Goal: Task Accomplishment & Management: Manage account settings

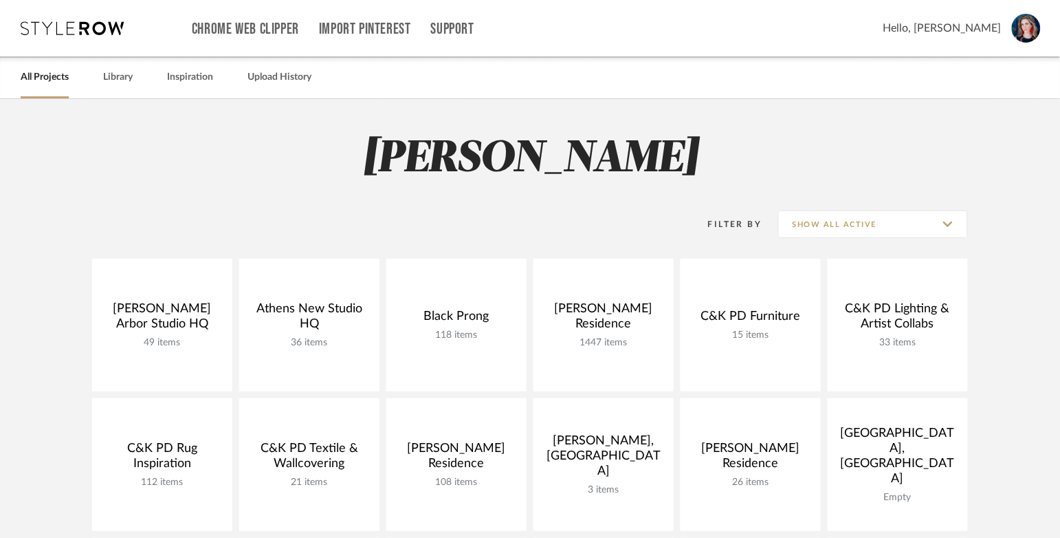
click at [791, 83] on div "All Projects Library Inspiration Upload History" at bounding box center [530, 77] width 1060 height 42
click at [791, 89] on div "All Projects Library Inspiration Upload History" at bounding box center [530, 77] width 1060 height 42
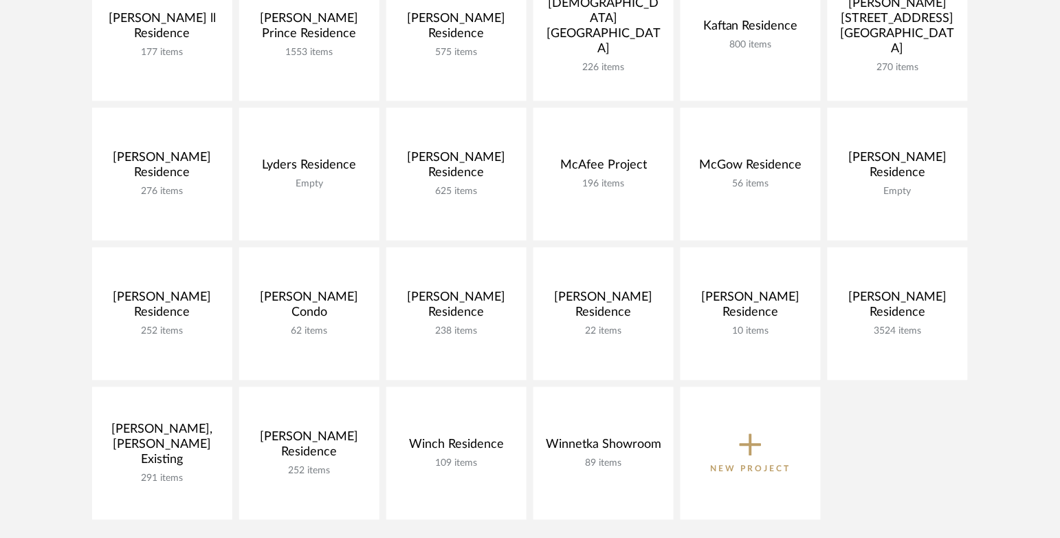
scroll to position [572, 0]
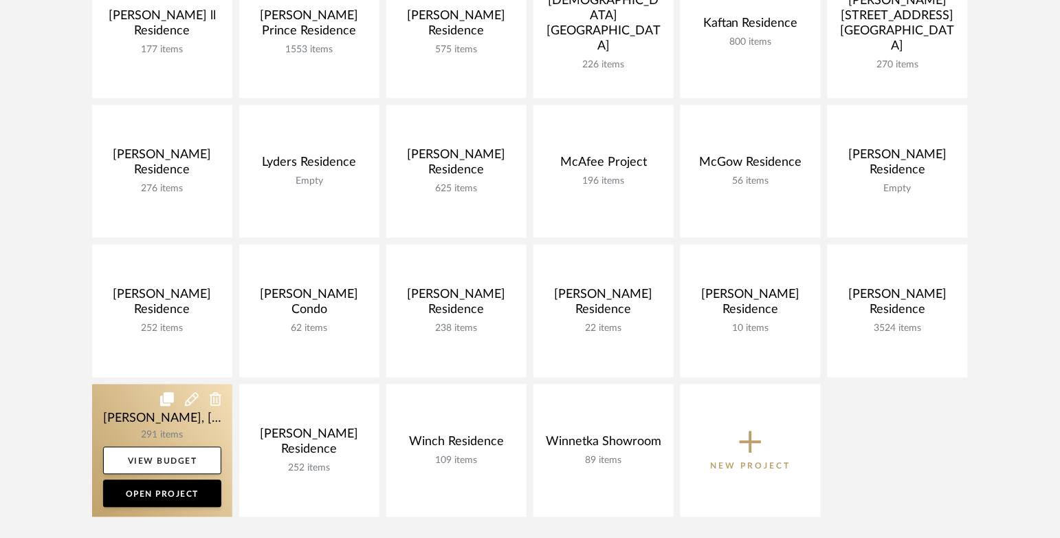
click at [156, 435] on link at bounding box center [162, 450] width 140 height 133
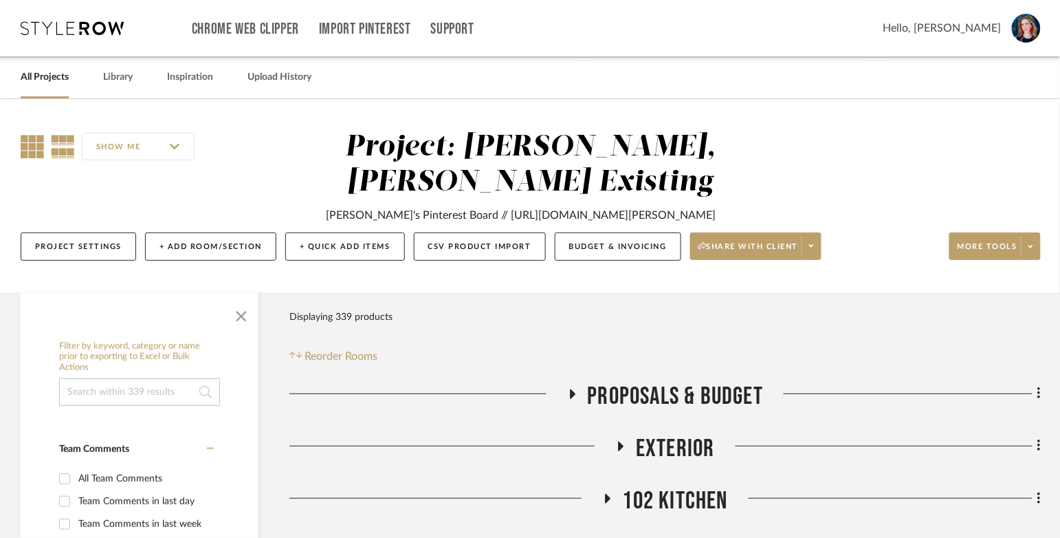
click at [22, 141] on icon at bounding box center [32, 146] width 23 height 23
click at [239, 297] on span "button" at bounding box center [241, 313] width 33 height 33
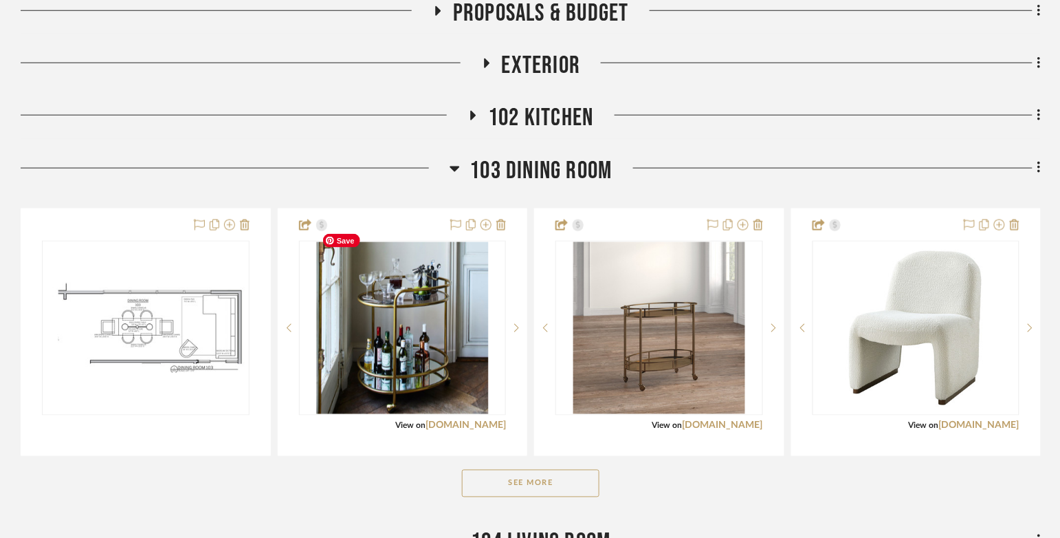
scroll to position [393, 0]
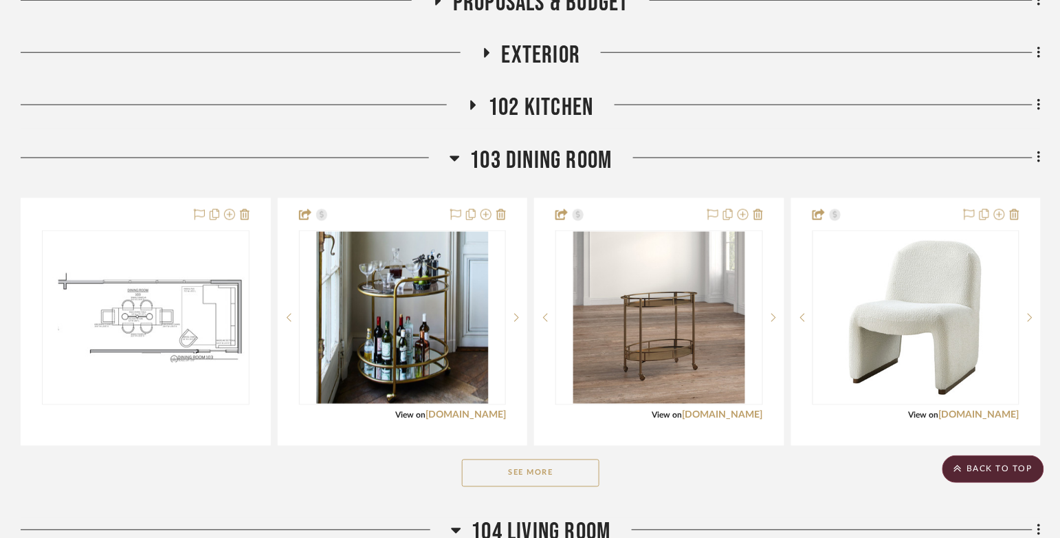
click at [524, 459] on button "See More" at bounding box center [531, 473] width 138 height 28
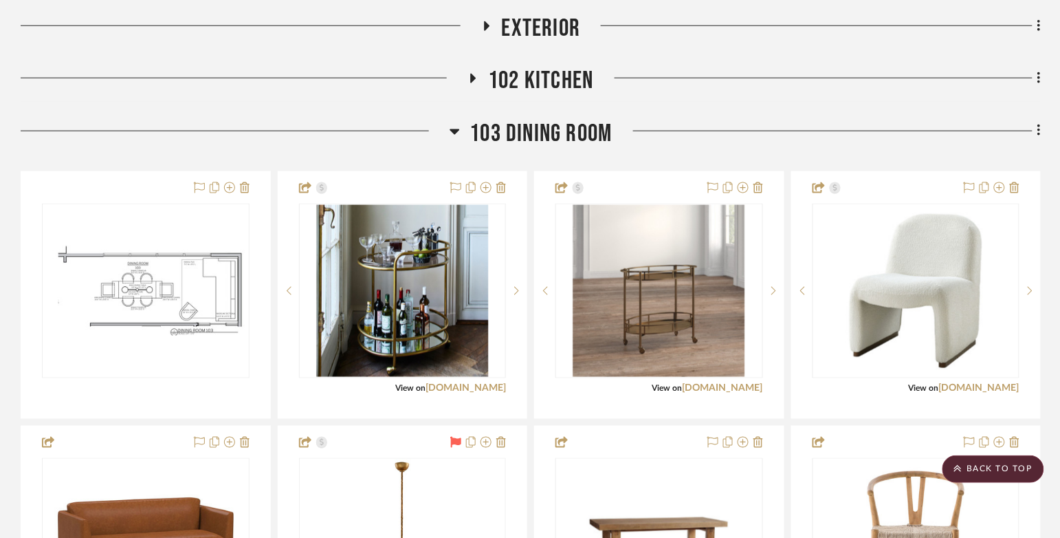
scroll to position [433, 0]
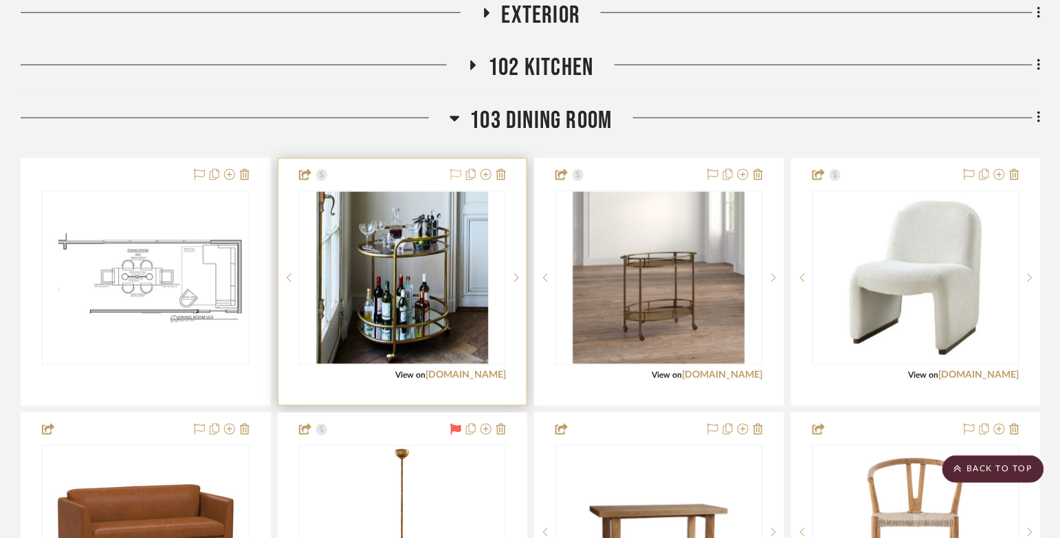
click at [454, 169] on icon at bounding box center [455, 174] width 11 height 11
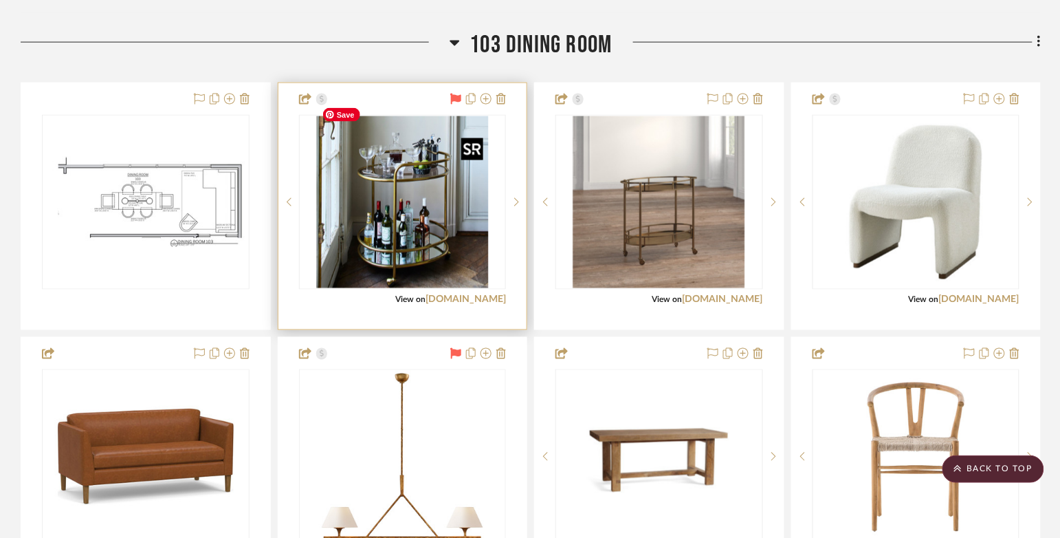
scroll to position [509, 0]
click at [430, 249] on img "0" at bounding box center [402, 202] width 172 height 172
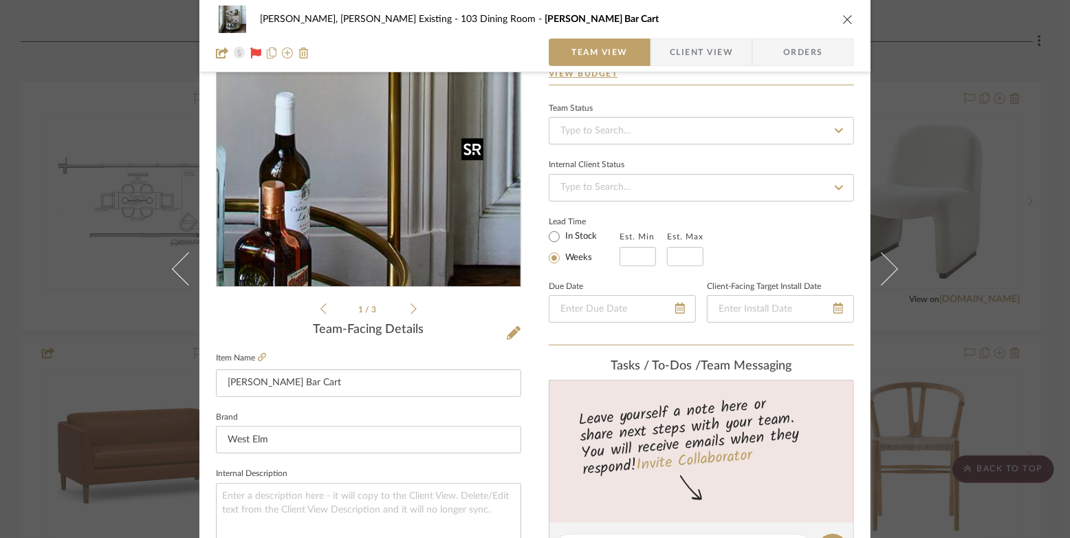
scroll to position [109, 0]
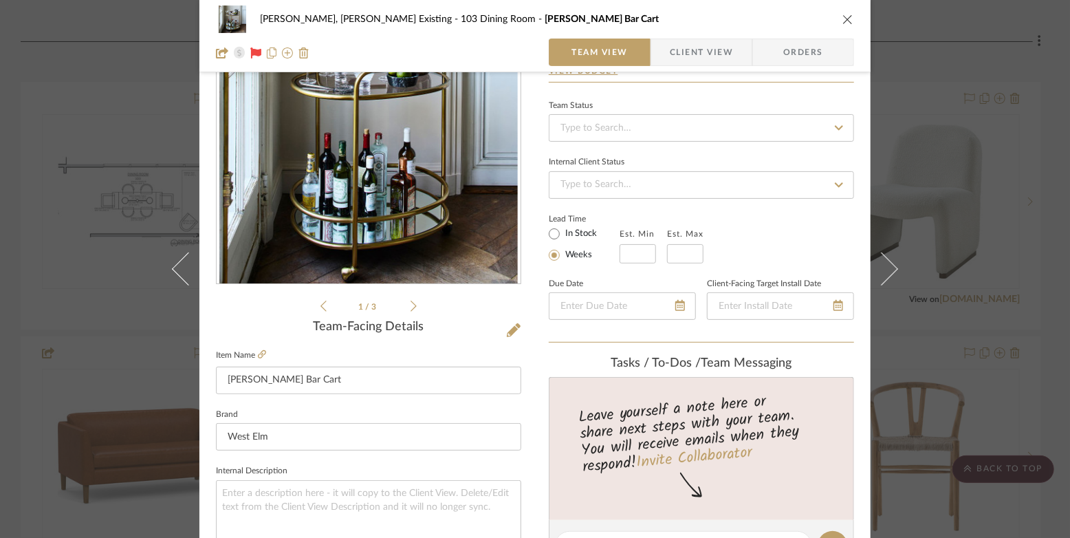
click at [846, 17] on icon "close" at bounding box center [847, 19] width 11 height 11
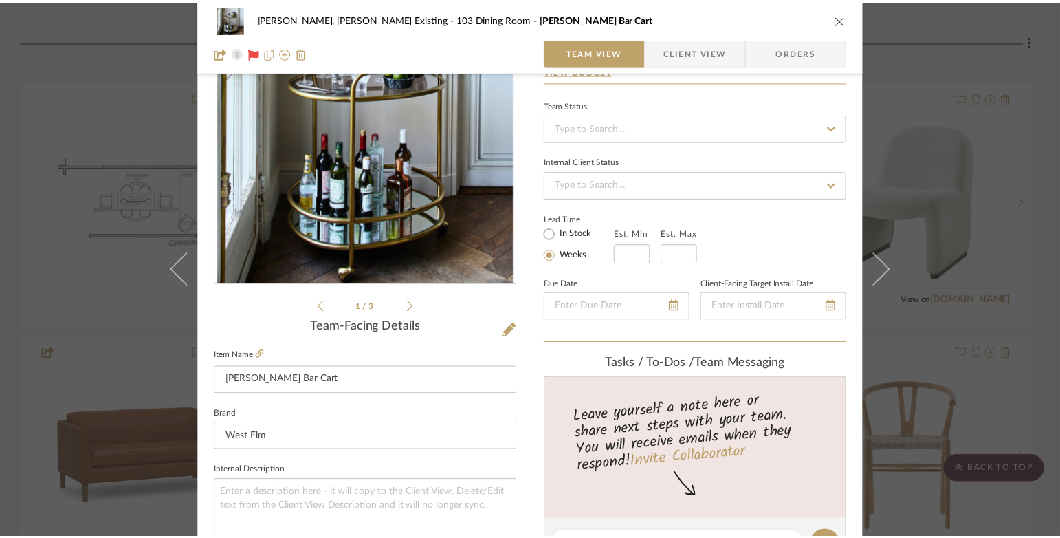
scroll to position [509, 0]
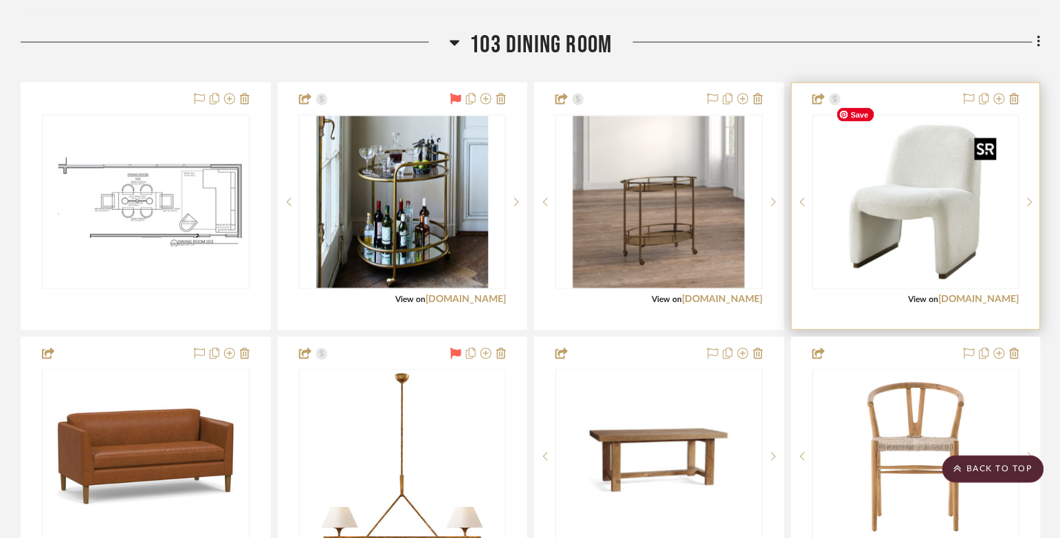
click at [870, 196] on img "0" at bounding box center [916, 202] width 172 height 172
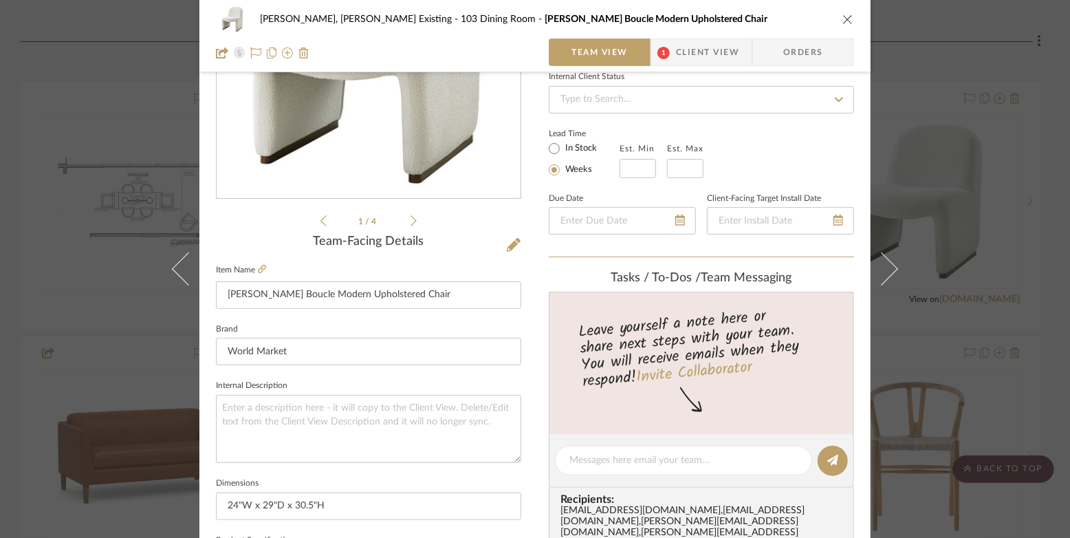
scroll to position [0, 0]
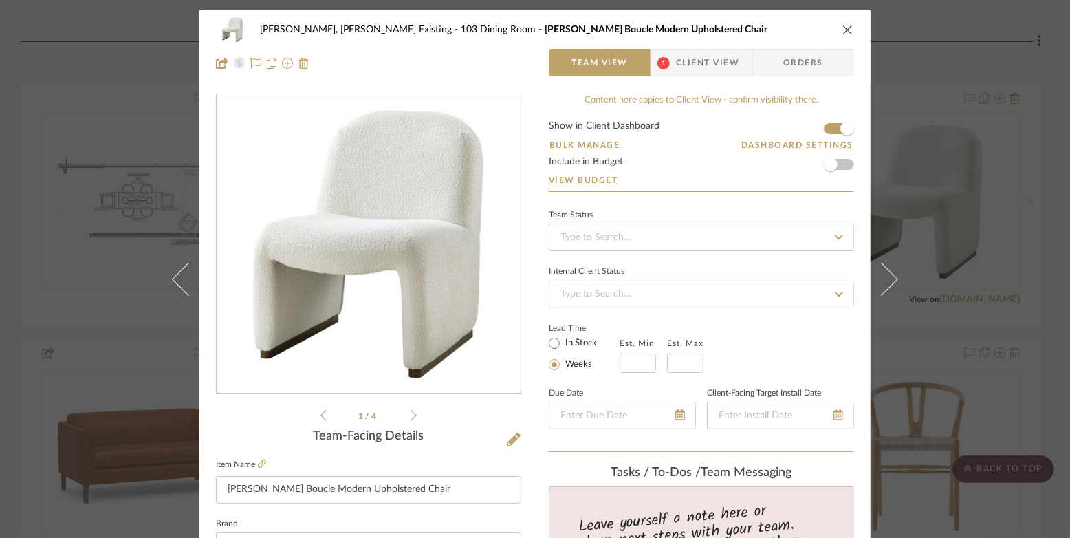
click at [844, 28] on icon "close" at bounding box center [847, 29] width 11 height 11
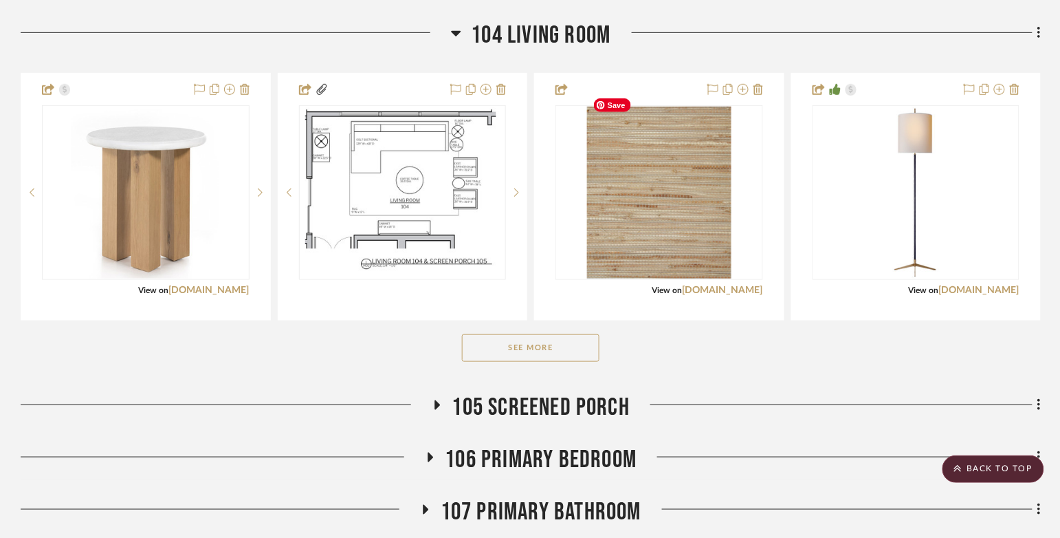
scroll to position [1652, 0]
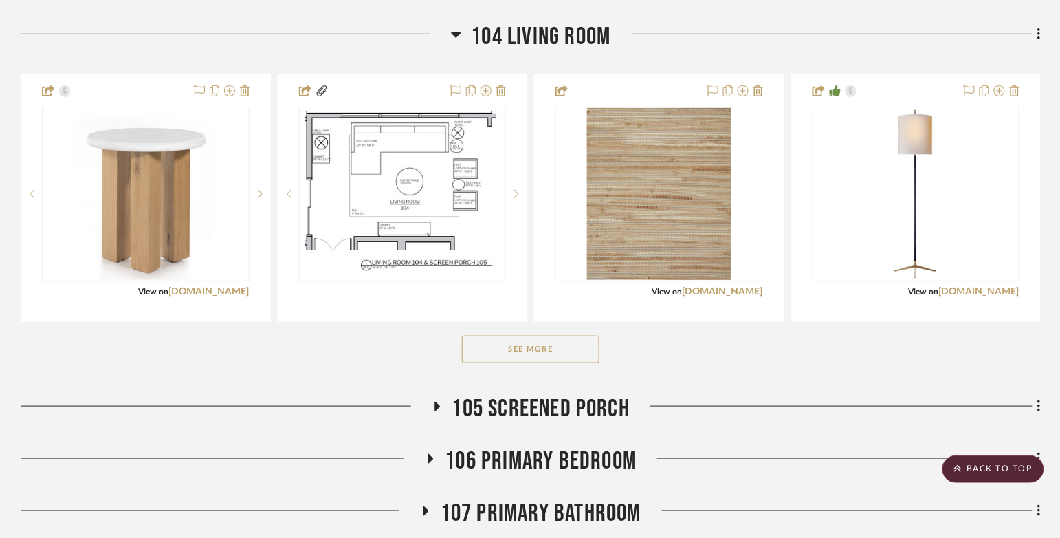
click at [494, 339] on button "See More" at bounding box center [531, 350] width 138 height 28
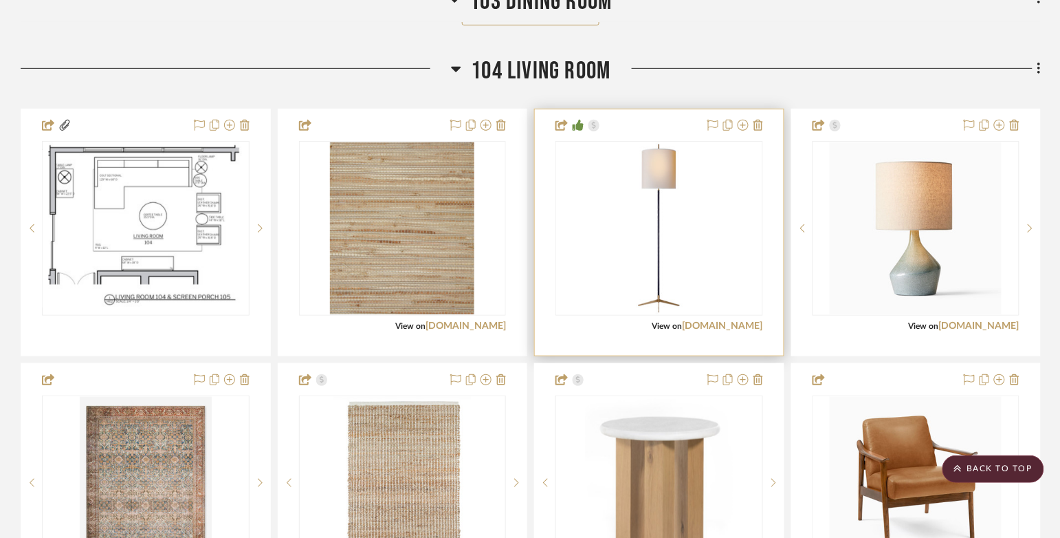
scroll to position [1614, 0]
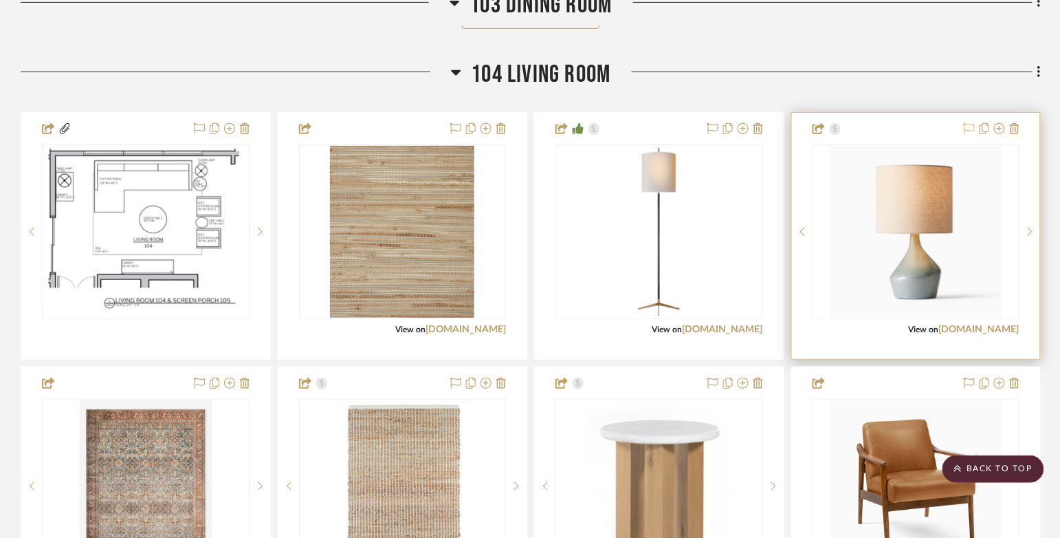
click at [870, 123] on icon at bounding box center [969, 128] width 11 height 11
click at [870, 243] on img "0" at bounding box center [916, 232] width 172 height 172
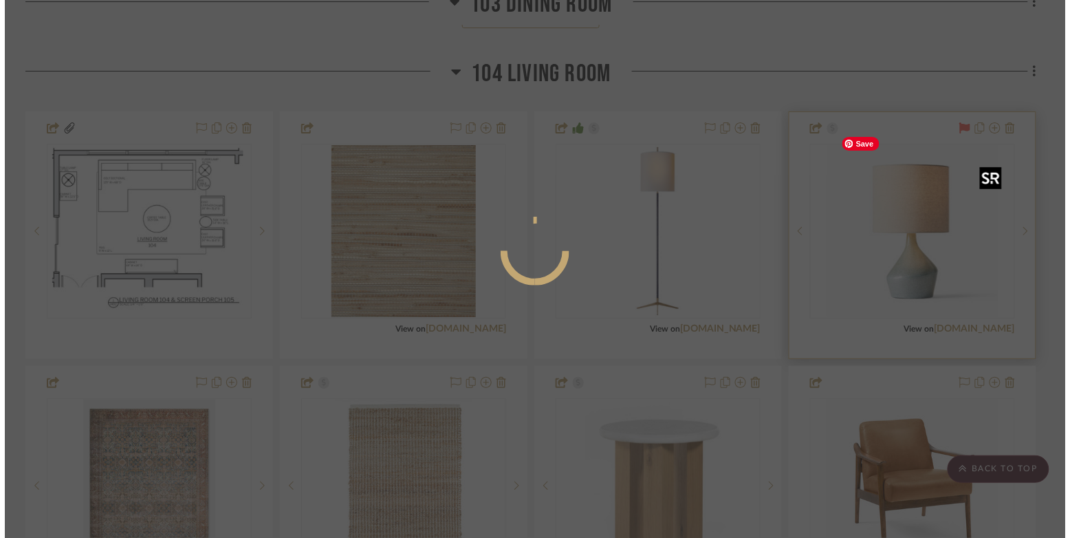
scroll to position [0, 0]
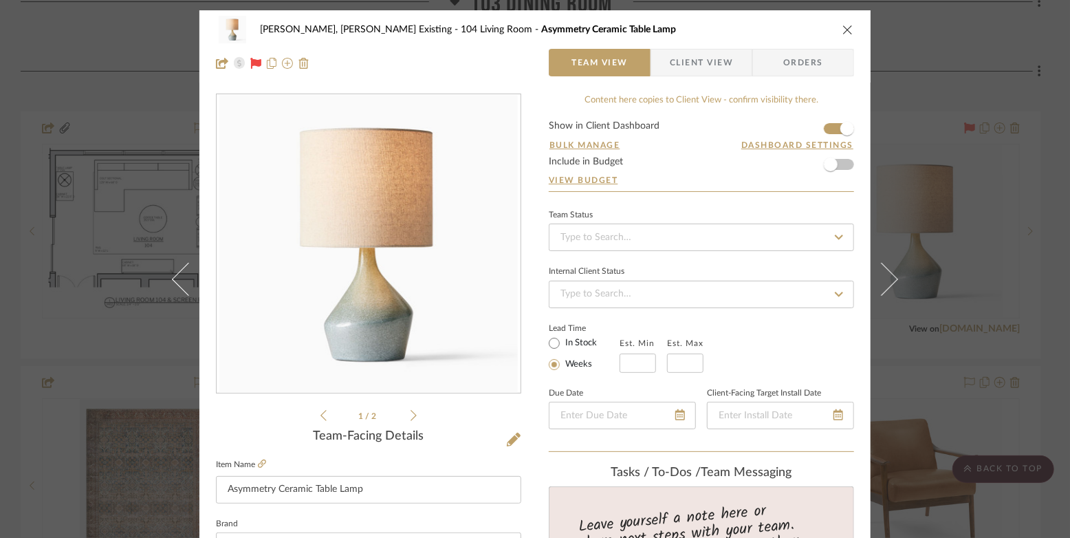
click at [842, 29] on icon "close" at bounding box center [847, 29] width 11 height 11
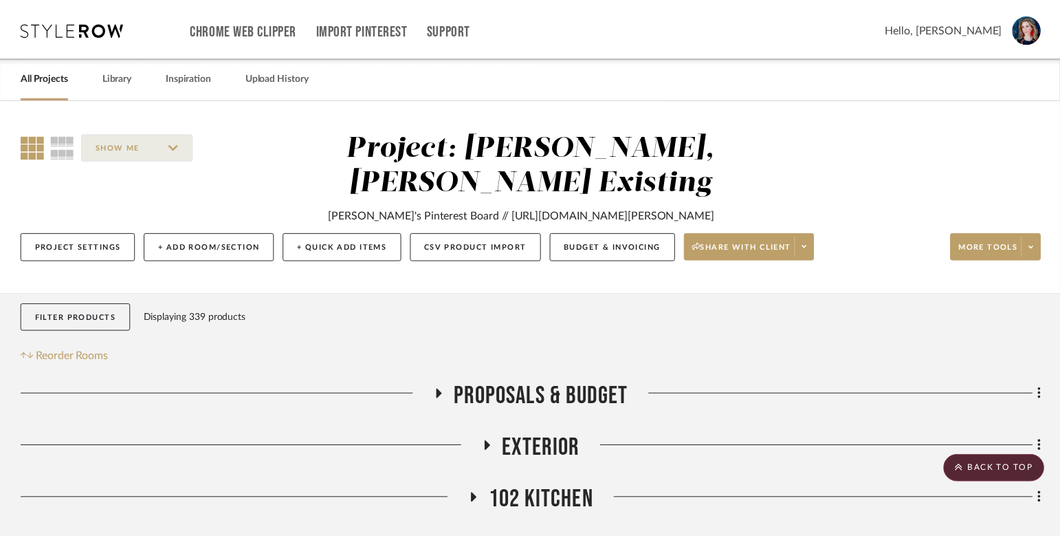
scroll to position [1614, 0]
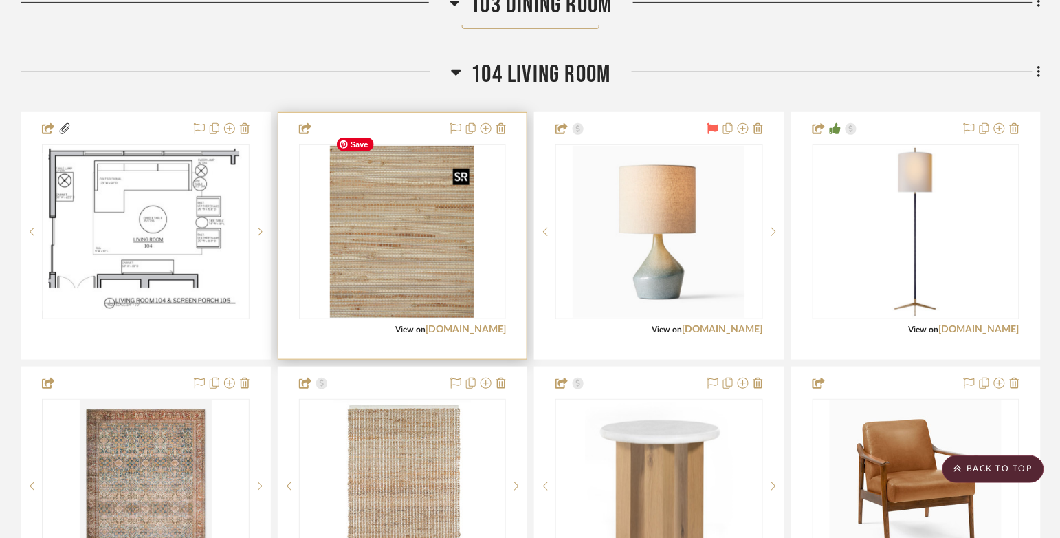
click at [408, 254] on img "0" at bounding box center [402, 232] width 144 height 172
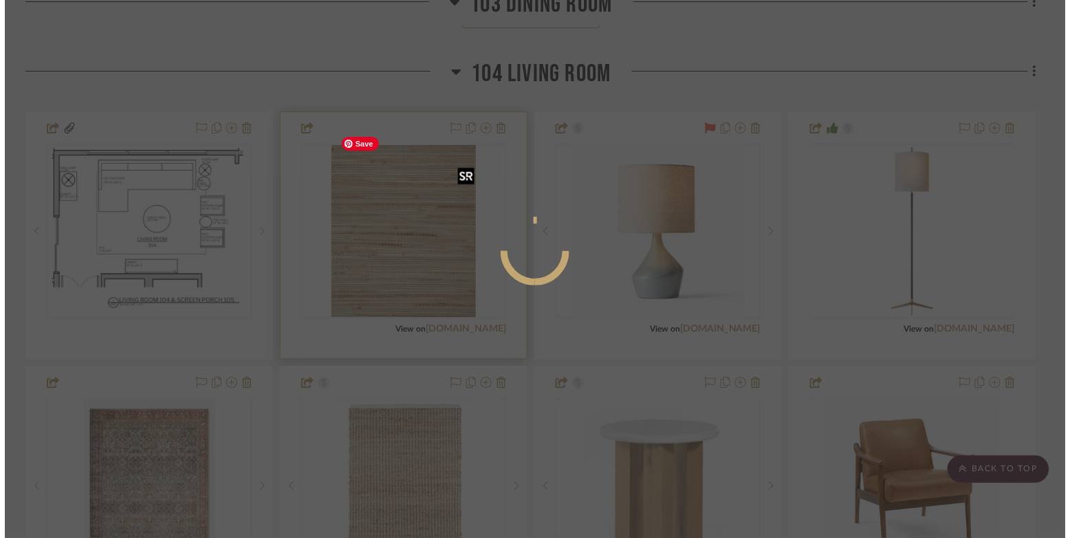
scroll to position [0, 0]
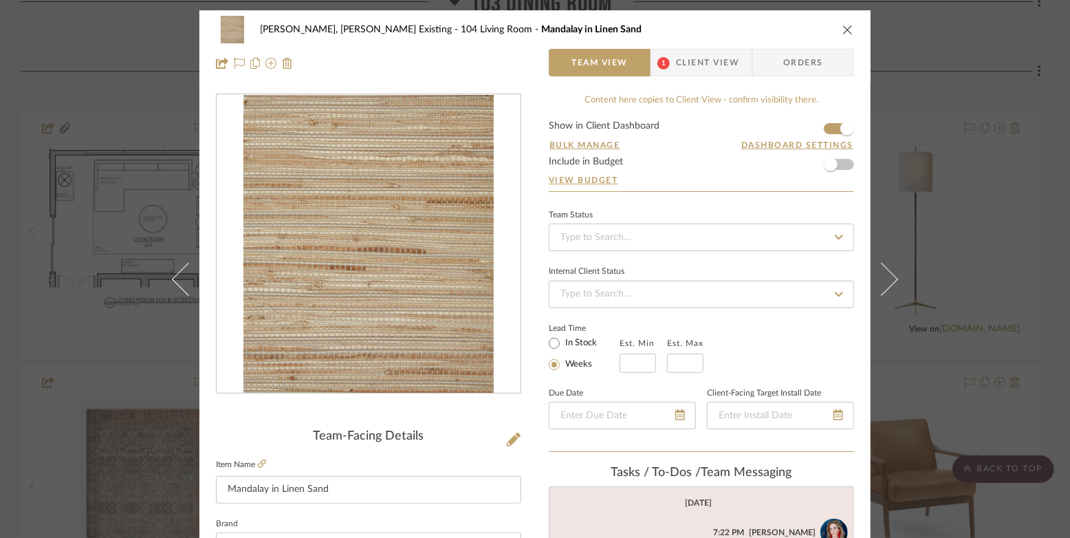
click at [385, 273] on img "0" at bounding box center [368, 244] width 251 height 298
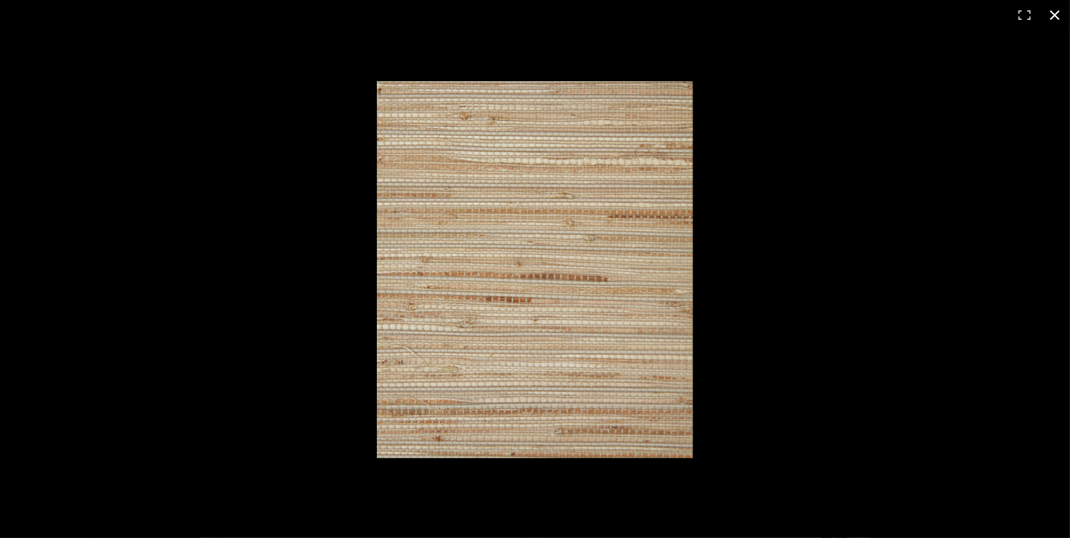
click at [870, 18] on button at bounding box center [1055, 15] width 30 height 30
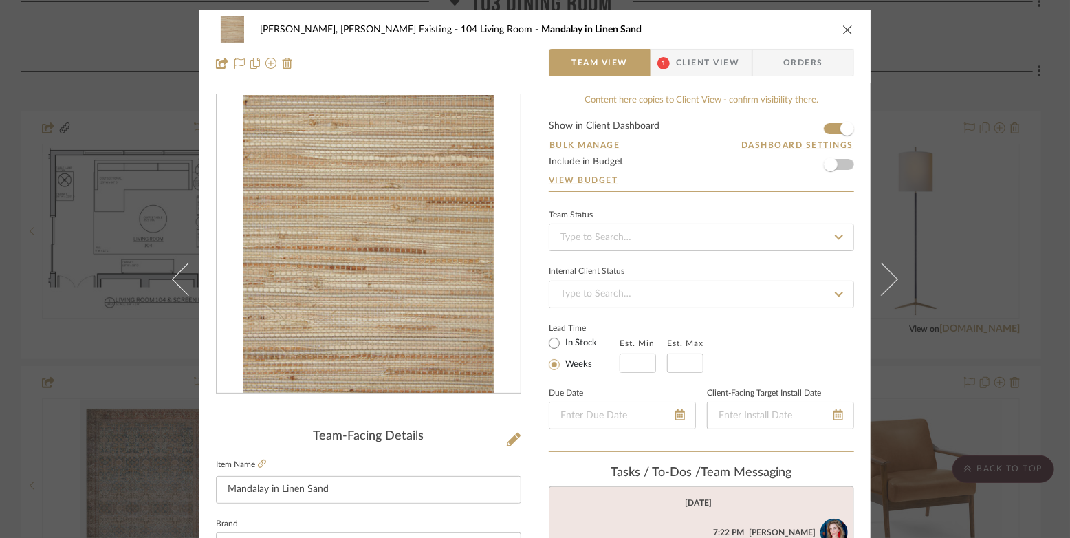
click at [846, 32] on icon "close" at bounding box center [847, 29] width 11 height 11
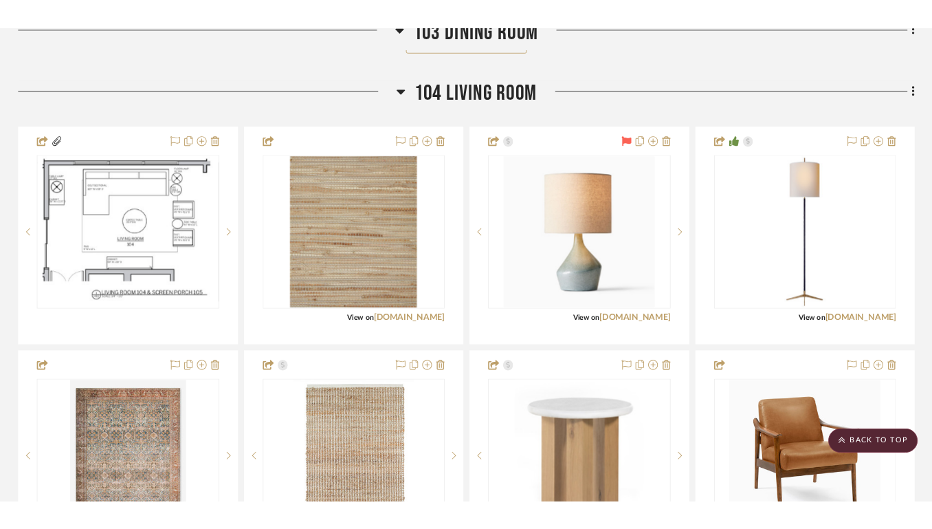
scroll to position [1650, 0]
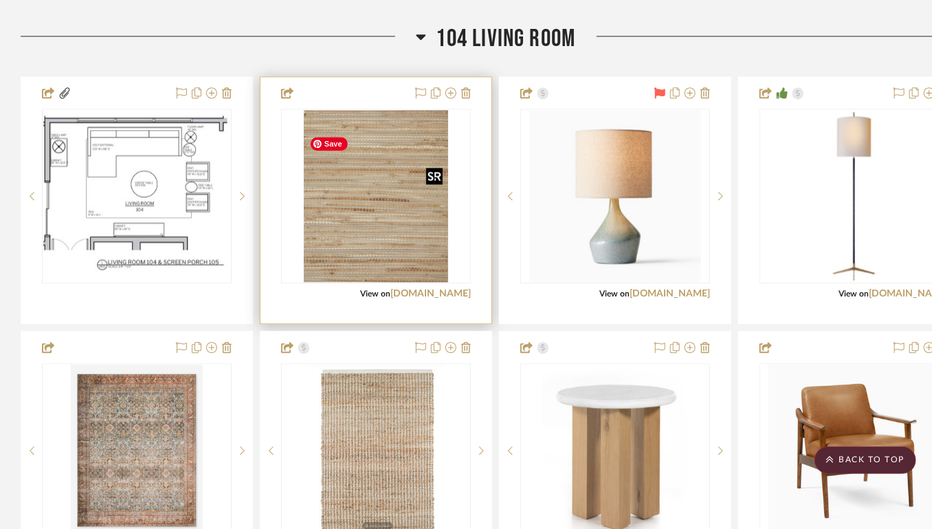
click at [354, 210] on img "0" at bounding box center [376, 196] width 144 height 172
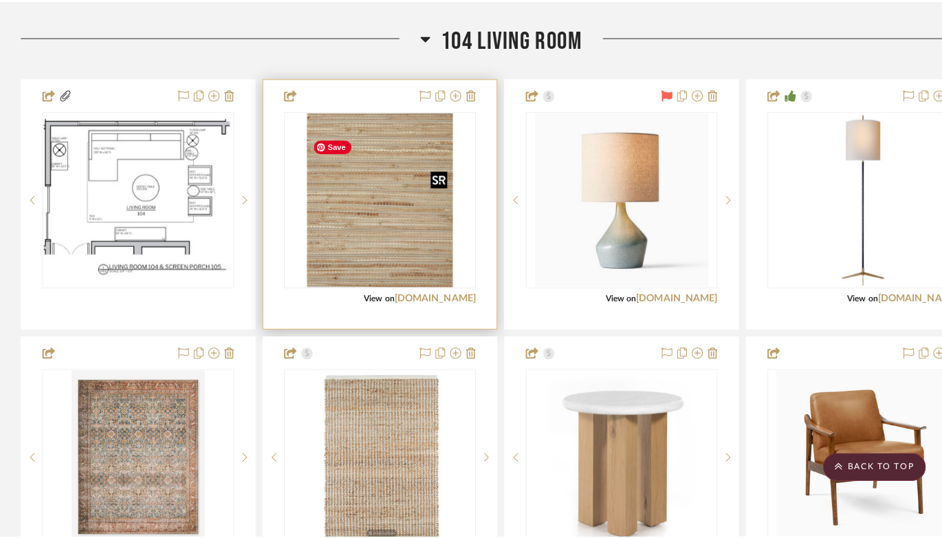
scroll to position [0, 0]
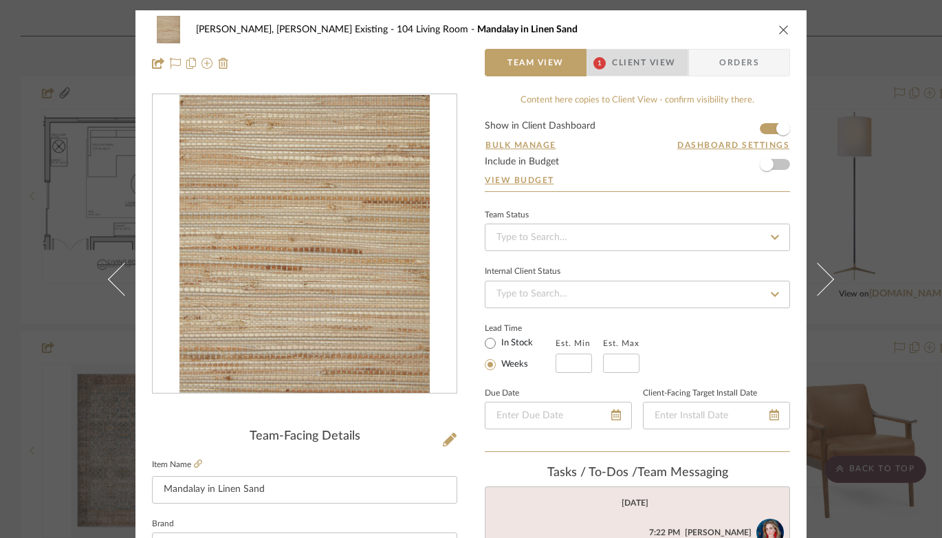
click at [636, 58] on span "Client View" at bounding box center [643, 63] width 63 height 28
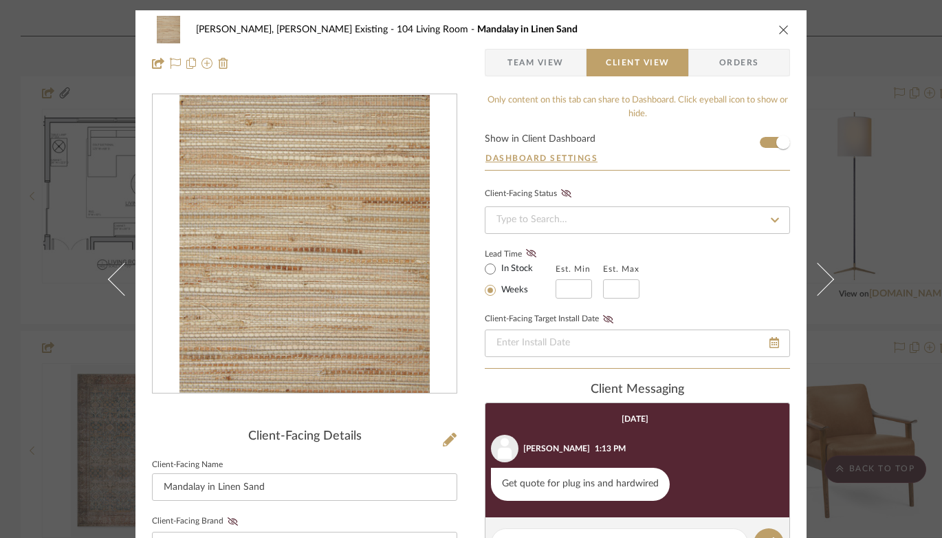
click at [779, 27] on icon "close" at bounding box center [783, 29] width 11 height 11
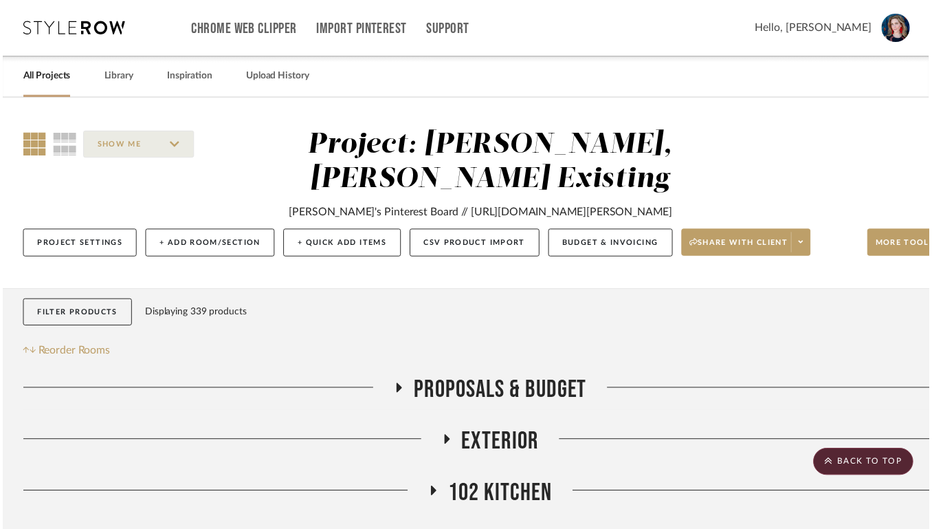
scroll to position [1650, 0]
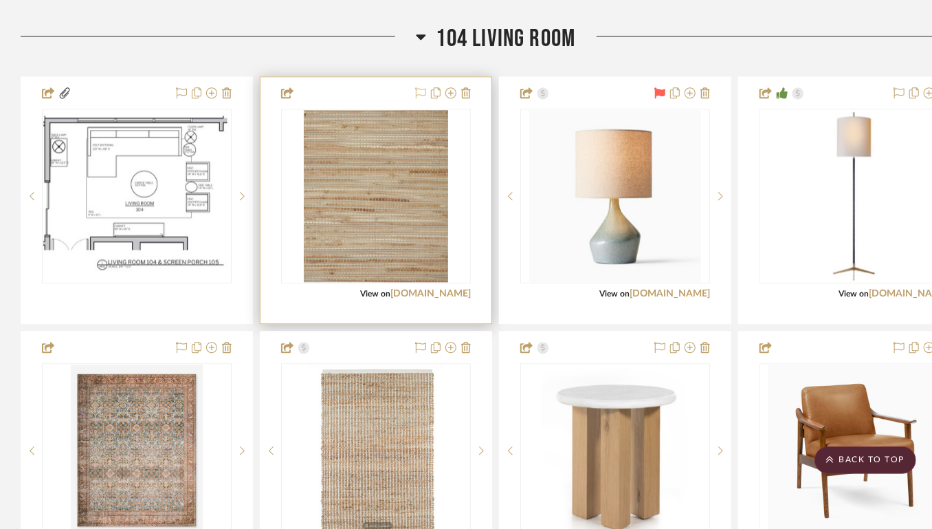
click at [417, 98] on icon at bounding box center [420, 92] width 11 height 11
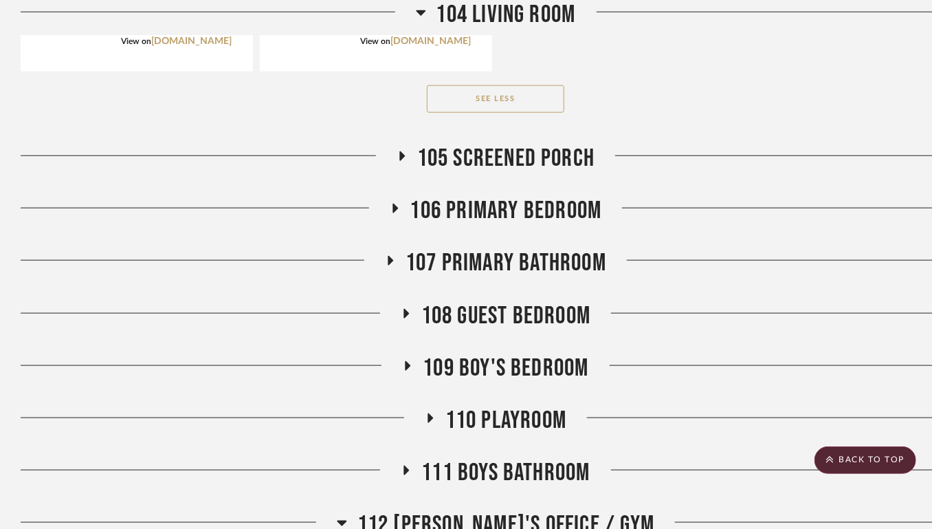
scroll to position [3183, 0]
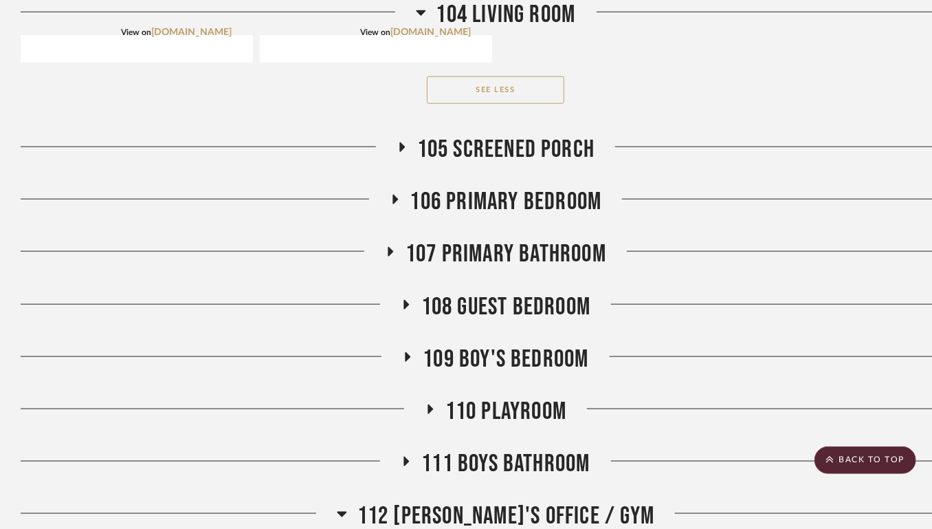
click at [393, 204] on icon at bounding box center [396, 200] width 6 height 10
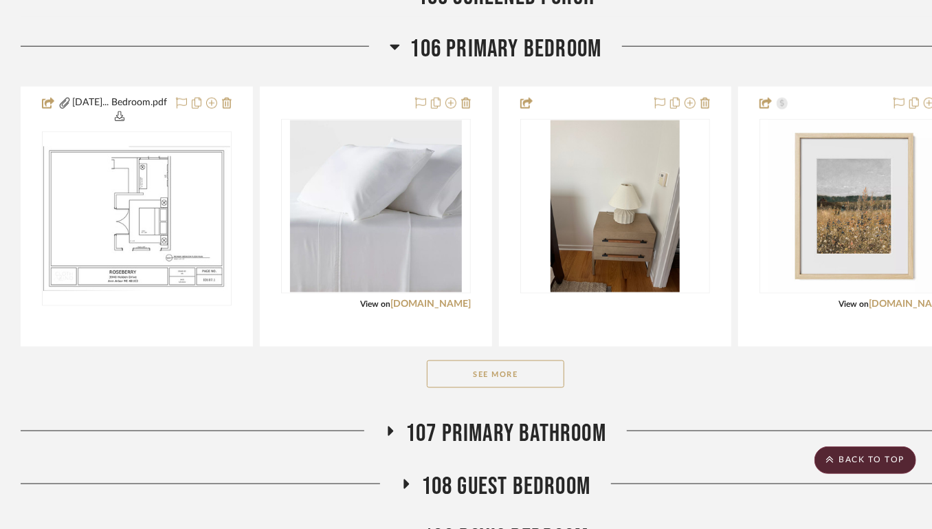
scroll to position [3338, 0]
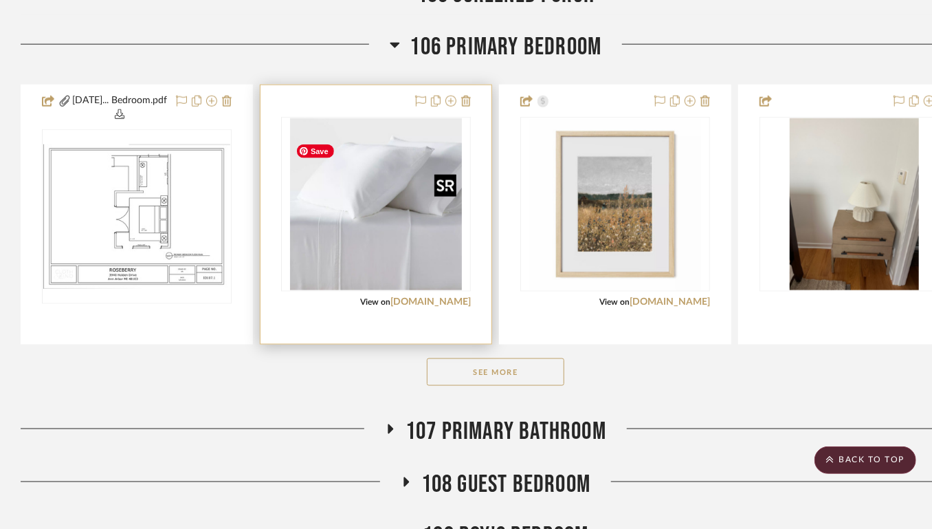
click at [413, 232] on img "0" at bounding box center [376, 204] width 172 height 172
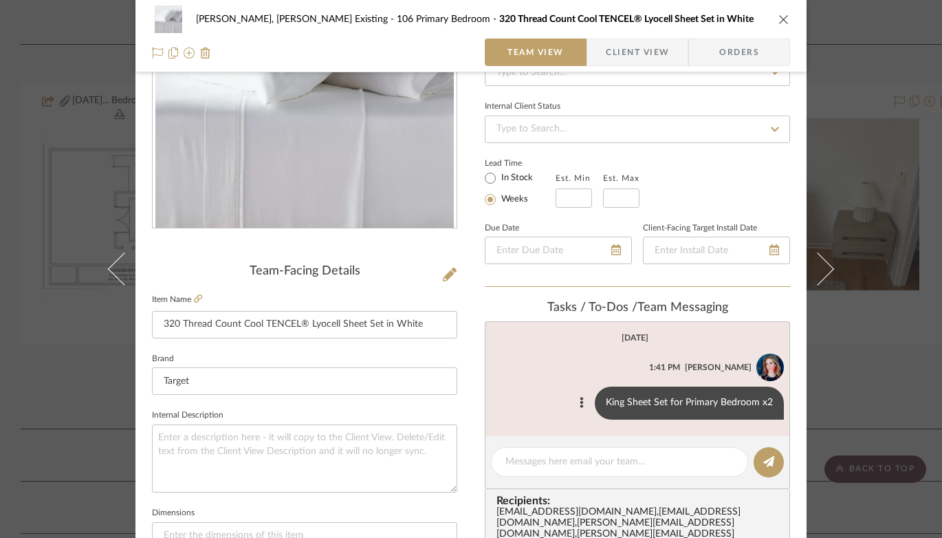
scroll to position [0, 0]
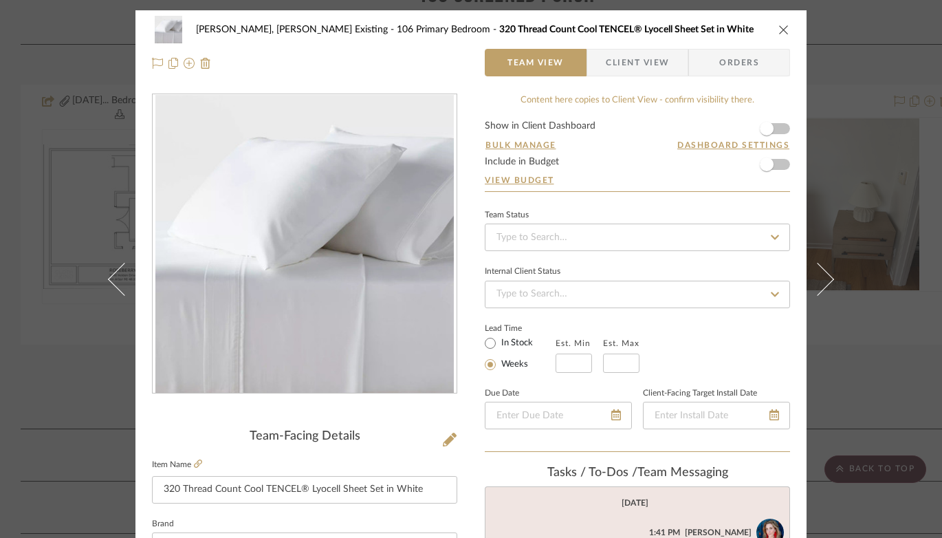
click at [778, 33] on icon "close" at bounding box center [783, 29] width 11 height 11
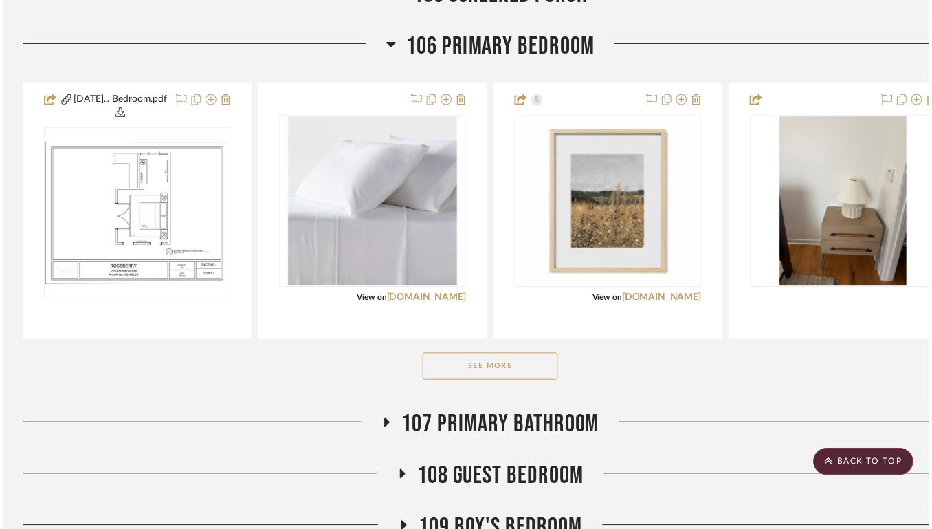
scroll to position [3338, 0]
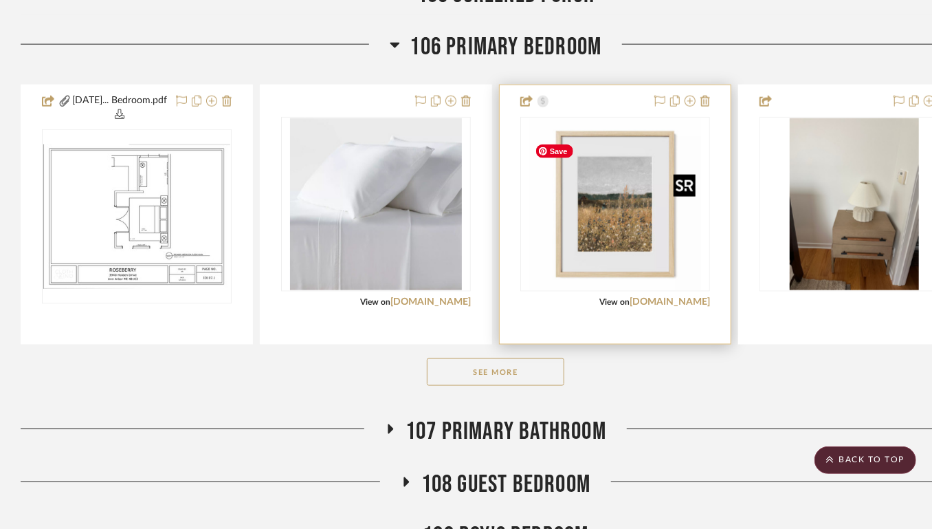
click at [628, 250] on img "0" at bounding box center [615, 204] width 172 height 172
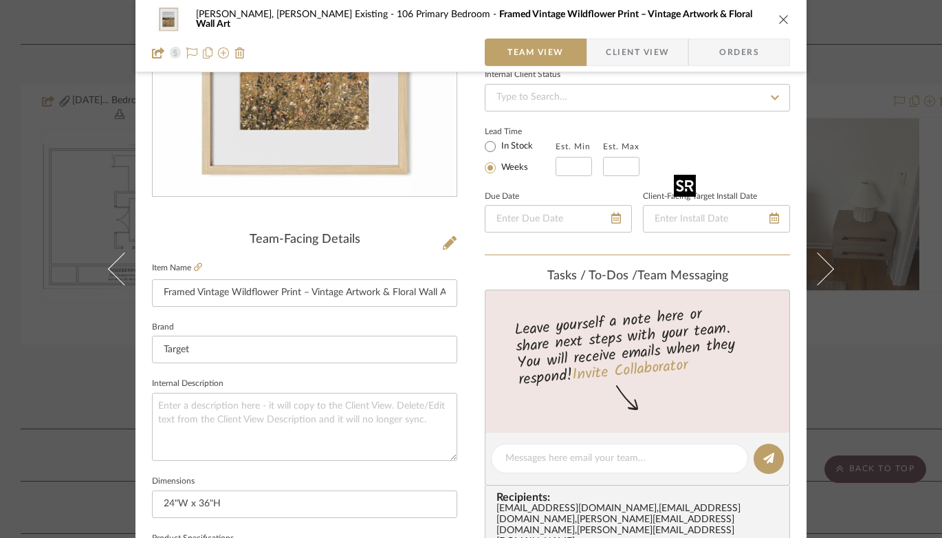
scroll to position [0, 0]
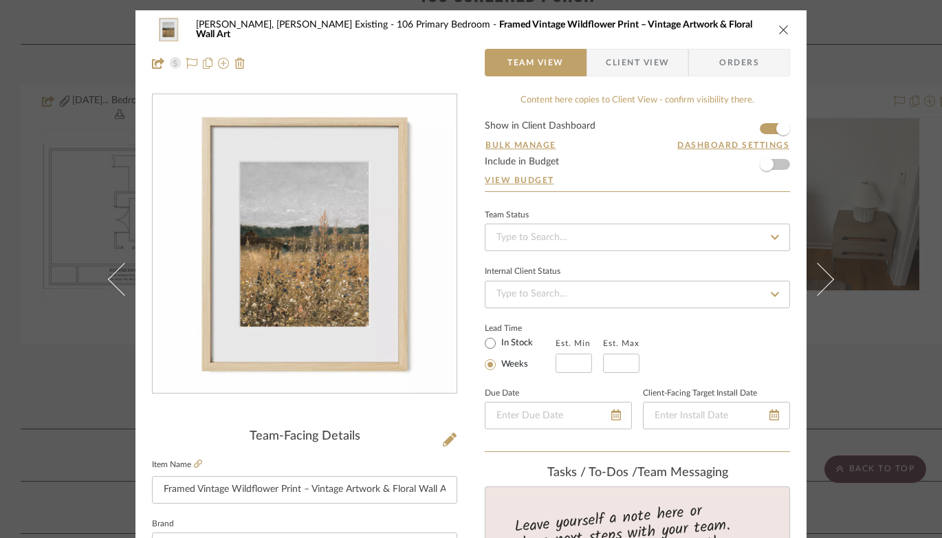
click at [778, 31] on icon "close" at bounding box center [783, 29] width 11 height 11
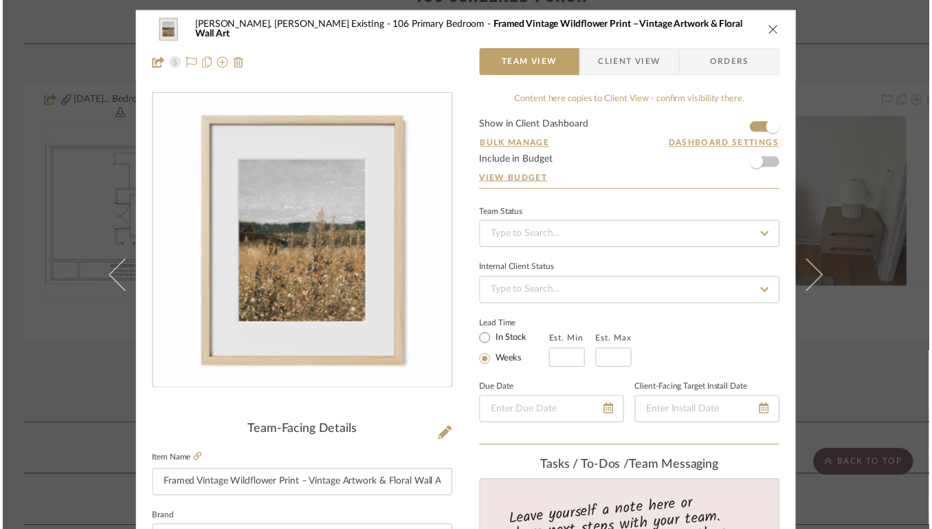
scroll to position [3338, 0]
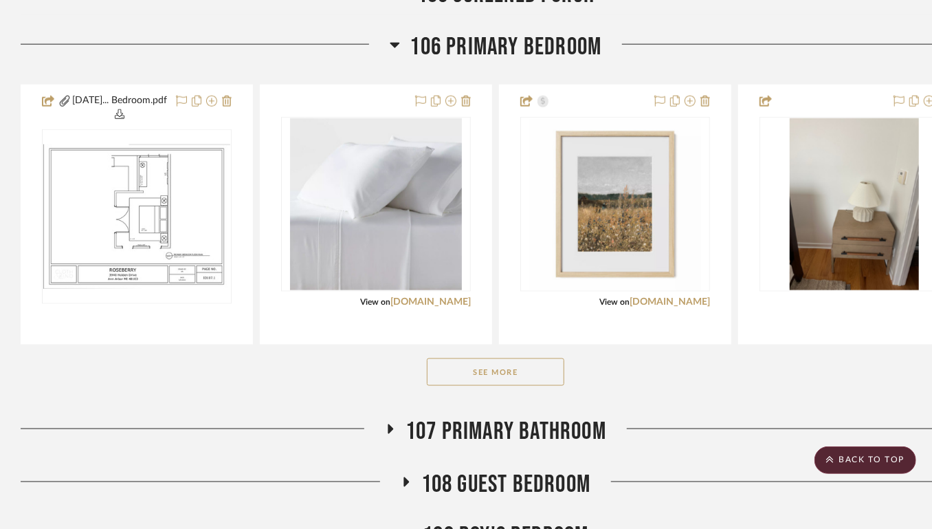
click at [531, 386] on button "See More" at bounding box center [496, 372] width 138 height 28
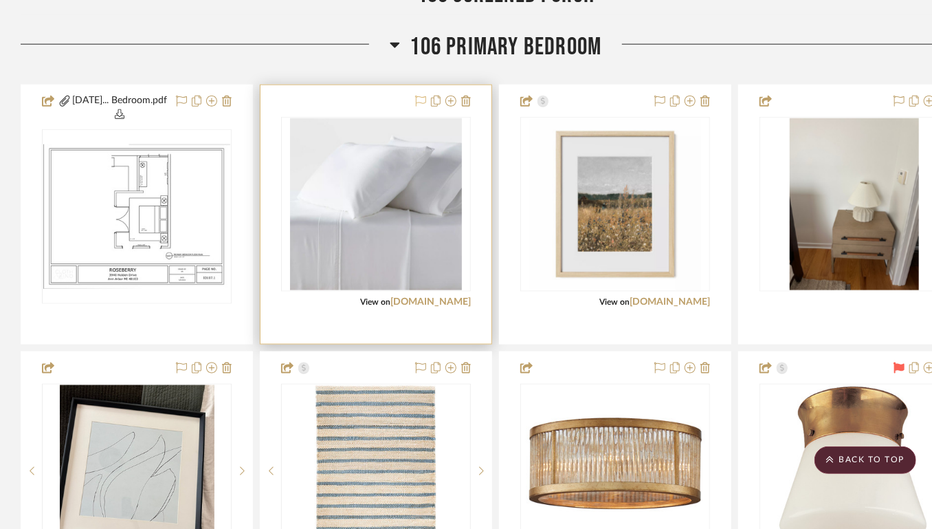
click at [418, 107] on icon at bounding box center [420, 101] width 11 height 11
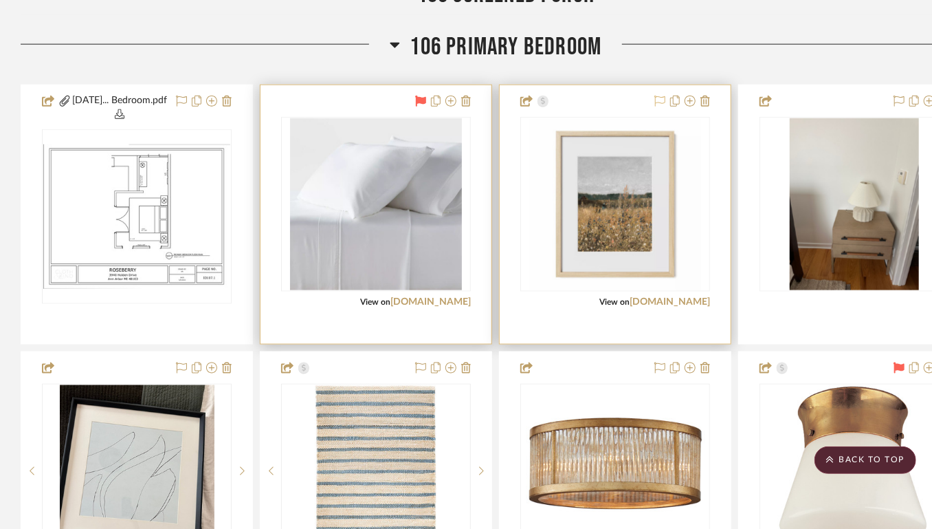
click at [657, 107] on icon at bounding box center [660, 101] width 11 height 11
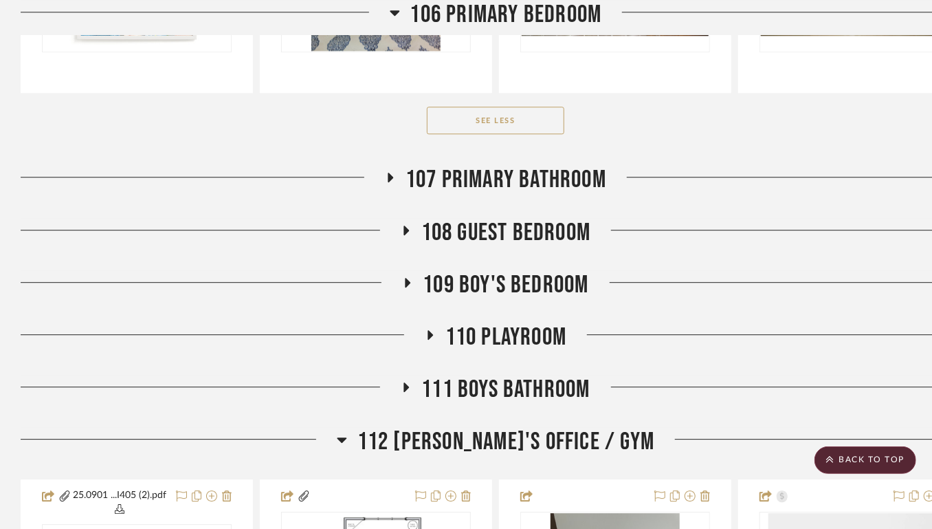
scroll to position [4339, 0]
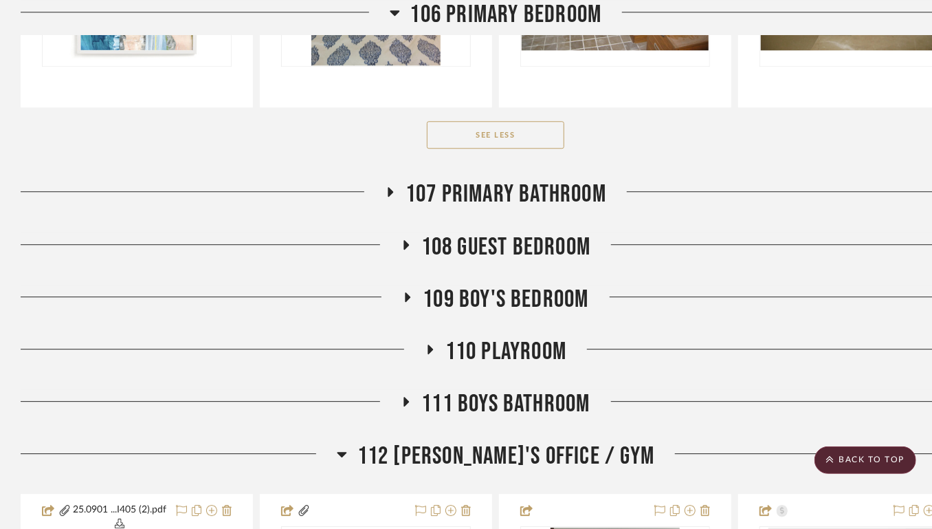
click at [406, 250] on icon at bounding box center [407, 245] width 6 height 10
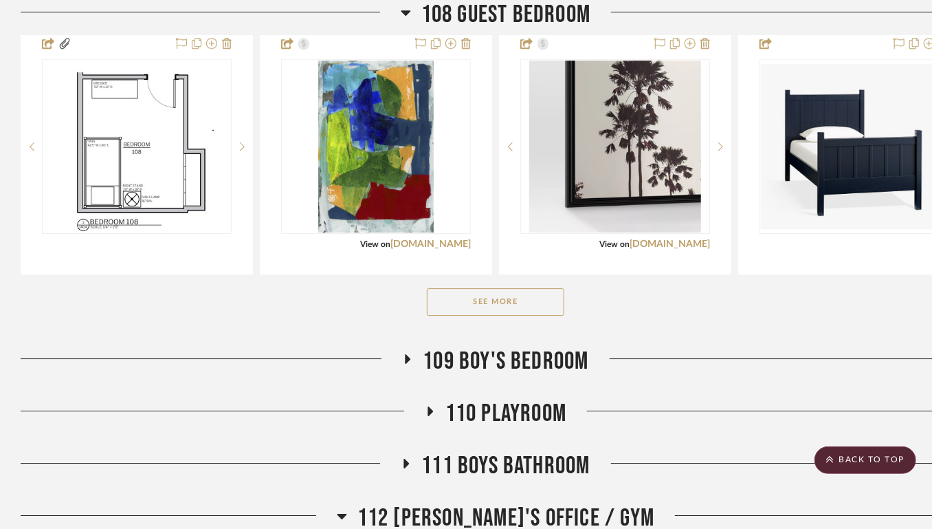
scroll to position [4603, 0]
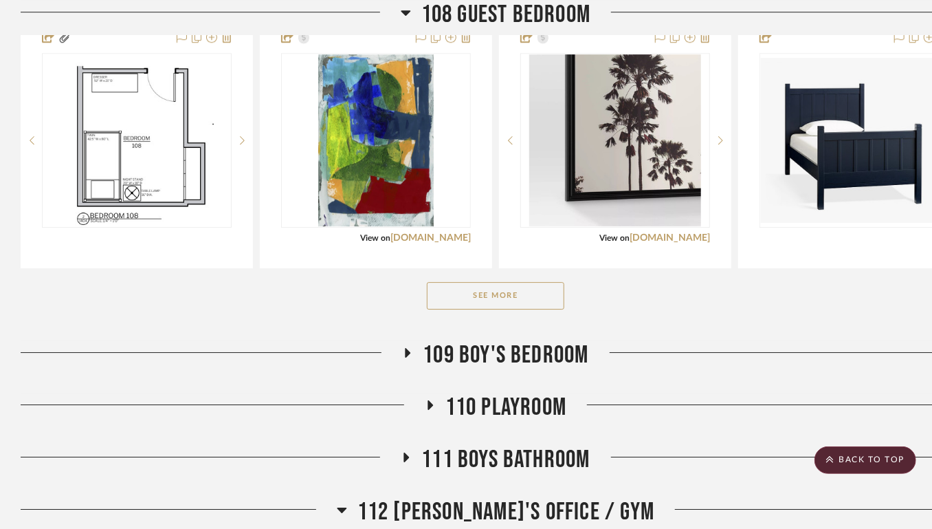
click at [524, 309] on button "See More" at bounding box center [496, 296] width 138 height 28
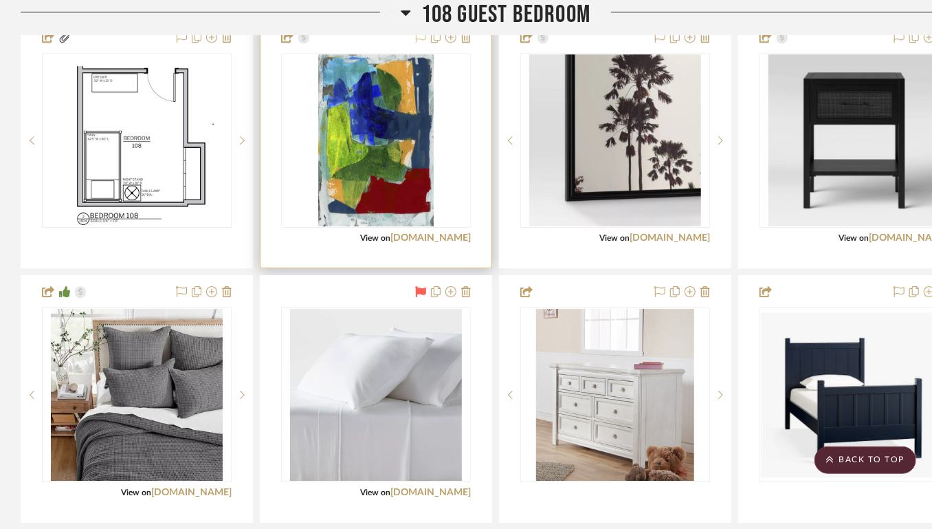
click at [423, 43] on icon at bounding box center [420, 37] width 11 height 11
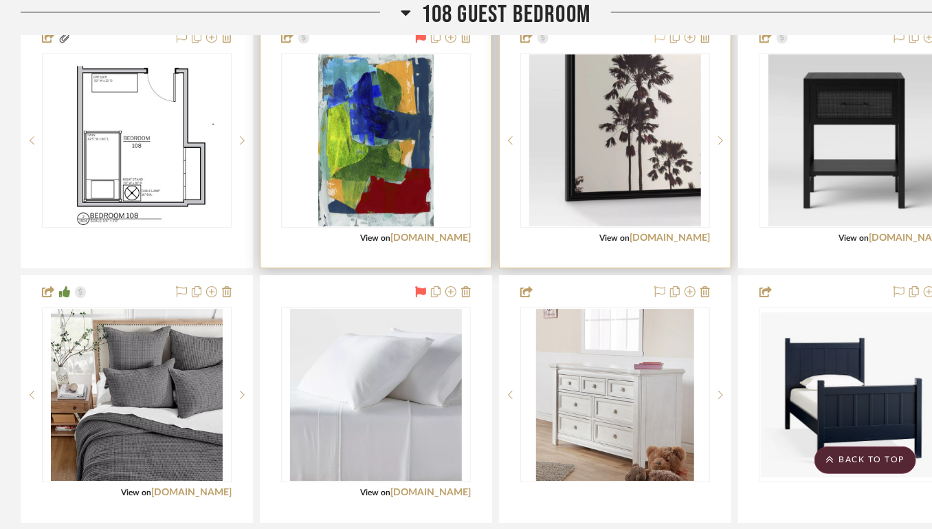
click at [656, 43] on icon at bounding box center [660, 37] width 11 height 11
click at [870, 43] on icon at bounding box center [899, 37] width 11 height 11
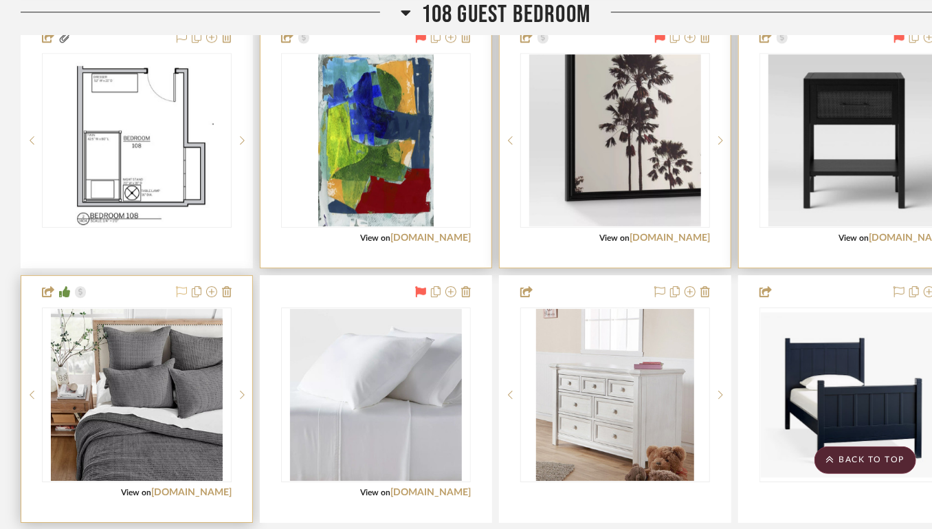
click at [179, 297] on icon at bounding box center [181, 291] width 11 height 11
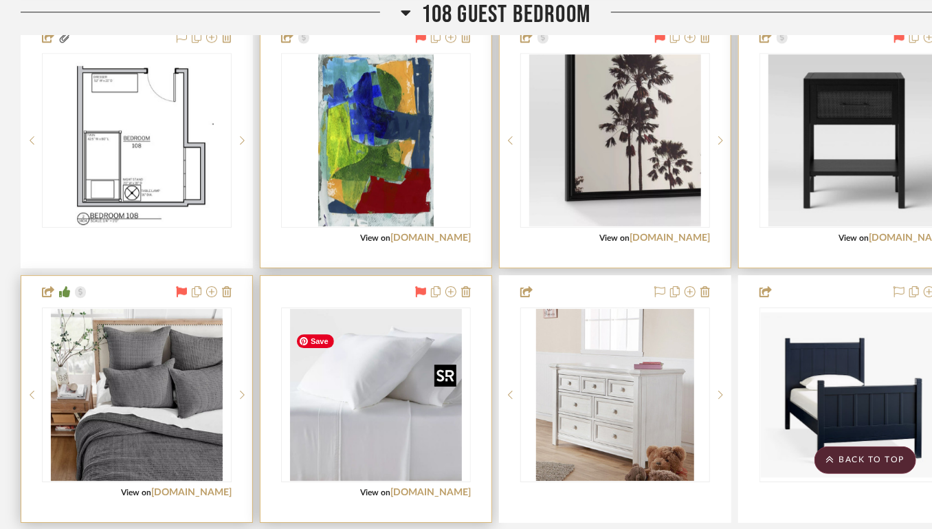
click at [396, 413] on img "0" at bounding box center [376, 395] width 172 height 172
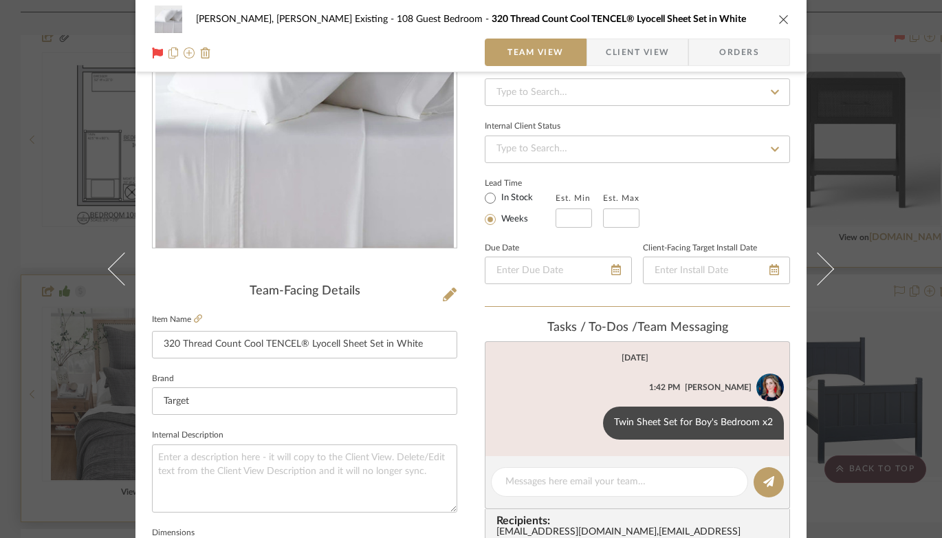
scroll to position [146, 0]
click at [778, 19] on icon "close" at bounding box center [783, 19] width 11 height 11
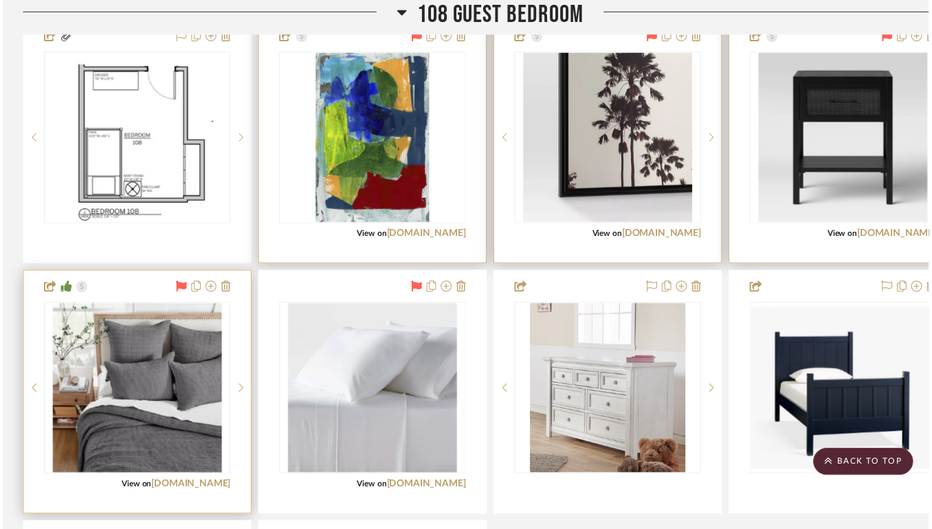
scroll to position [4603, 0]
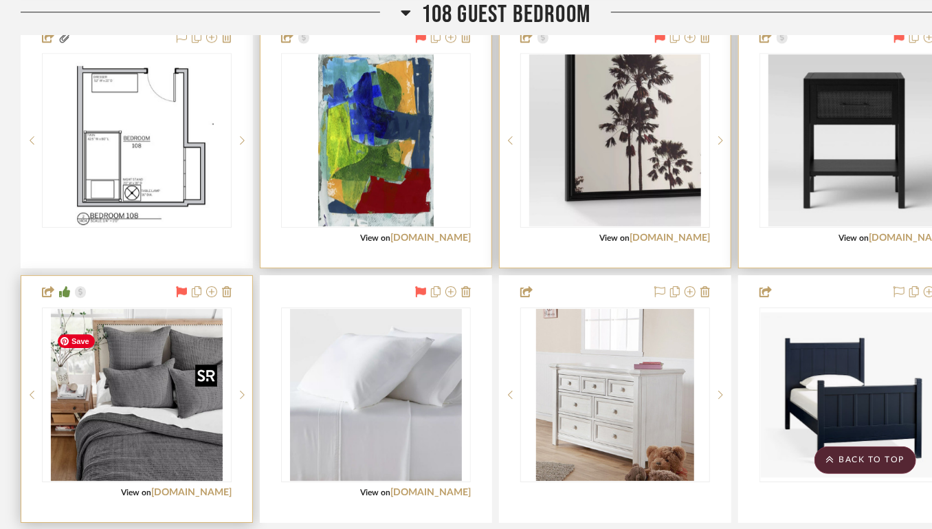
click at [156, 438] on img "0" at bounding box center [137, 395] width 172 height 172
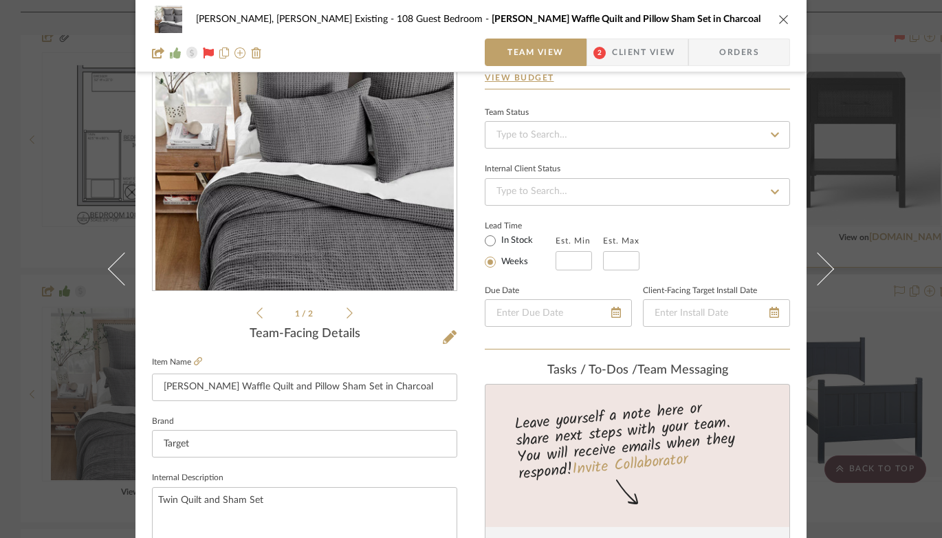
scroll to position [0, 0]
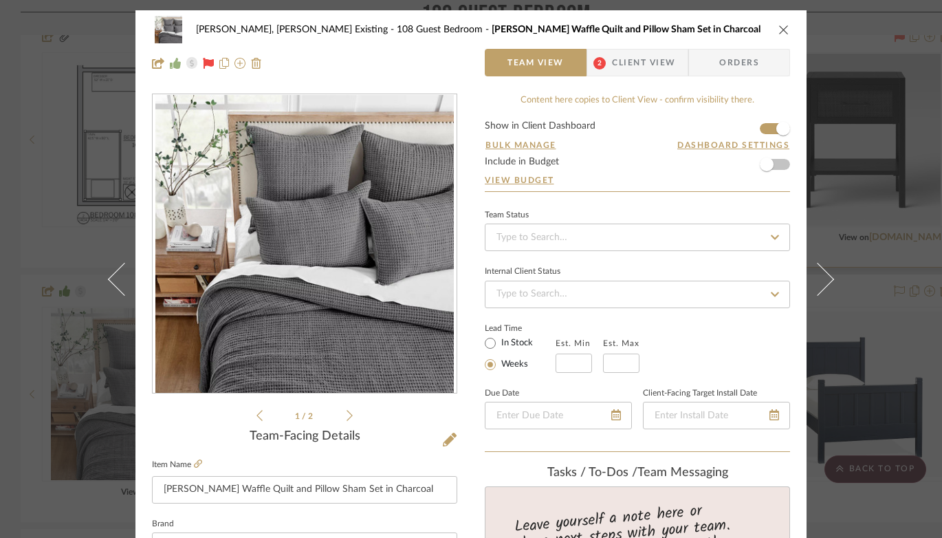
click at [778, 28] on icon "close" at bounding box center [783, 29] width 11 height 11
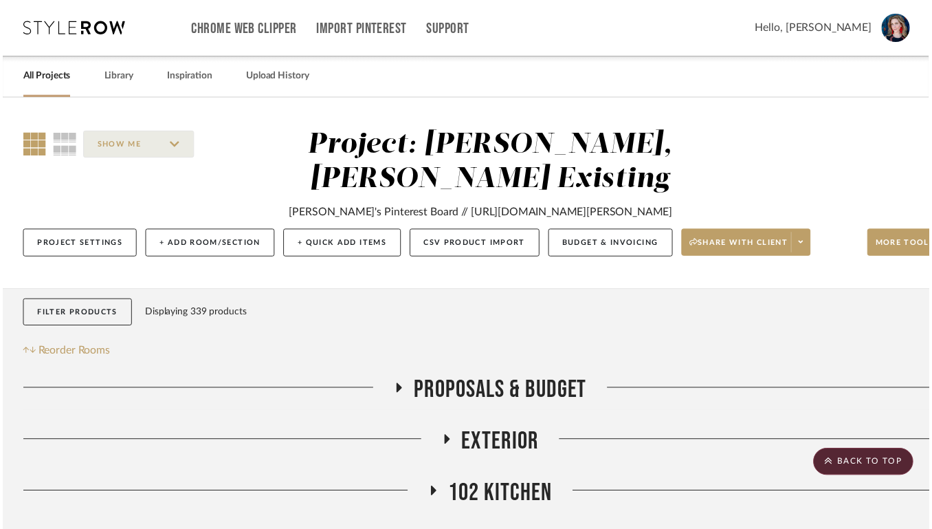
scroll to position [4603, 0]
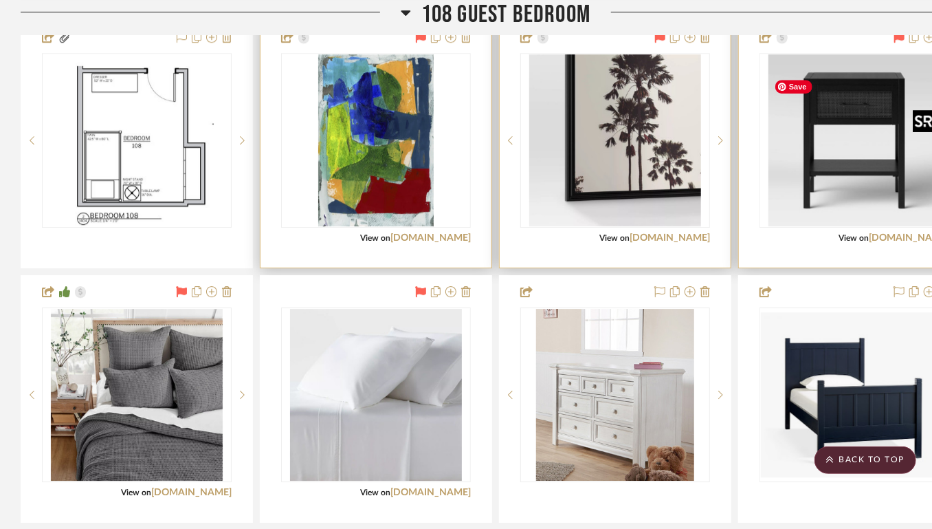
click at [845, 186] on img "0" at bounding box center [855, 140] width 172 height 172
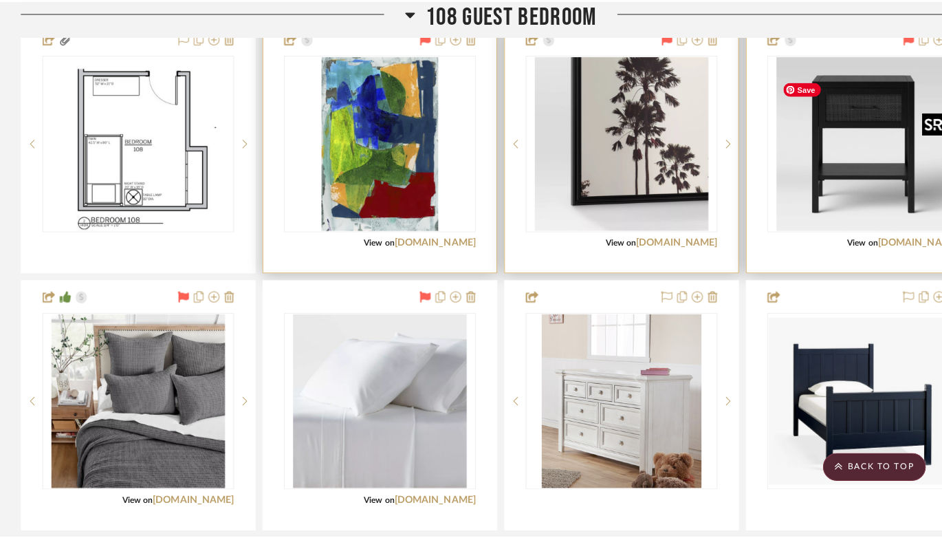
scroll to position [0, 0]
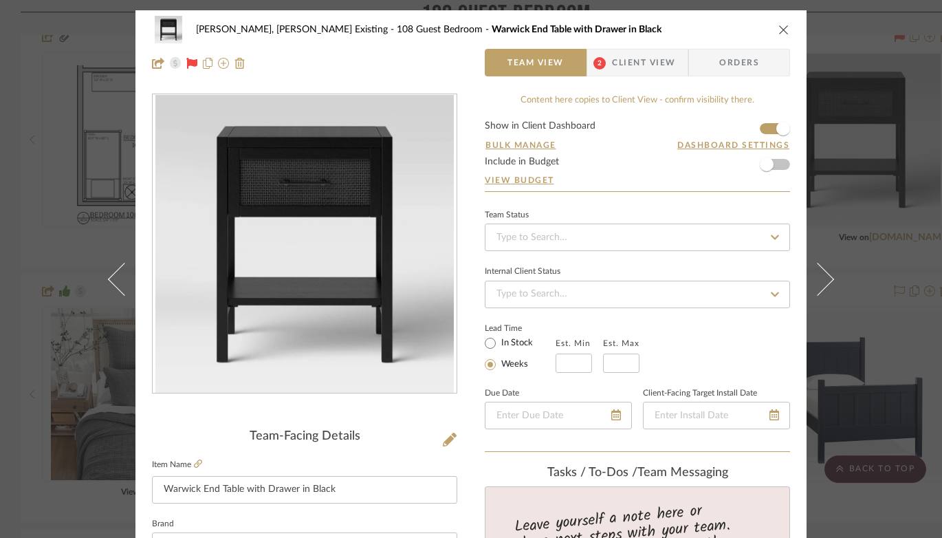
click at [778, 26] on icon "close" at bounding box center [783, 29] width 11 height 11
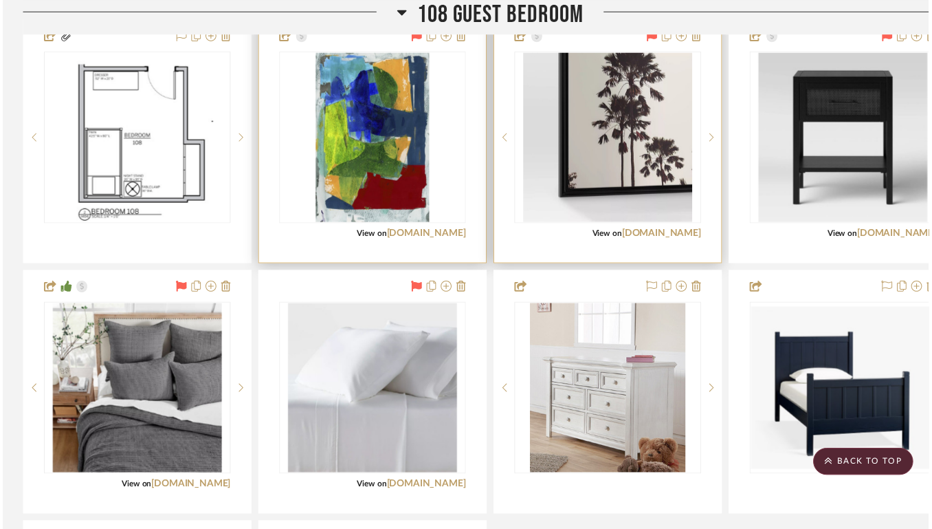
scroll to position [4603, 0]
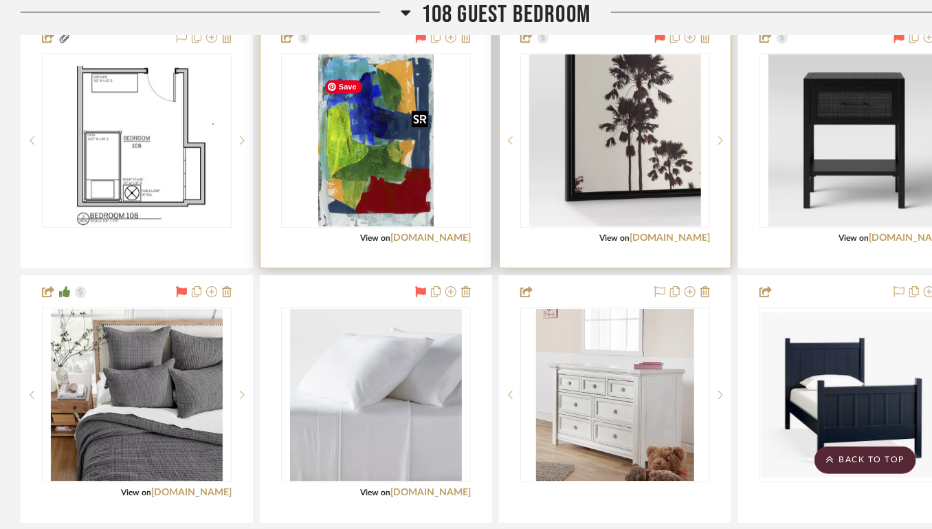
click at [383, 193] on img "0" at bounding box center [375, 140] width 115 height 172
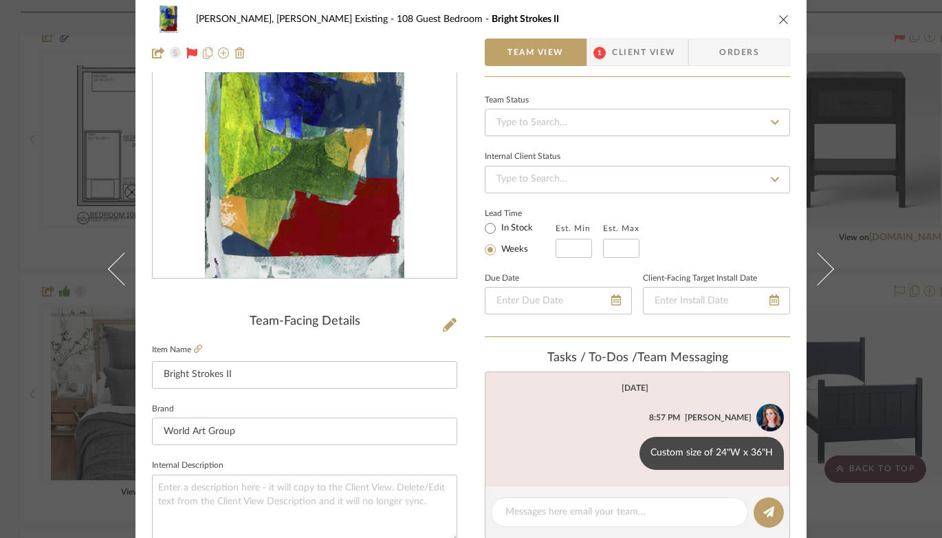
scroll to position [127, 0]
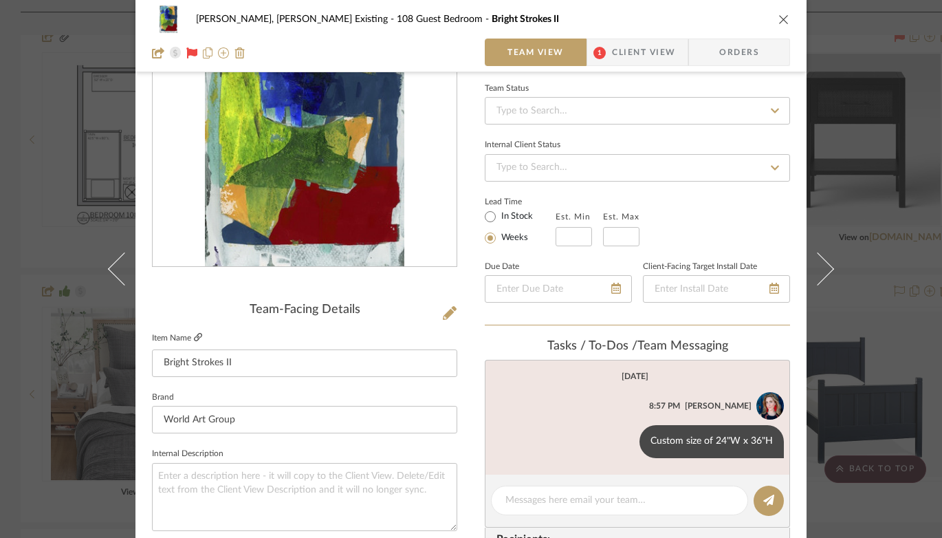
click at [201, 337] on icon at bounding box center [198, 337] width 8 height 8
click at [779, 16] on icon "close" at bounding box center [783, 19] width 11 height 11
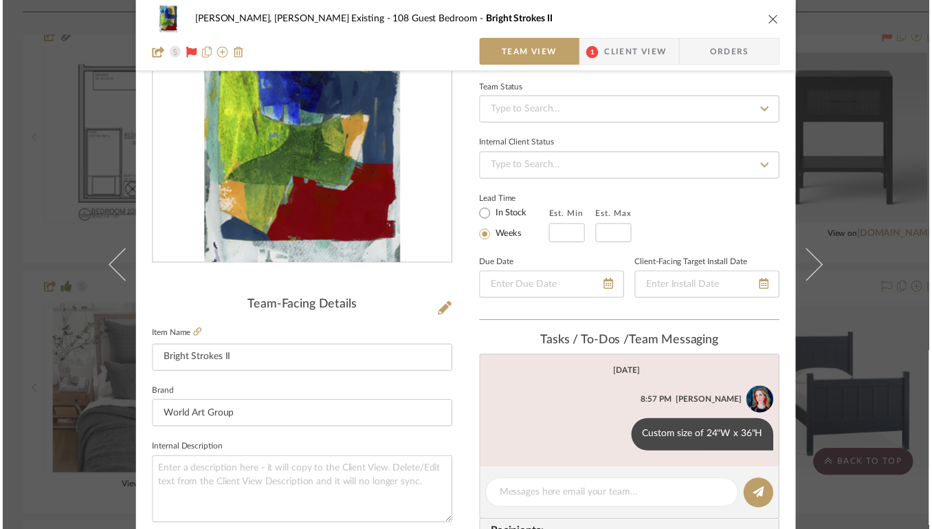
scroll to position [4603, 0]
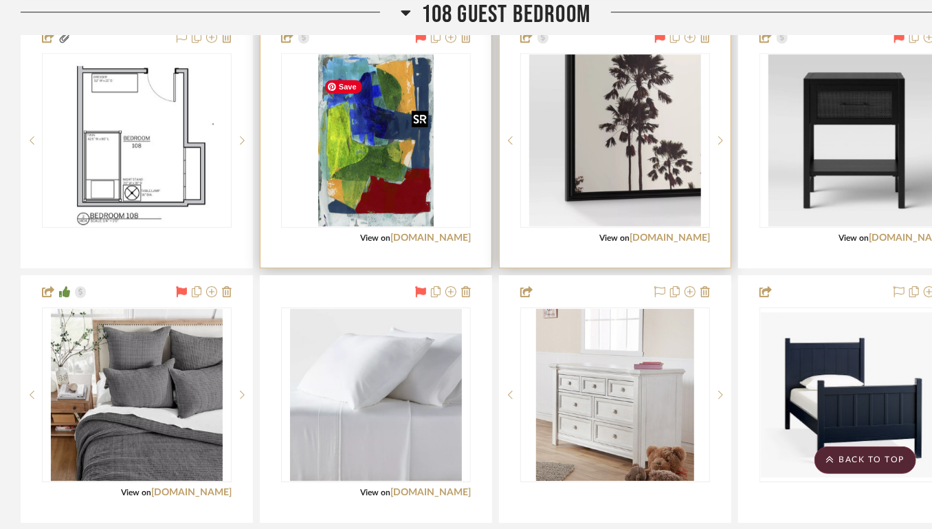
click at [380, 196] on img "0" at bounding box center [375, 140] width 115 height 172
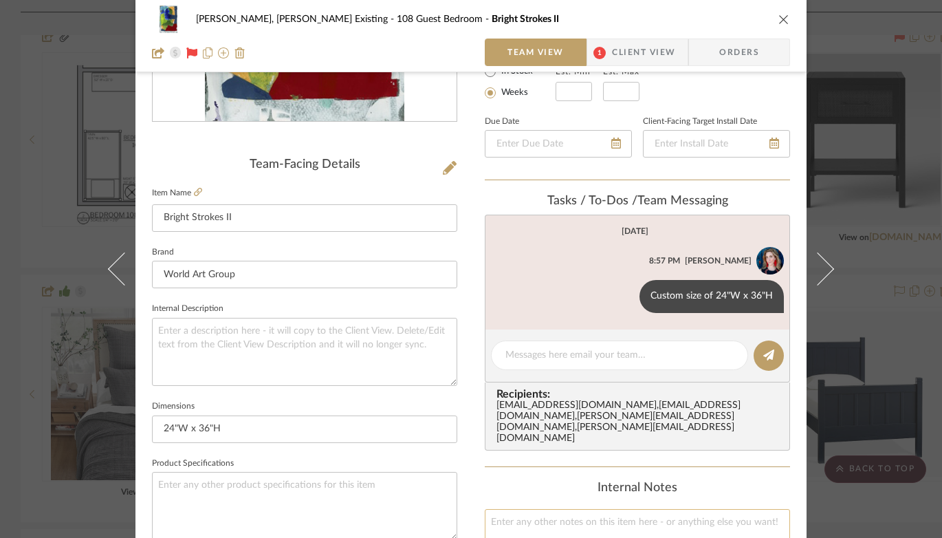
scroll to position [303, 0]
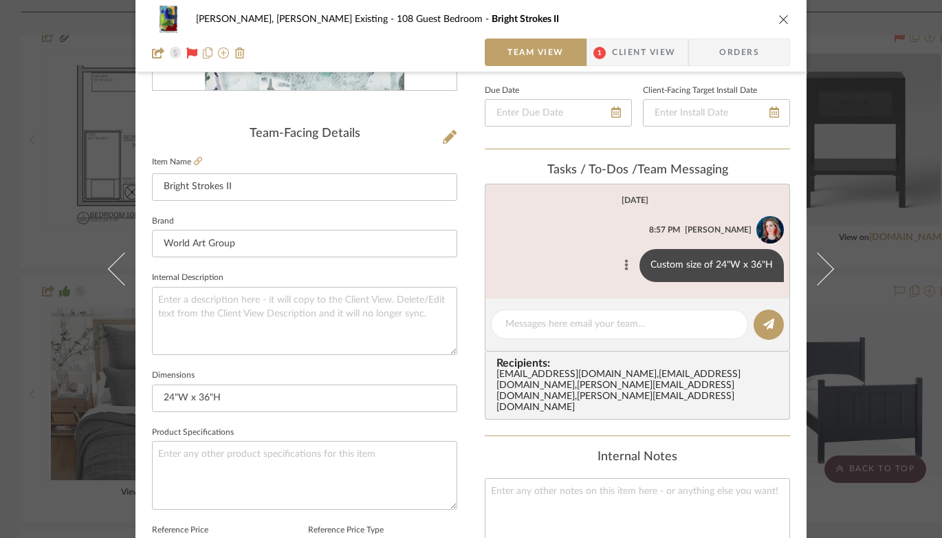
click at [624, 270] on icon at bounding box center [626, 264] width 4 height 11
click at [553, 250] on span "Edit Message" at bounding box center [559, 251] width 56 height 12
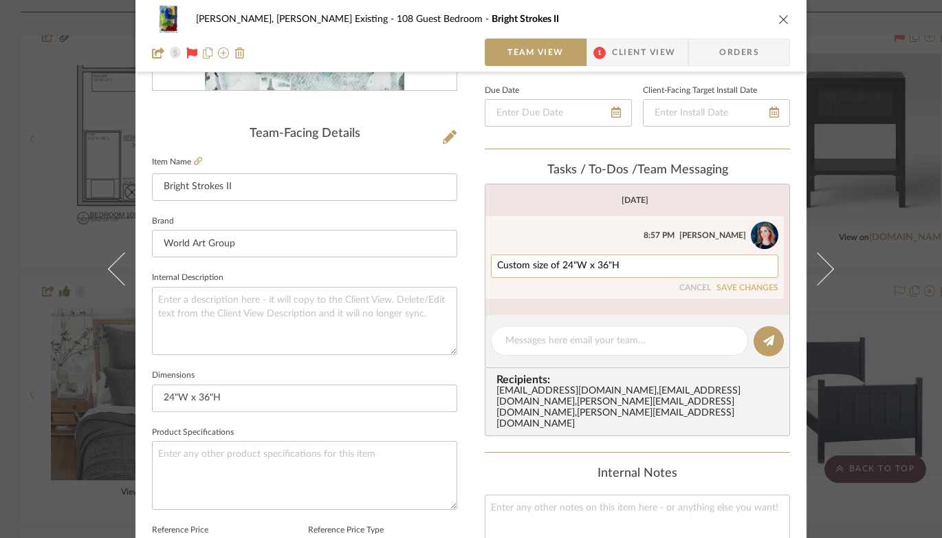
scroll to position [0, 0]
drag, startPoint x: 567, startPoint y: 270, endPoint x: 551, endPoint y: 267, distance: 16.7
click at [551, 267] on textarea "Custom size of 24"W x 36"H" at bounding box center [634, 266] width 275 height 11
click at [591, 267] on textarea "Custom size 36"W x 36"H" at bounding box center [634, 266] width 275 height 11
type textarea "Custom size 36"W x 24"H"
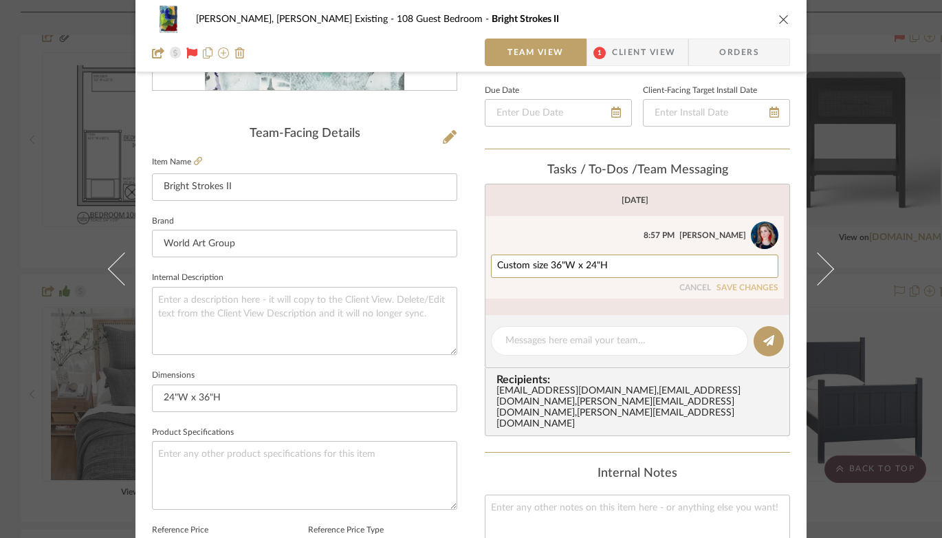
click at [725, 291] on button "SAVE CHANGES" at bounding box center [747, 288] width 62 height 10
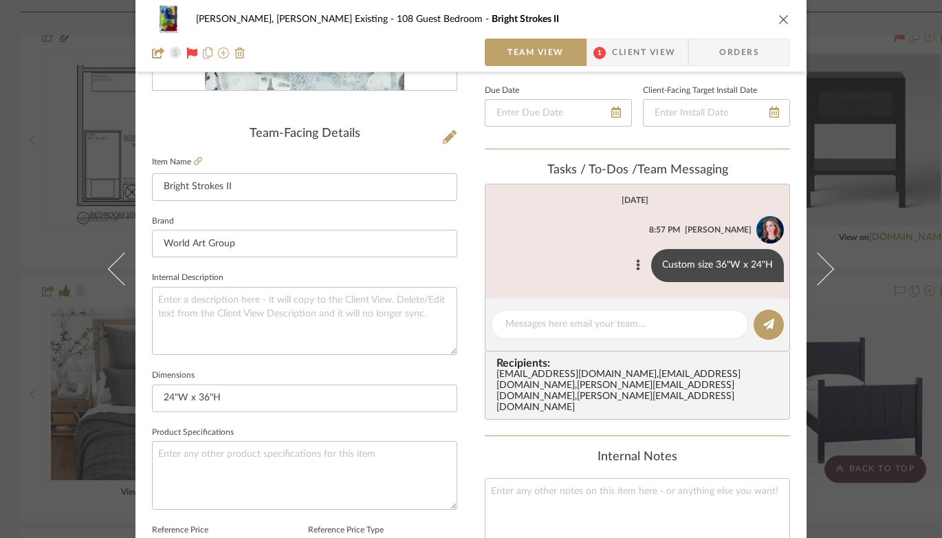
click at [778, 20] on icon "close" at bounding box center [783, 19] width 11 height 11
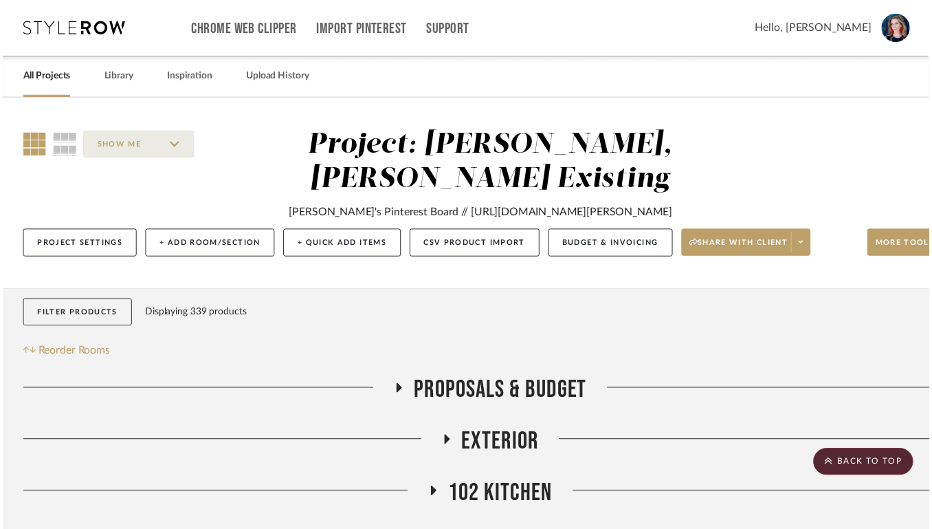
scroll to position [4603, 0]
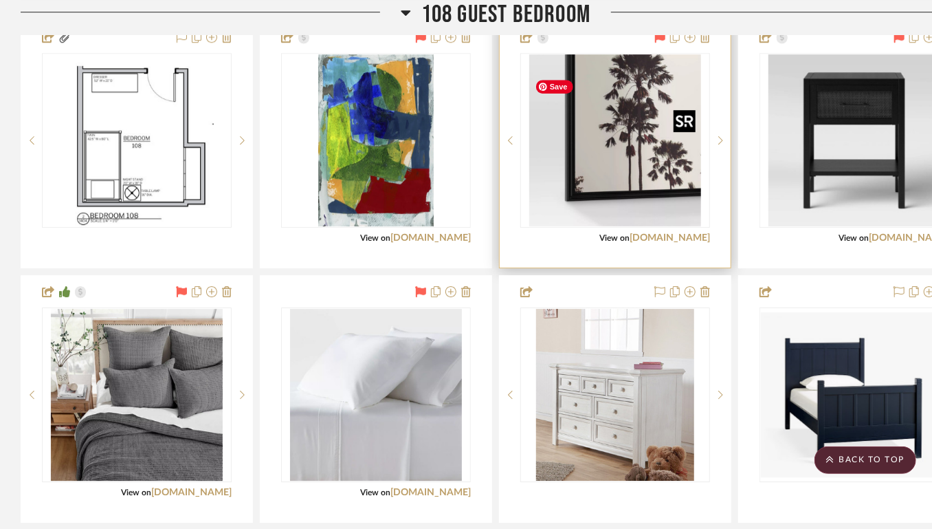
click at [619, 179] on img "0" at bounding box center [615, 140] width 172 height 172
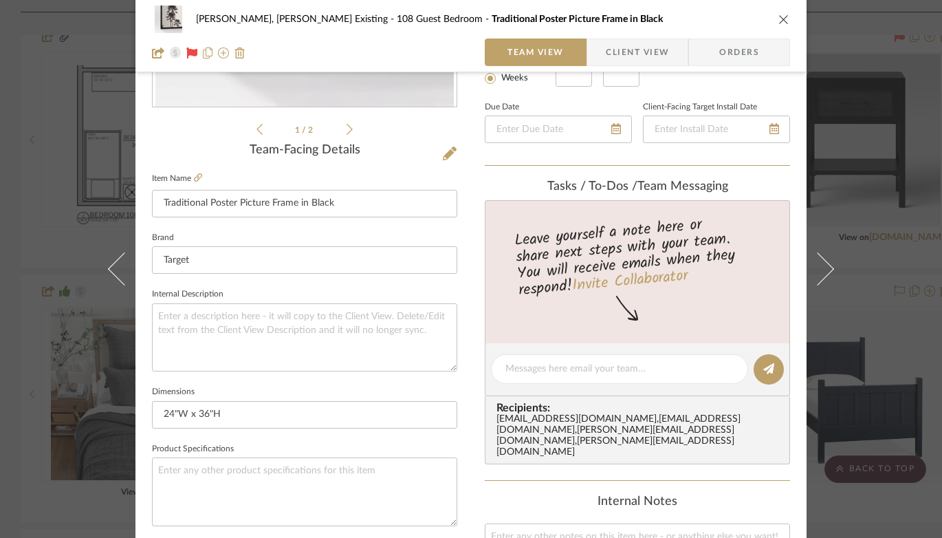
scroll to position [287, 0]
click at [778, 21] on icon "close" at bounding box center [783, 19] width 11 height 11
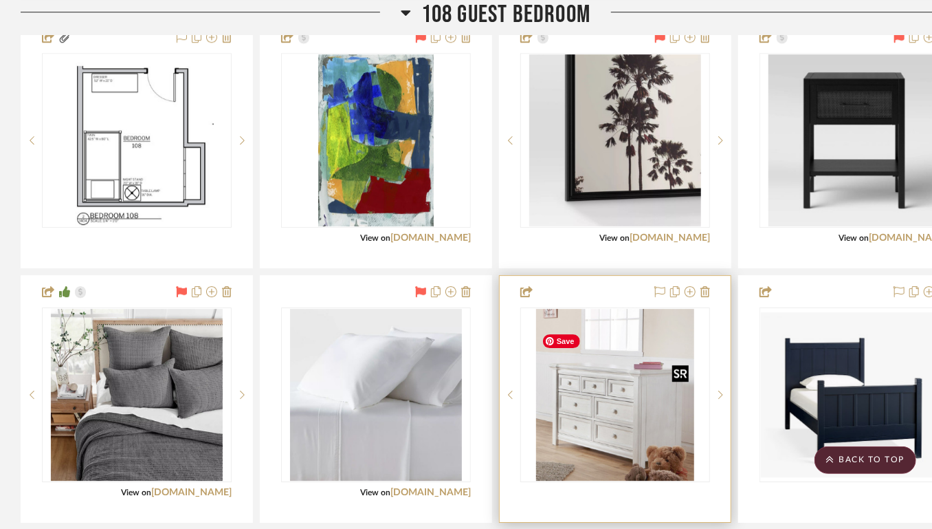
scroll to position [4618, 0]
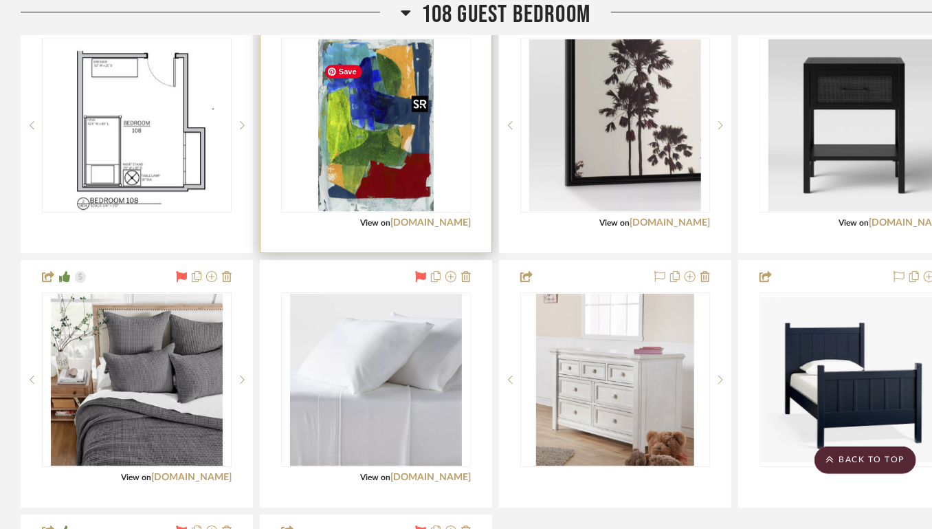
click at [373, 211] on img "0" at bounding box center [375, 125] width 115 height 172
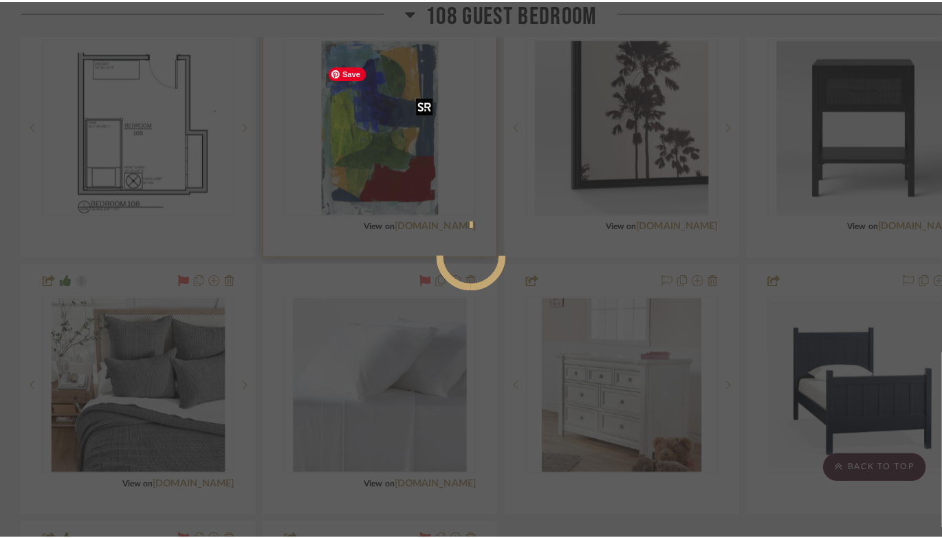
scroll to position [0, 0]
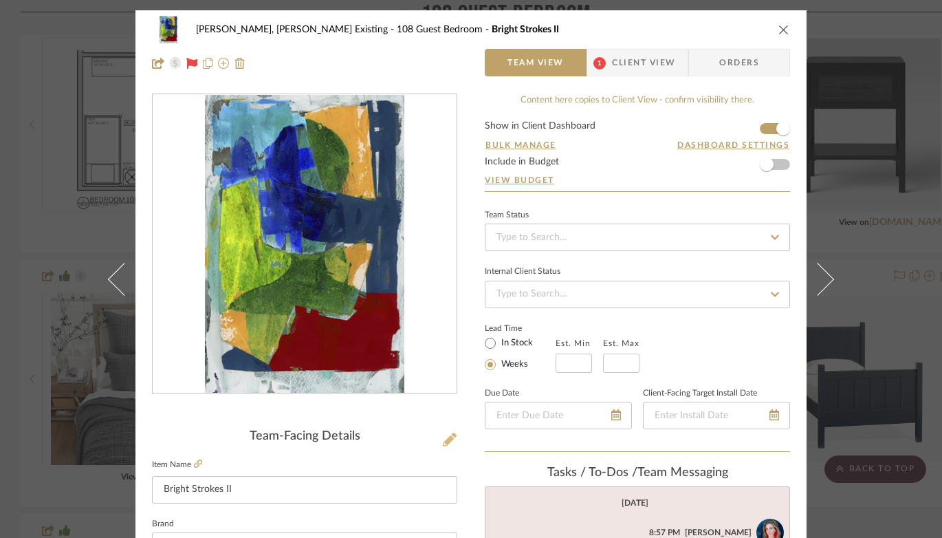
click at [443, 441] on icon at bounding box center [450, 439] width 14 height 14
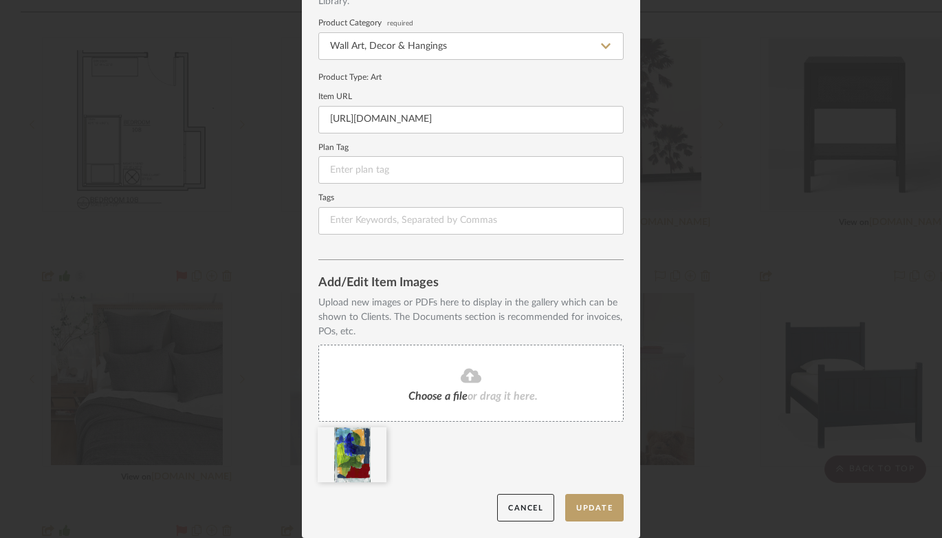
scroll to position [127, 0]
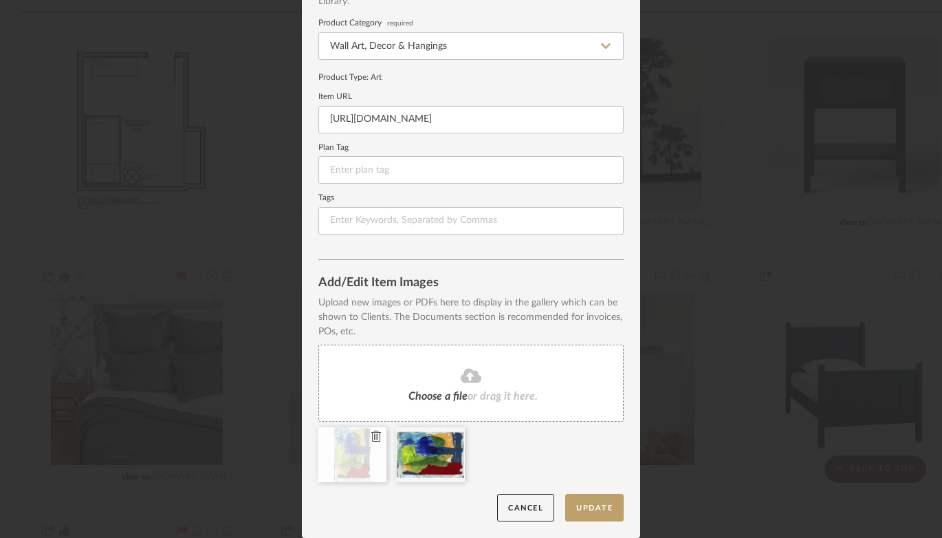
click at [371, 434] on icon at bounding box center [376, 435] width 10 height 11
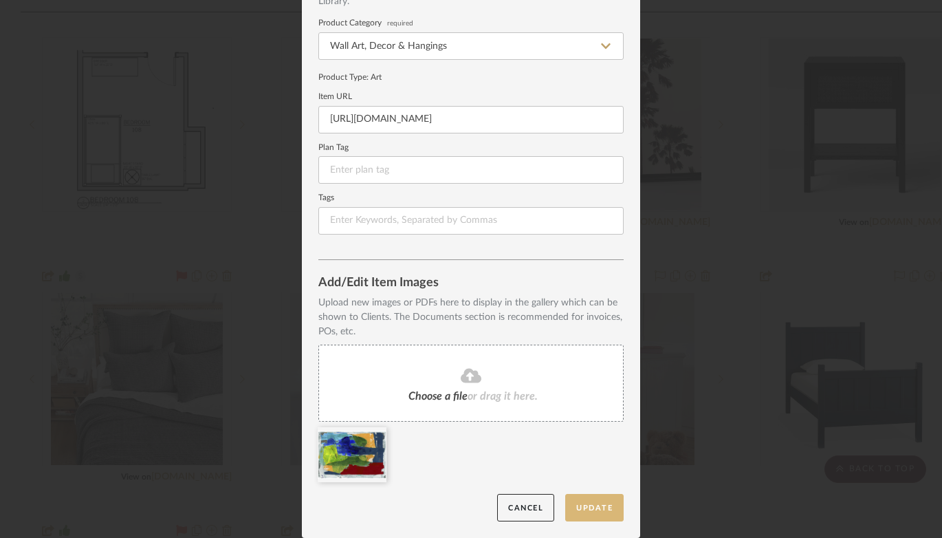
click at [603, 507] on button "Update" at bounding box center [594, 508] width 58 height 28
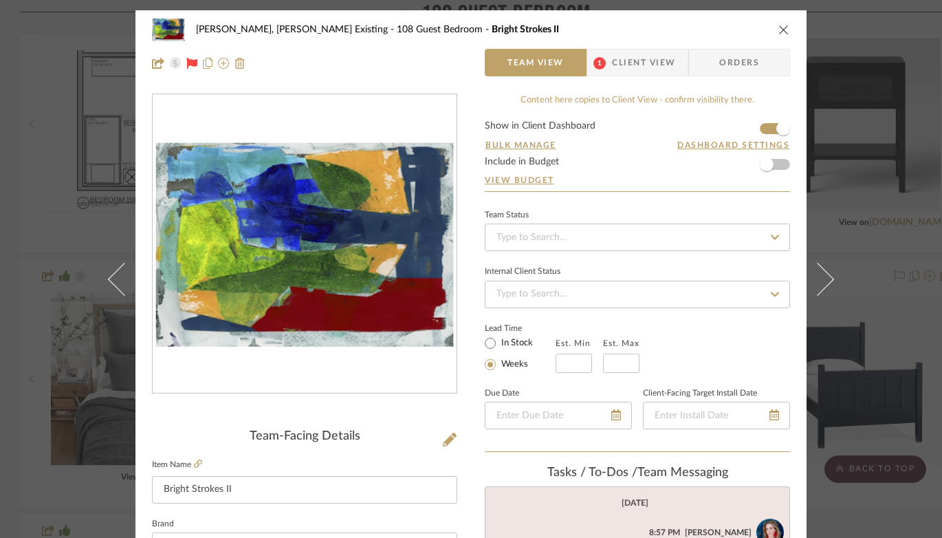
click at [779, 22] on div "[PERSON_NAME], [PERSON_NAME] Existing 108 Guest Bedroom Bright Strokes II" at bounding box center [471, 30] width 638 height 28
click at [778, 29] on icon "close" at bounding box center [783, 29] width 11 height 11
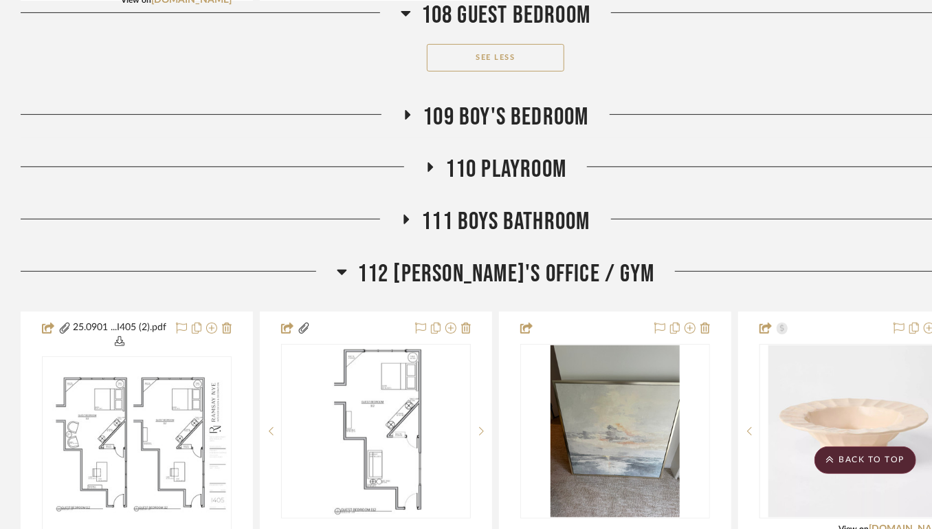
scroll to position [5346, 0]
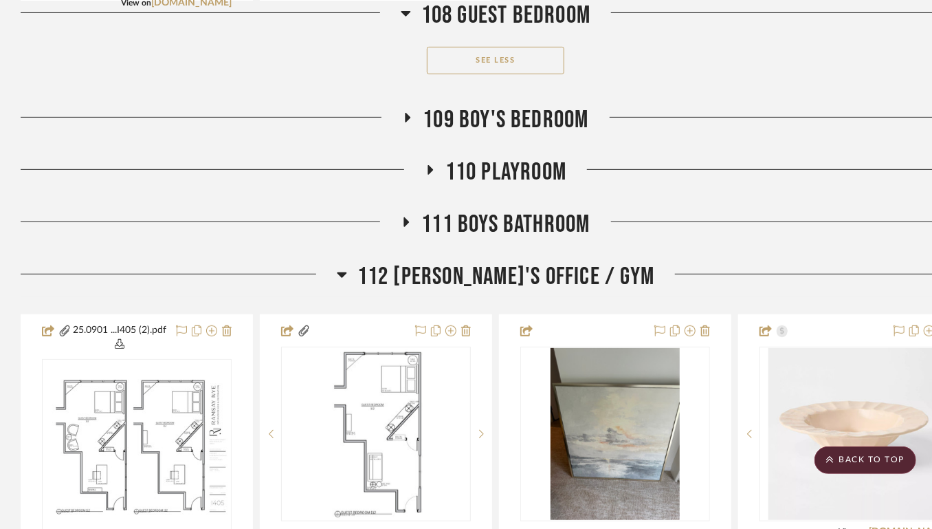
click at [404, 122] on icon at bounding box center [407, 117] width 17 height 10
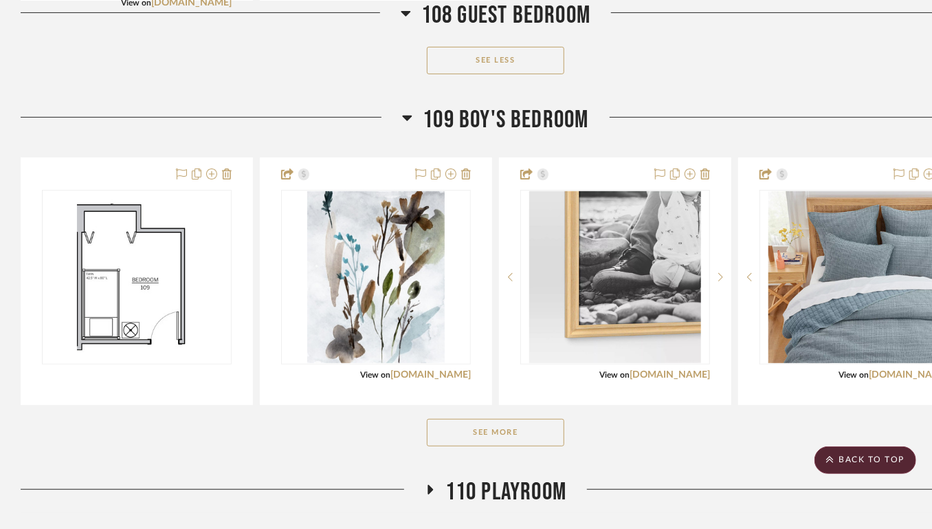
click at [512, 446] on button "See More" at bounding box center [496, 433] width 138 height 28
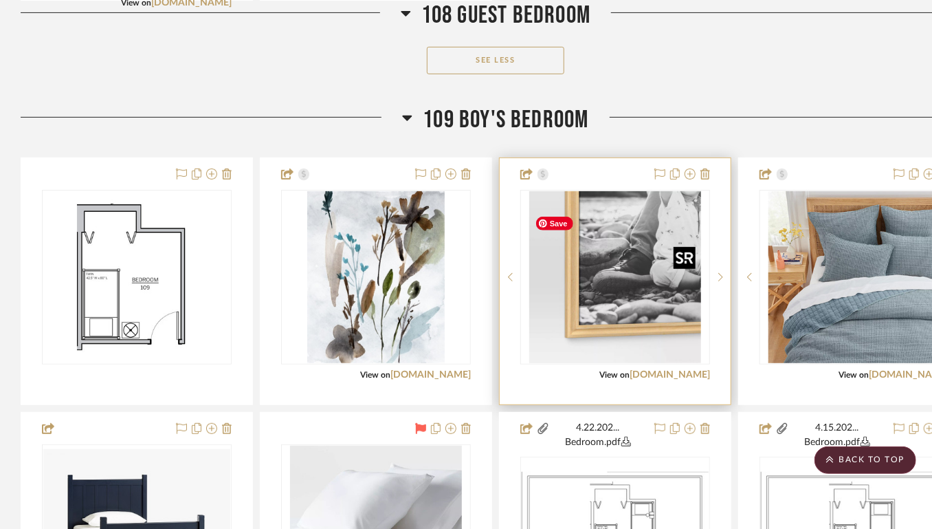
click at [584, 338] on img "0" at bounding box center [615, 277] width 172 height 172
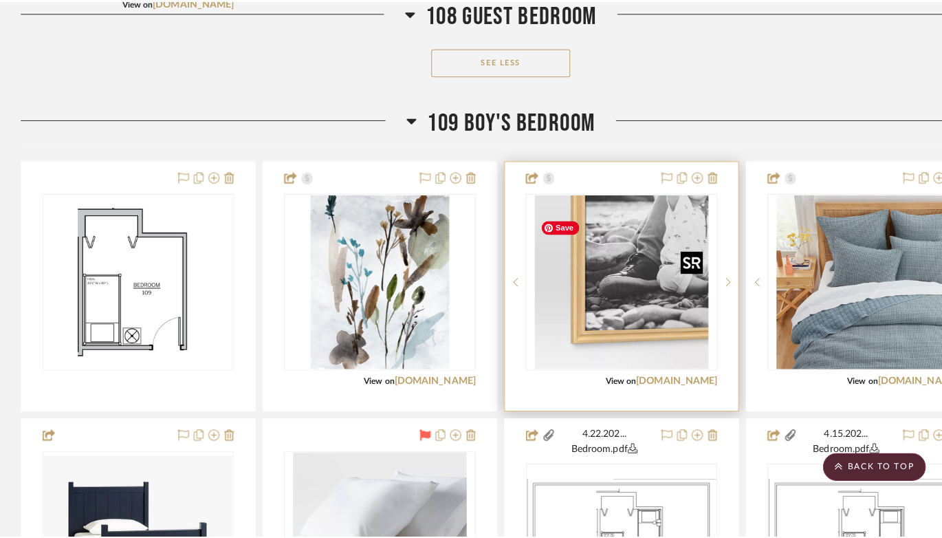
scroll to position [0, 0]
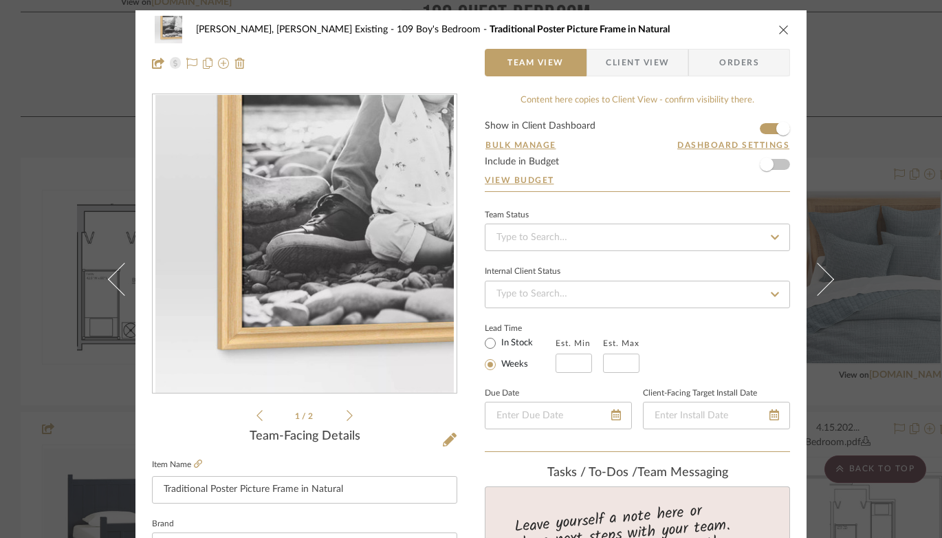
click at [779, 29] on icon "close" at bounding box center [783, 29] width 11 height 11
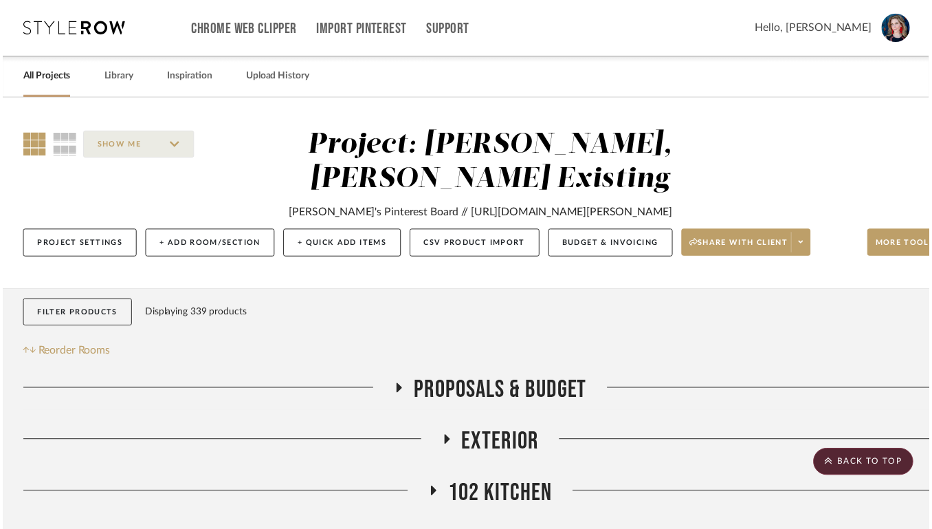
scroll to position [5346, 0]
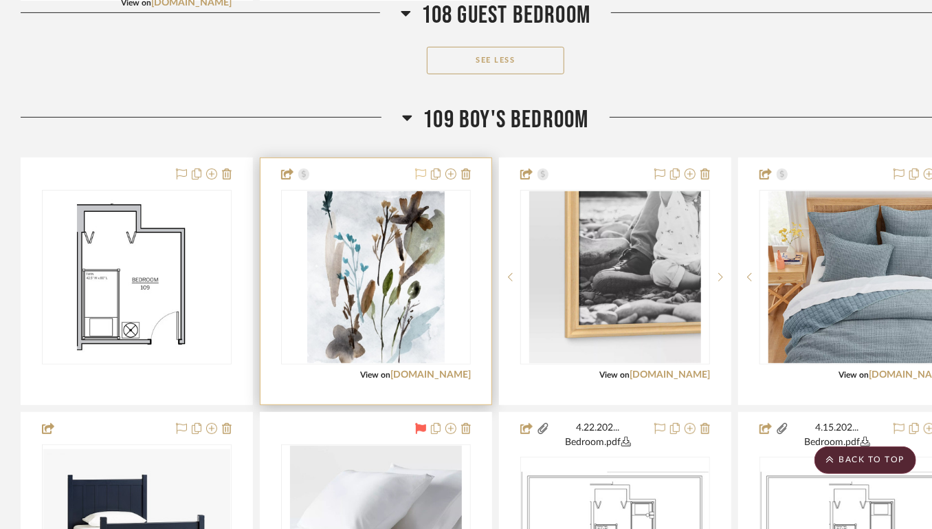
click at [420, 179] on icon at bounding box center [420, 173] width 11 height 11
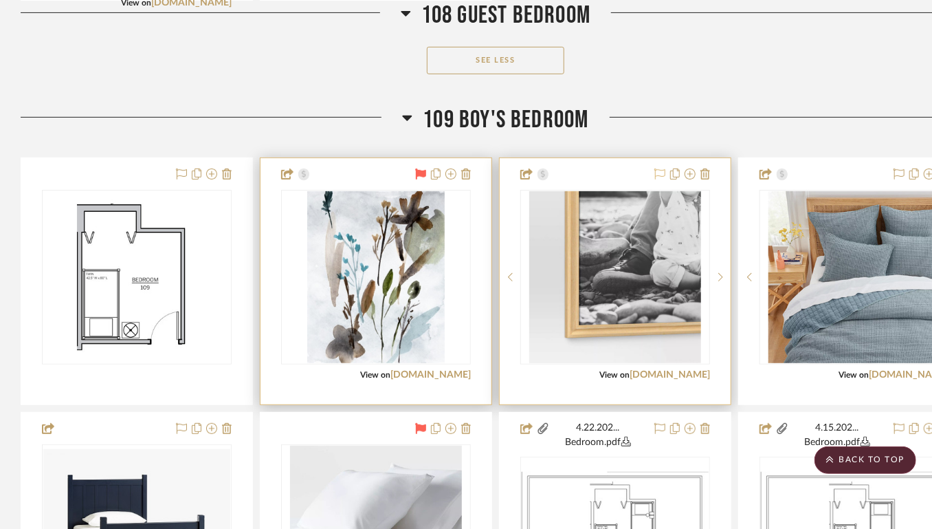
click at [655, 179] on icon at bounding box center [660, 173] width 11 height 11
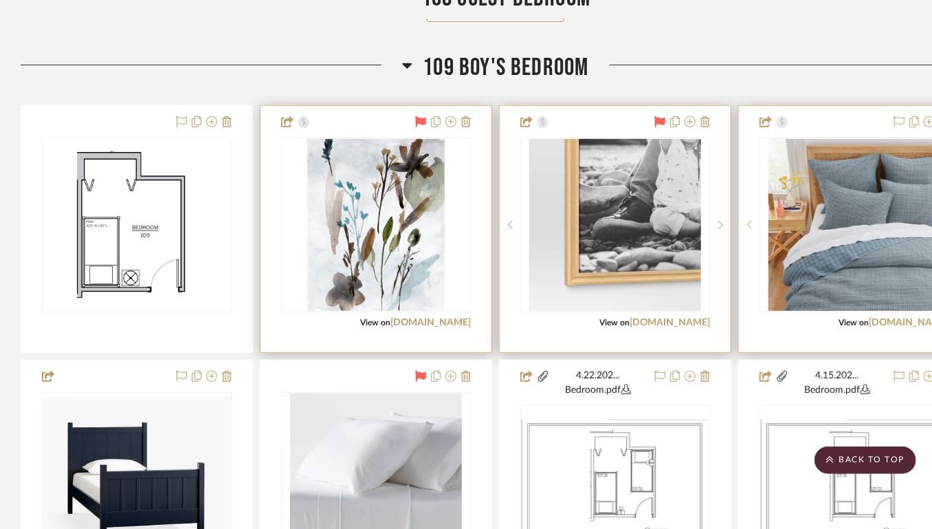
scroll to position [5403, 0]
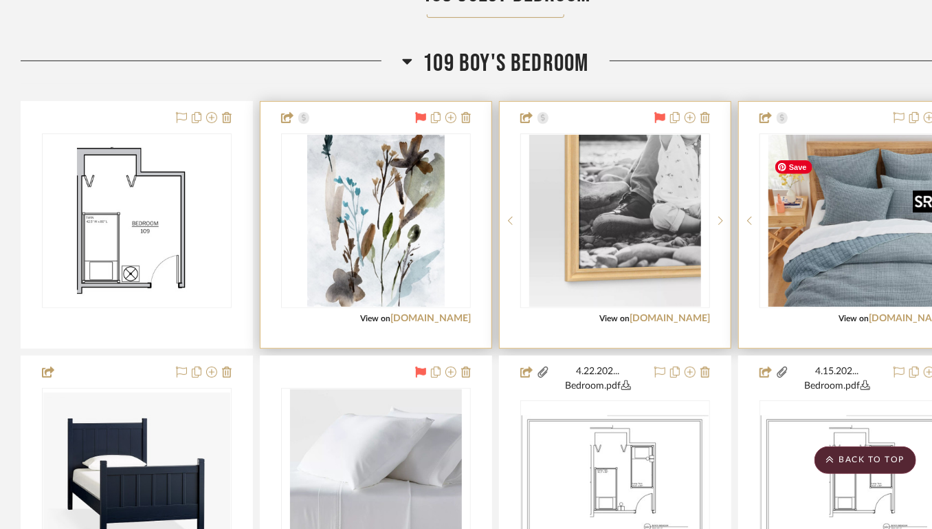
click at [834, 224] on img "0" at bounding box center [855, 221] width 172 height 172
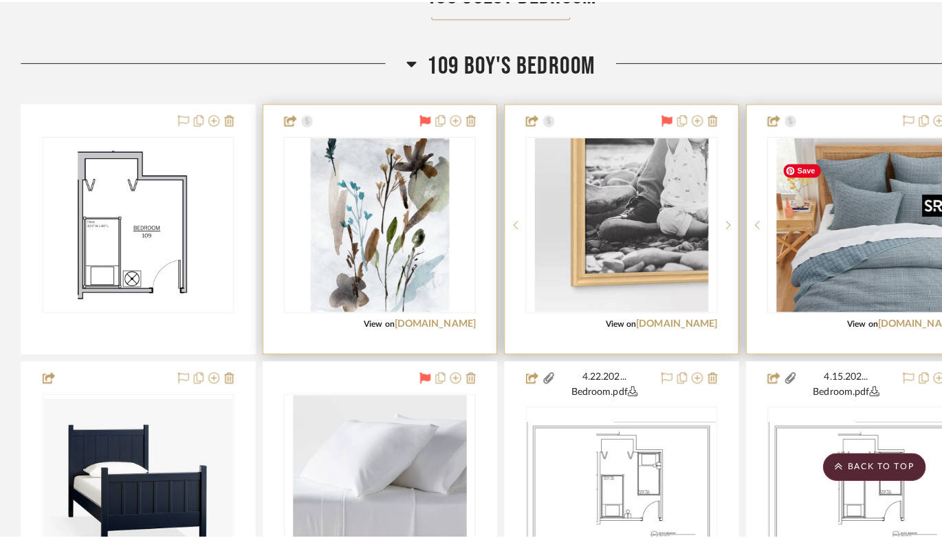
scroll to position [0, 0]
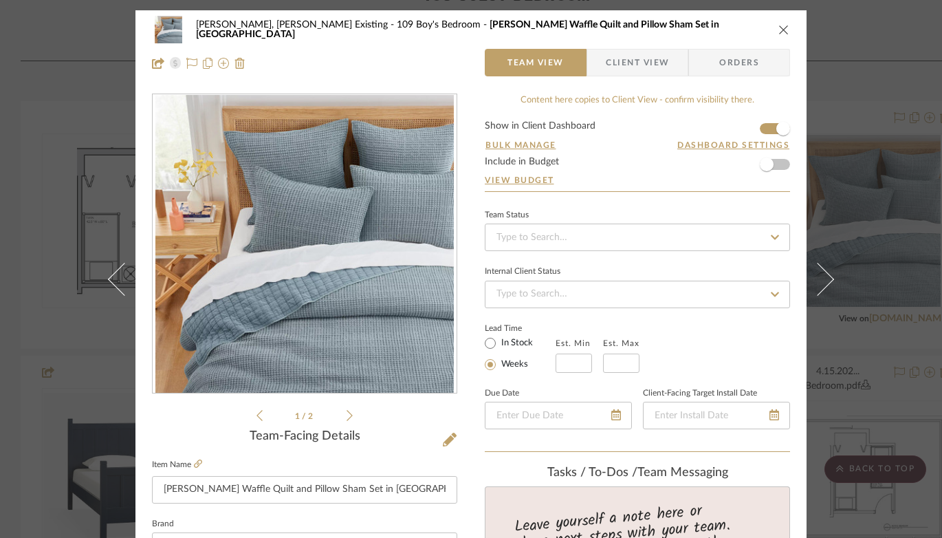
click at [780, 29] on icon "close" at bounding box center [783, 29] width 11 height 11
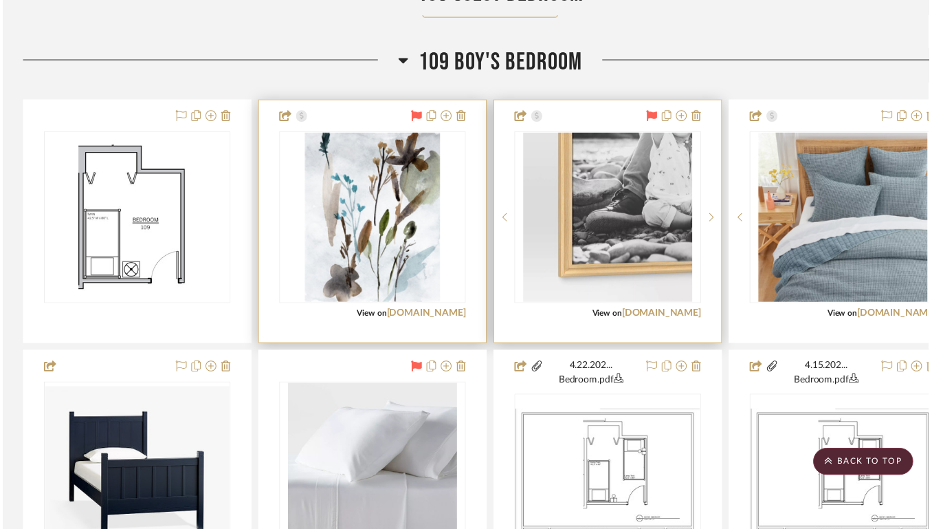
scroll to position [5403, 0]
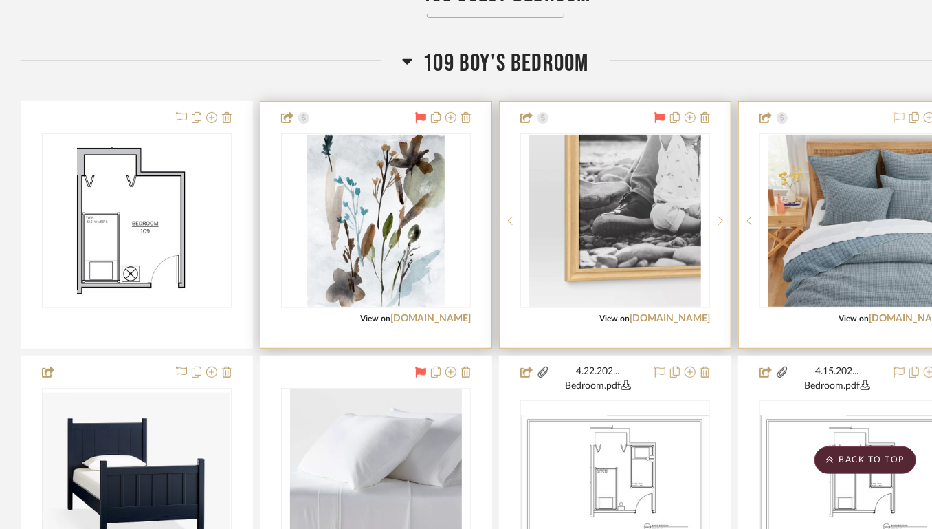
click at [870, 123] on icon at bounding box center [899, 117] width 11 height 11
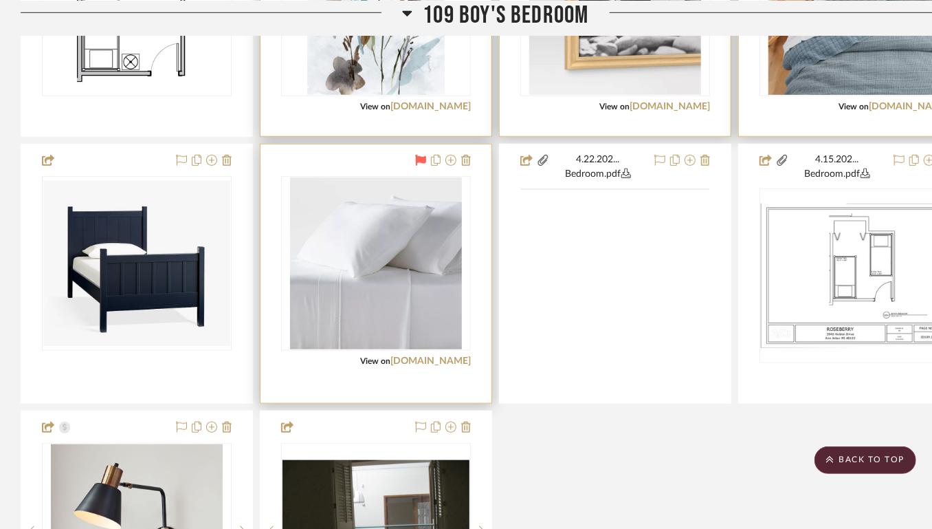
scroll to position [5615, 0]
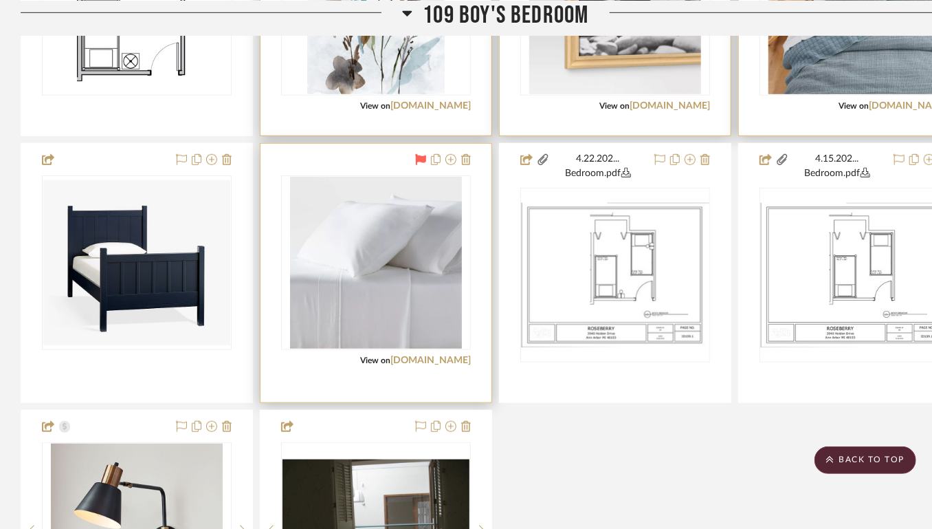
click at [0, 0] on div at bounding box center [0, 0] width 0 height 0
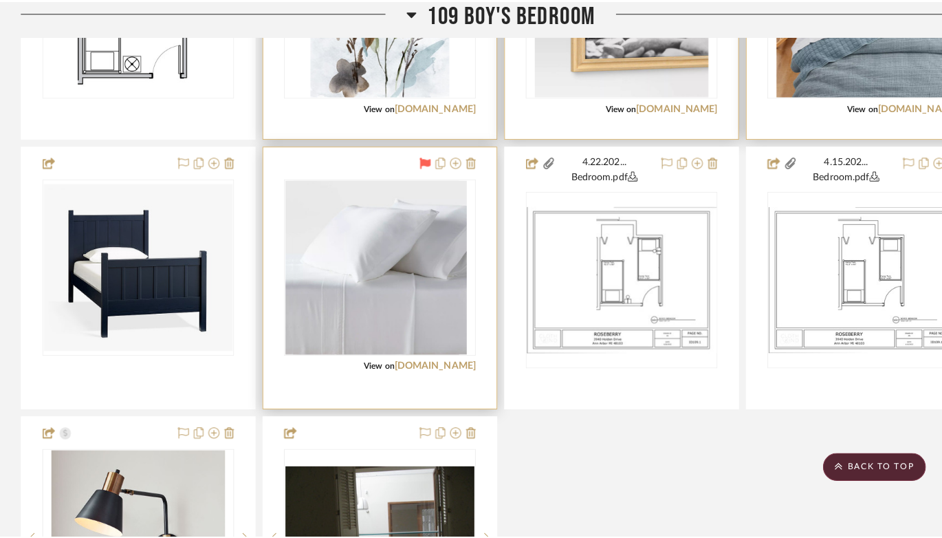
scroll to position [0, 0]
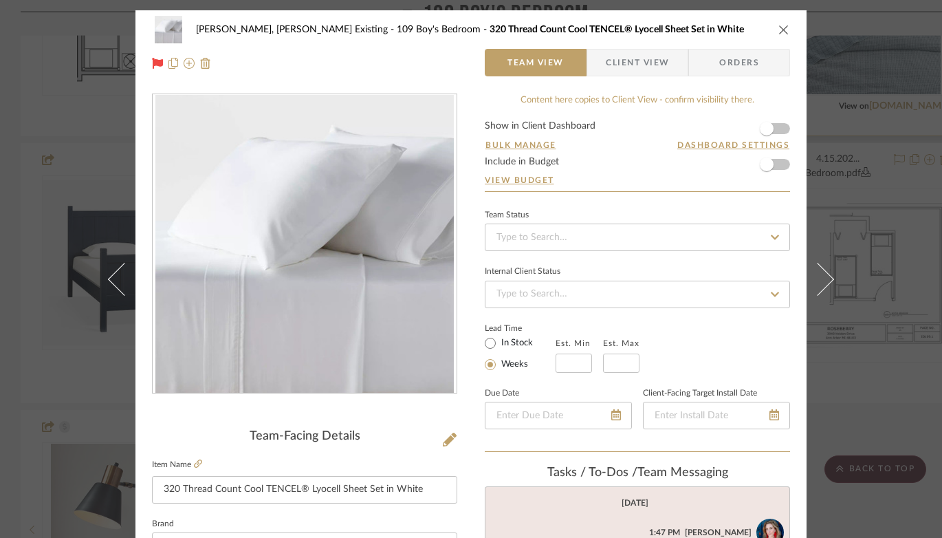
click at [85, 290] on div "[PERSON_NAME], [PERSON_NAME] Existing 109 Boy's Bedroom 320 Thread Count Cool T…" at bounding box center [471, 269] width 942 height 538
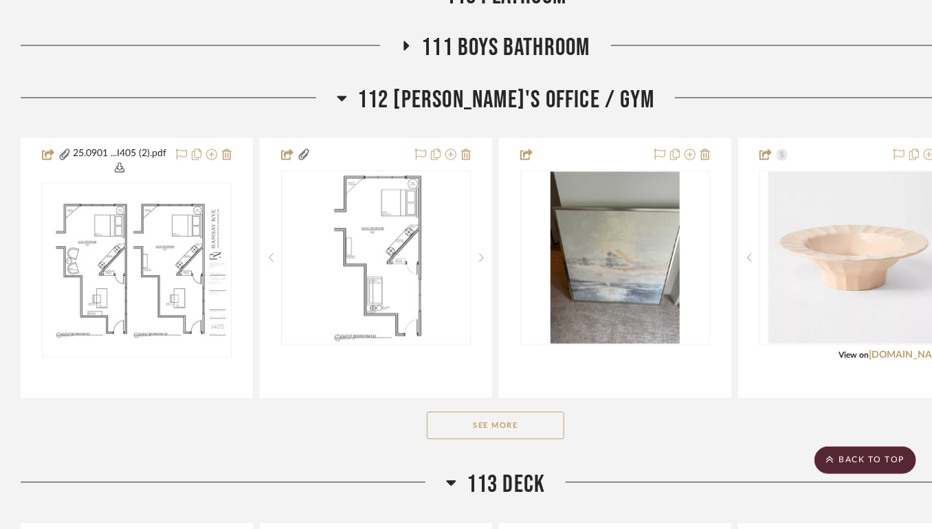
scroll to position [6364, 0]
click at [483, 439] on button "See More" at bounding box center [496, 425] width 138 height 28
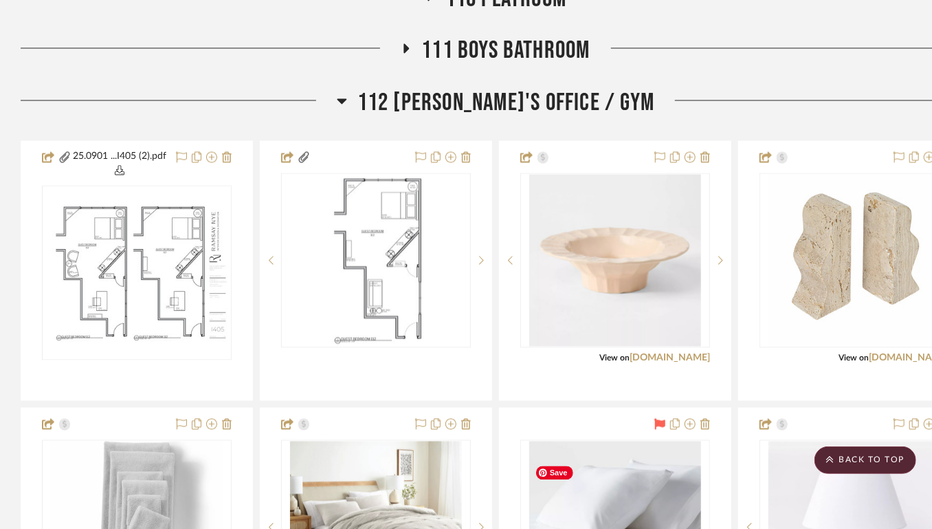
scroll to position [6353, 0]
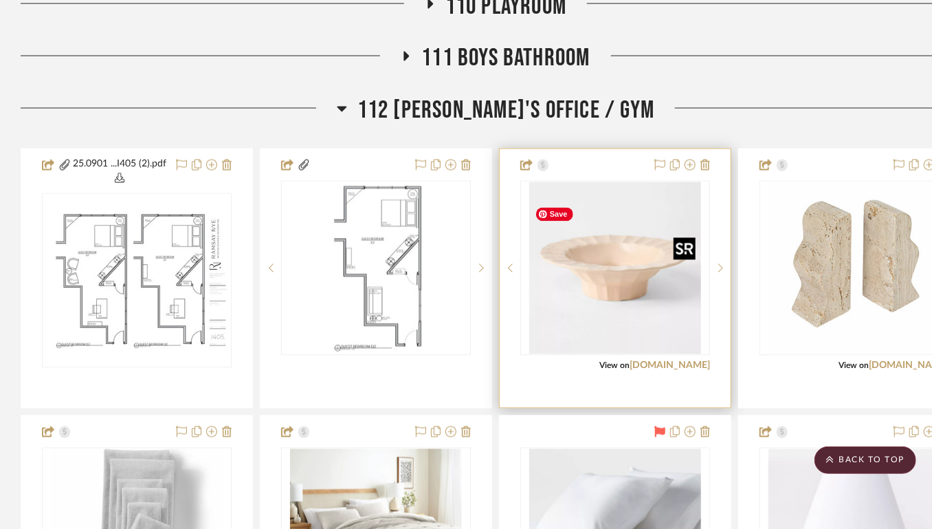
click at [629, 287] on img "0" at bounding box center [615, 268] width 172 height 172
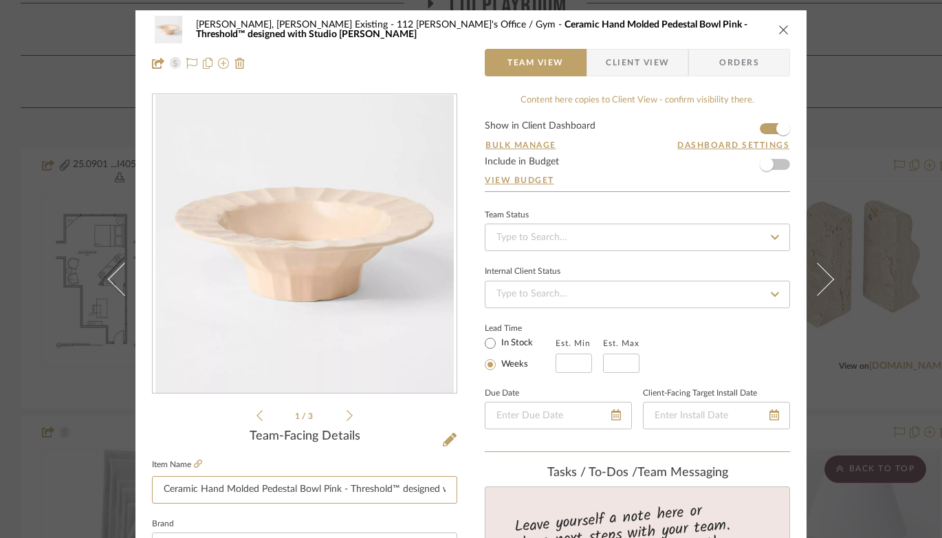
scroll to position [0, 76]
drag, startPoint x: 340, startPoint y: 490, endPoint x: 467, endPoint y: 492, distance: 127.2
type input "Ceramic Hand Molded Pedestal Bowl Pink"
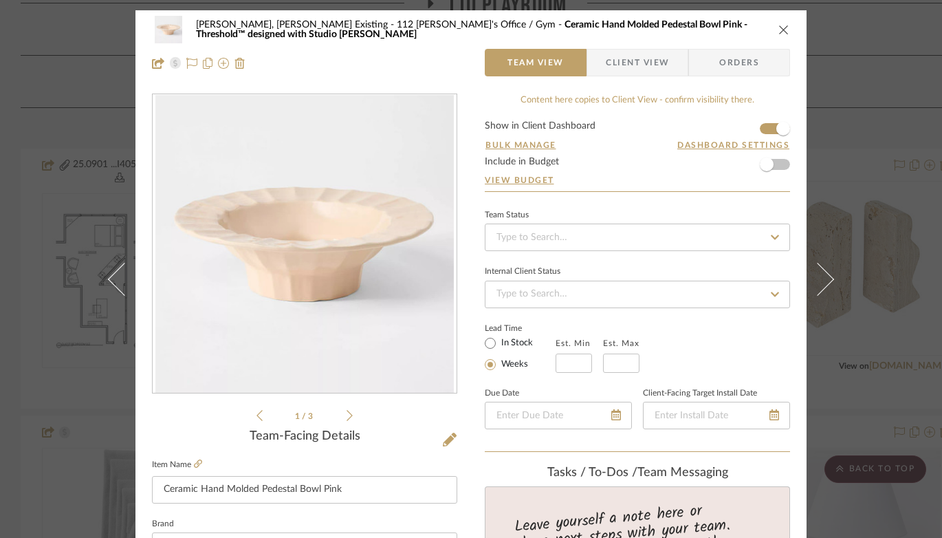
click at [785, 29] on div "[PERSON_NAME], [PERSON_NAME] Existing 112 [PERSON_NAME]'s Office / Gym Ceramic …" at bounding box center [470, 46] width 671 height 72
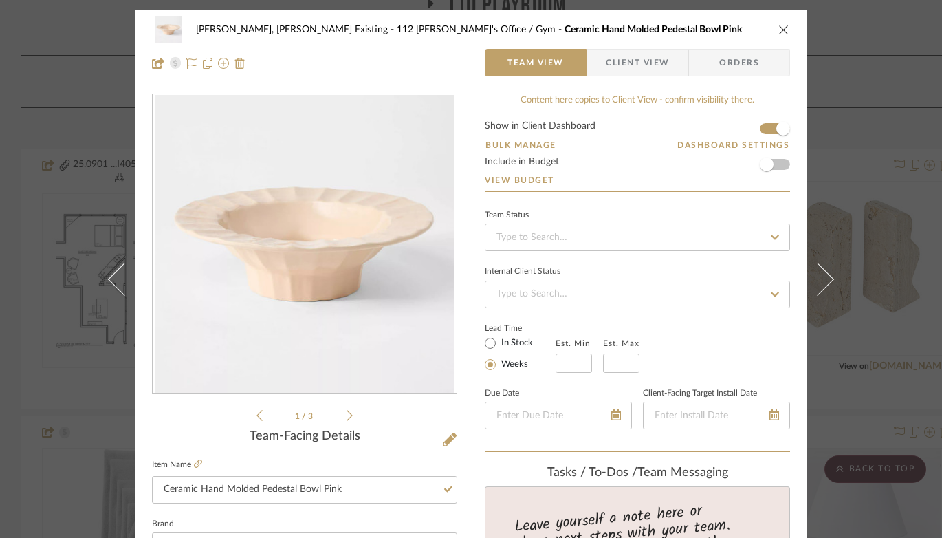
click at [781, 29] on icon "close" at bounding box center [783, 29] width 11 height 11
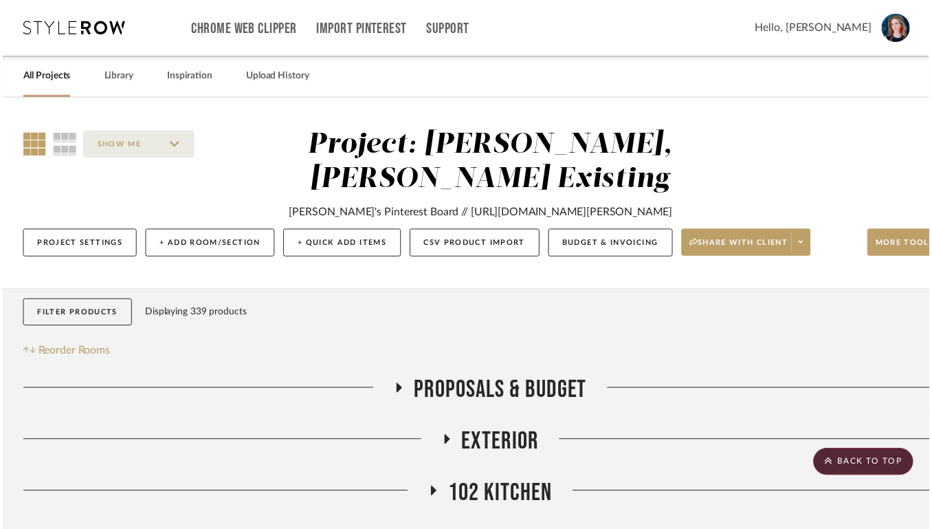
scroll to position [6353, 0]
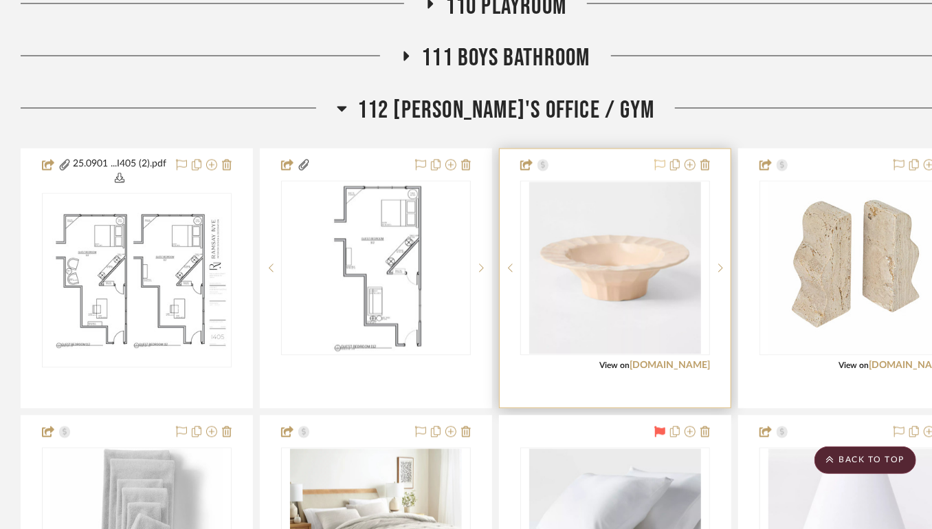
click at [656, 171] on icon at bounding box center [660, 165] width 11 height 11
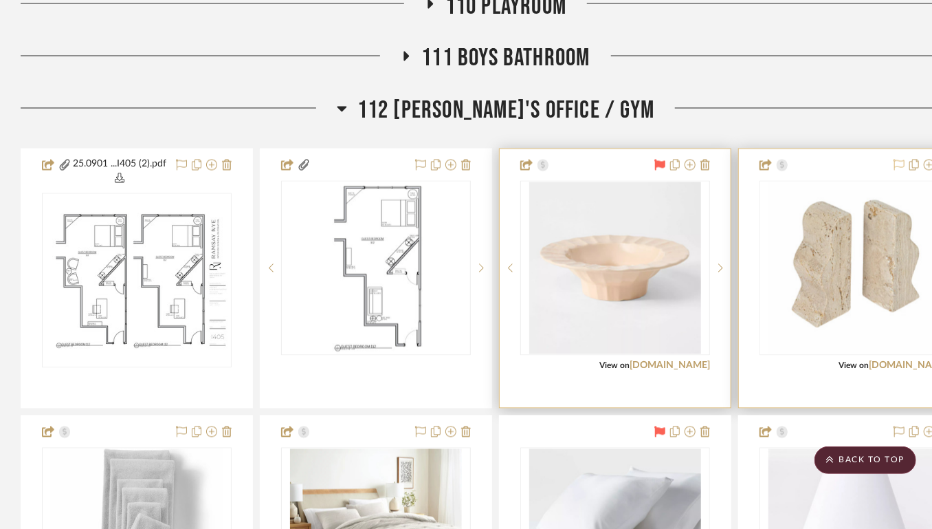
click at [870, 171] on icon at bounding box center [899, 165] width 11 height 11
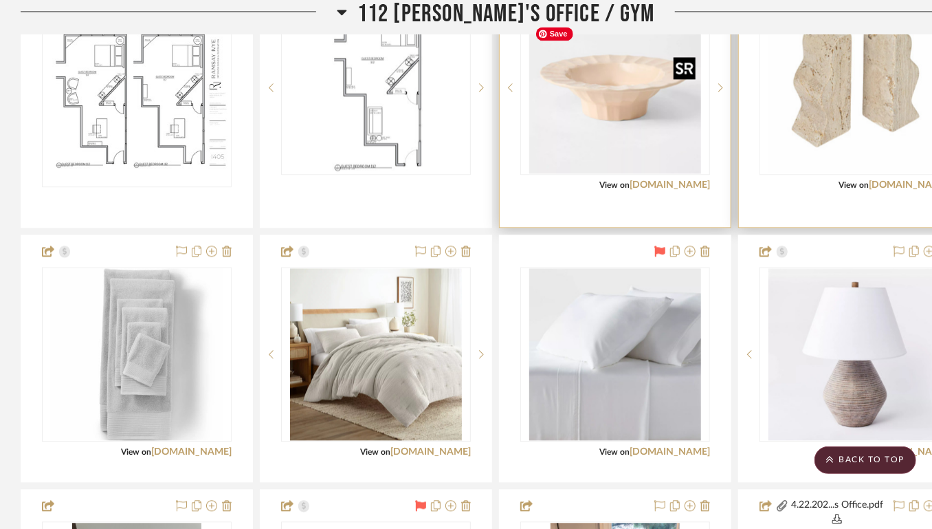
scroll to position [6544, 0]
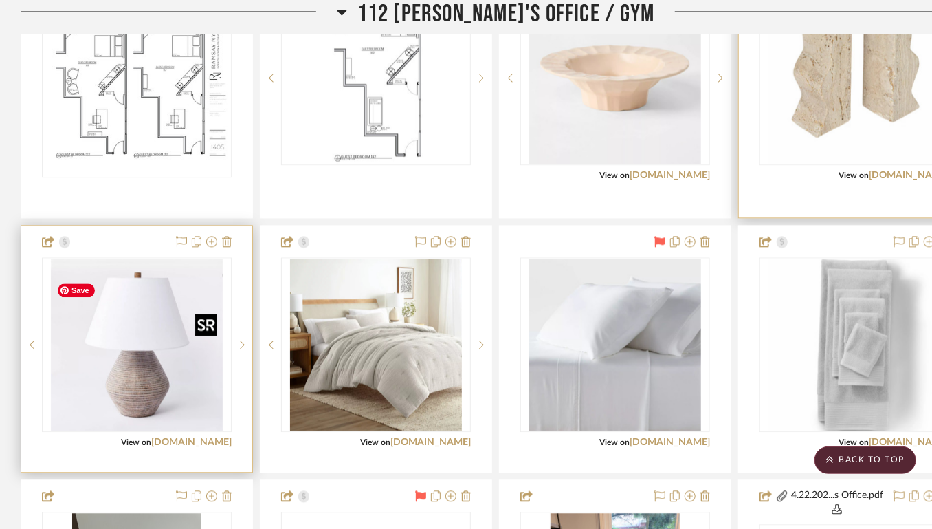
click at [158, 336] on img "0" at bounding box center [137, 345] width 172 height 172
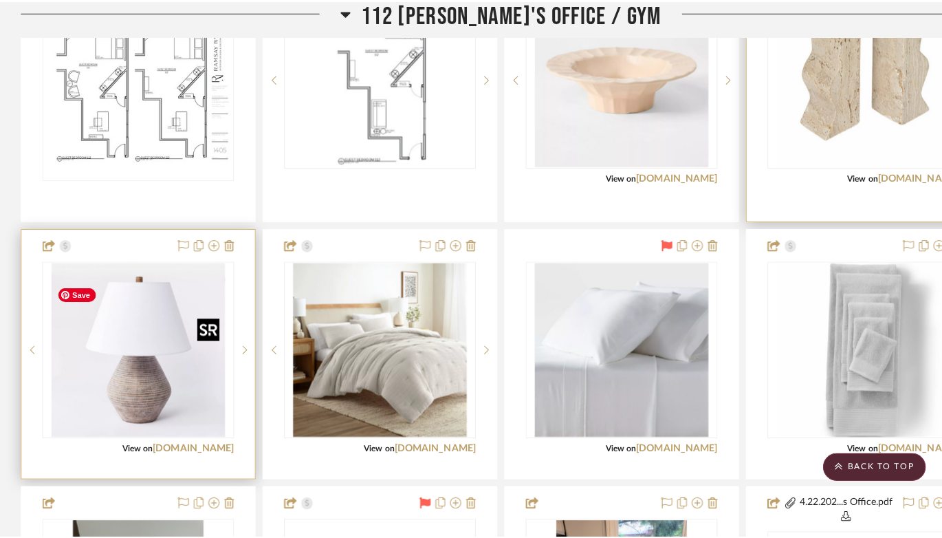
scroll to position [0, 0]
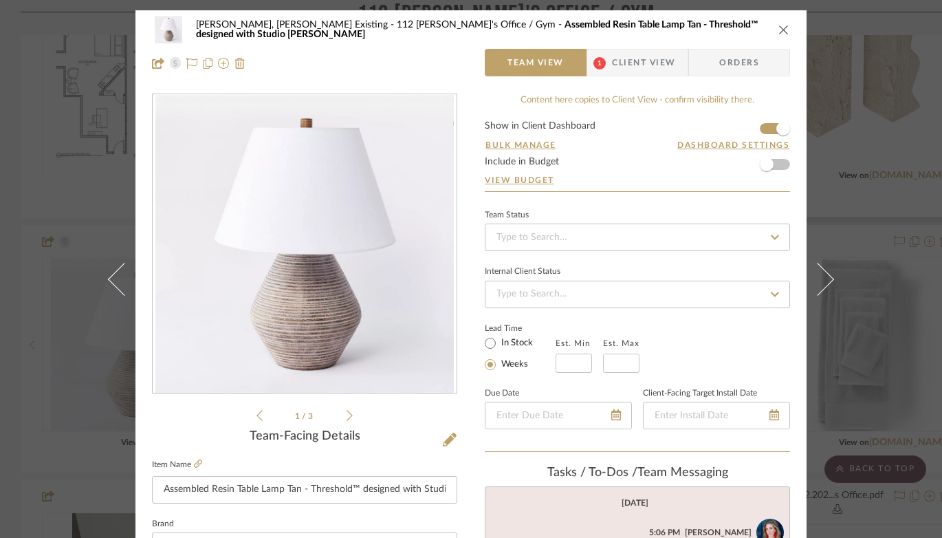
click at [778, 28] on icon "close" at bounding box center [783, 29] width 11 height 11
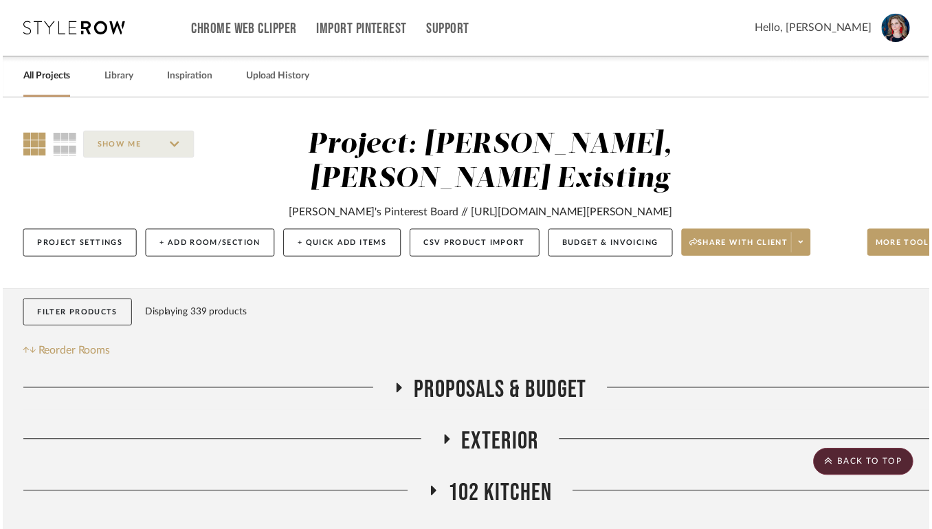
scroll to position [6544, 0]
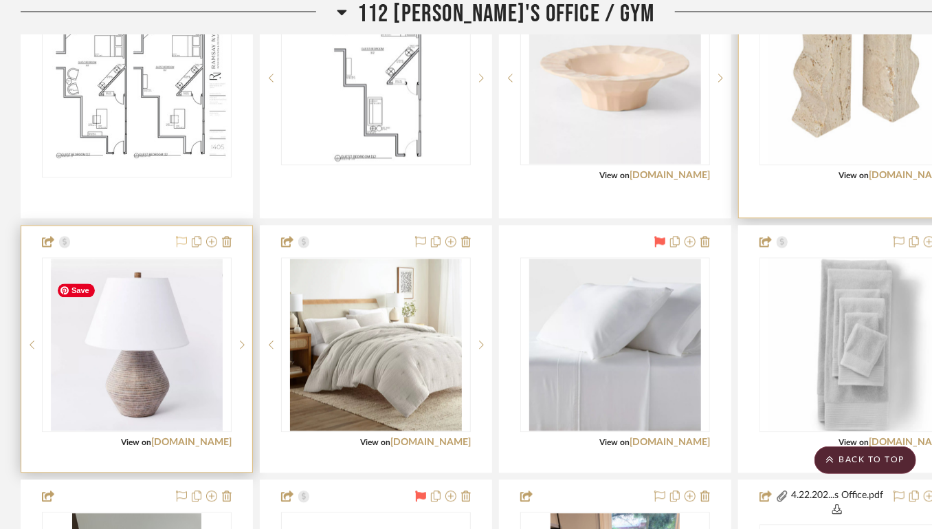
click at [184, 247] on icon at bounding box center [181, 241] width 11 height 11
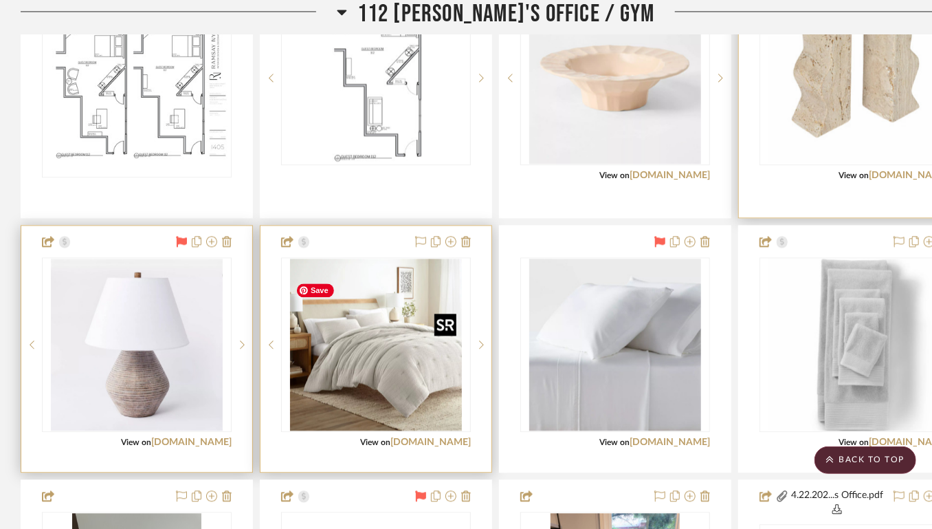
click at [369, 355] on img "0" at bounding box center [376, 345] width 172 height 172
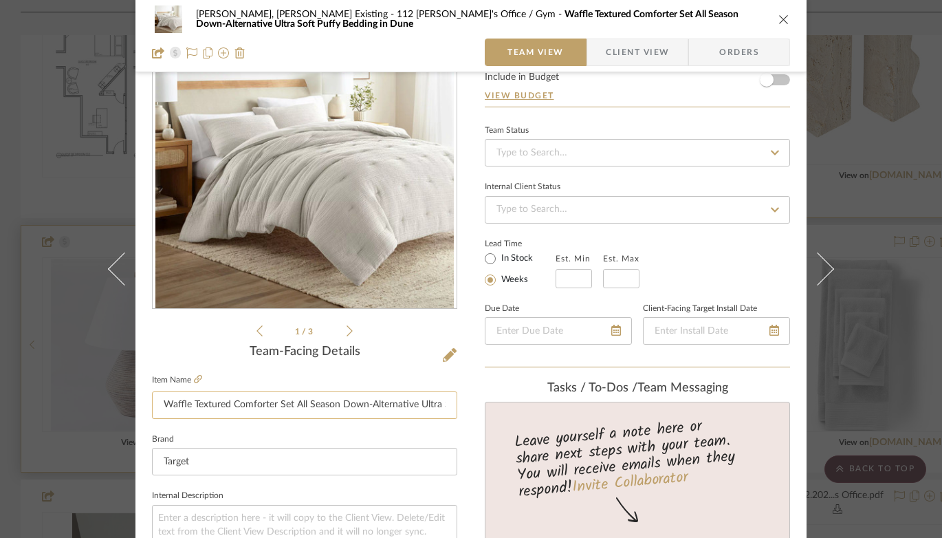
scroll to position [96, 0]
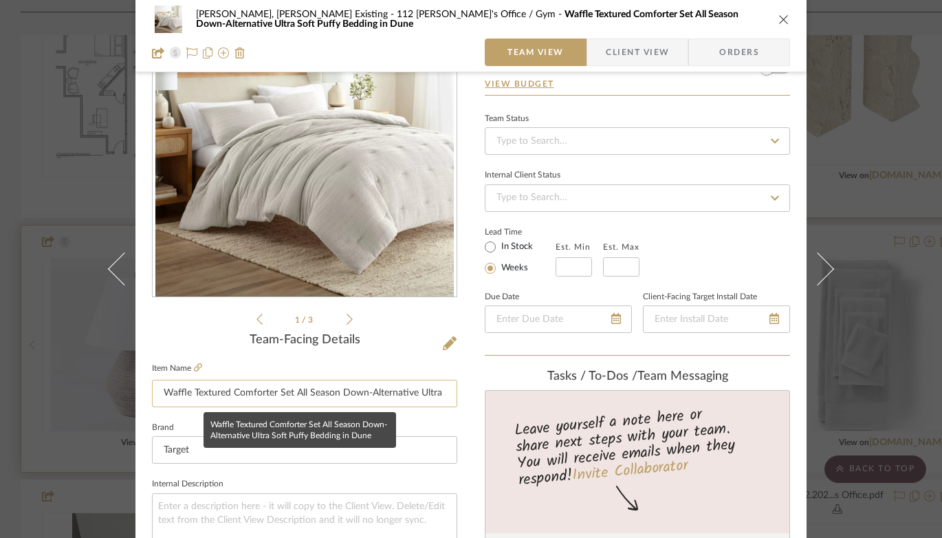
click at [355, 385] on input "Waffle Textured Comforter Set All Season Down-Alternative Ultra Soft Puffy Bedd…" at bounding box center [304, 394] width 305 height 28
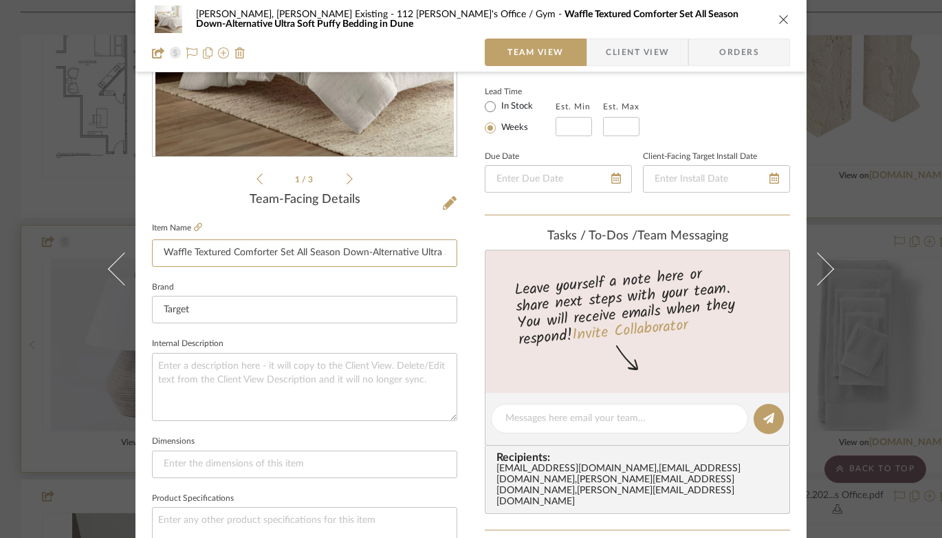
scroll to position [255, 0]
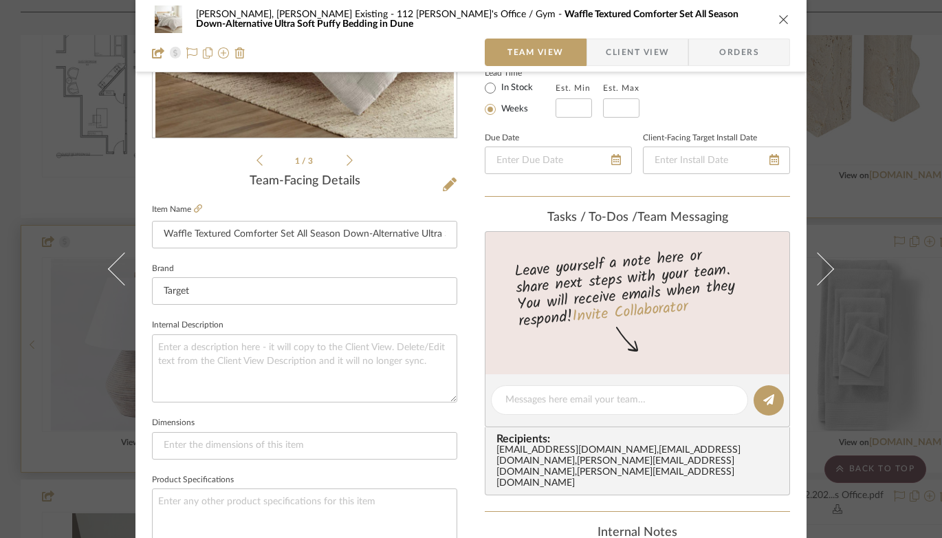
click at [778, 18] on icon "close" at bounding box center [783, 19] width 11 height 11
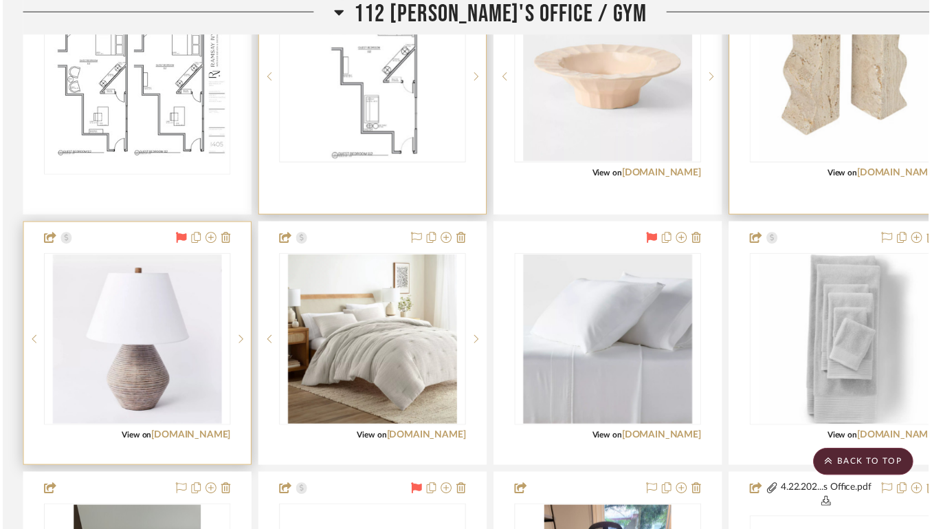
scroll to position [6544, 0]
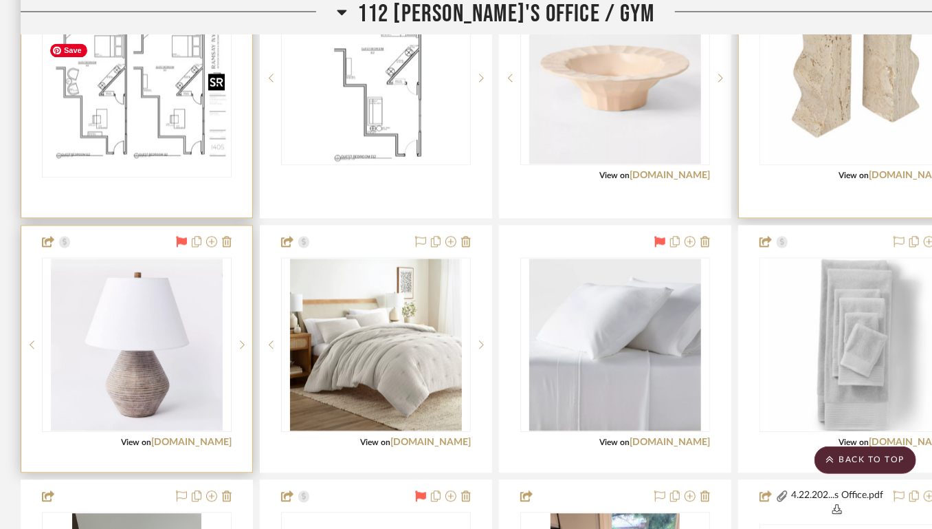
click at [0, 0] on img at bounding box center [0, 0] width 0 height 0
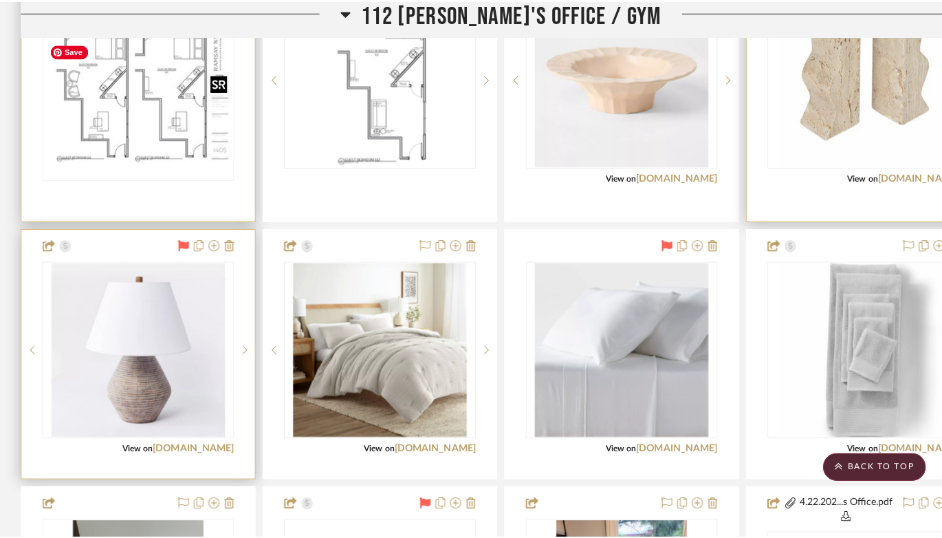
scroll to position [0, 0]
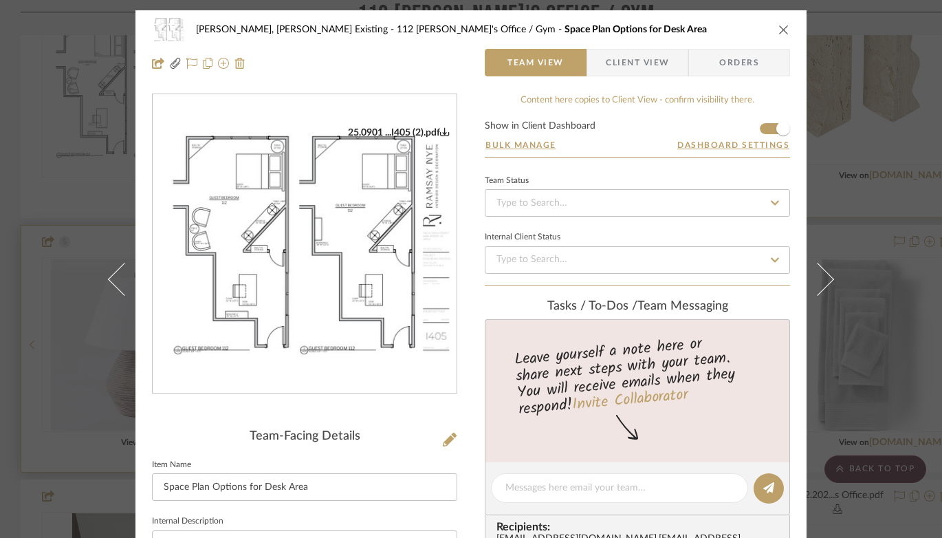
click at [272, 217] on img "0" at bounding box center [305, 244] width 304 height 235
click at [778, 32] on icon "close" at bounding box center [783, 29] width 11 height 11
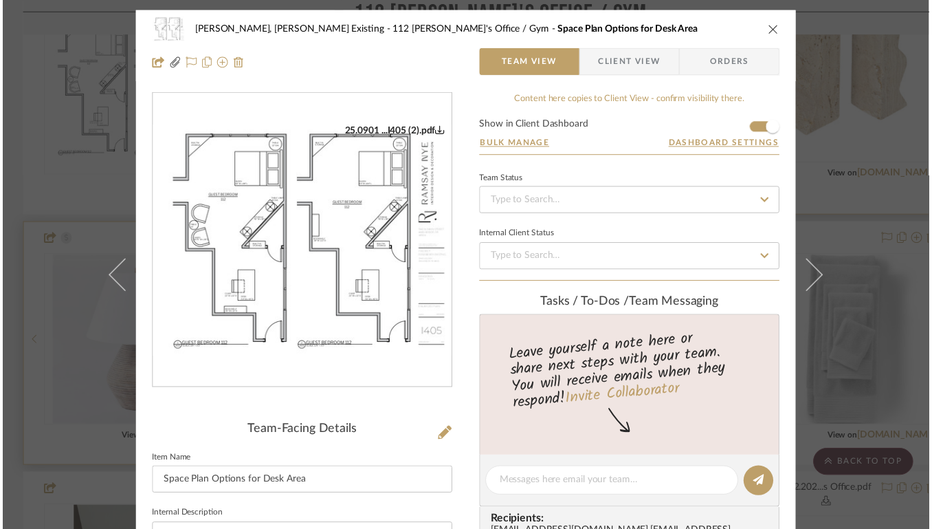
scroll to position [6544, 0]
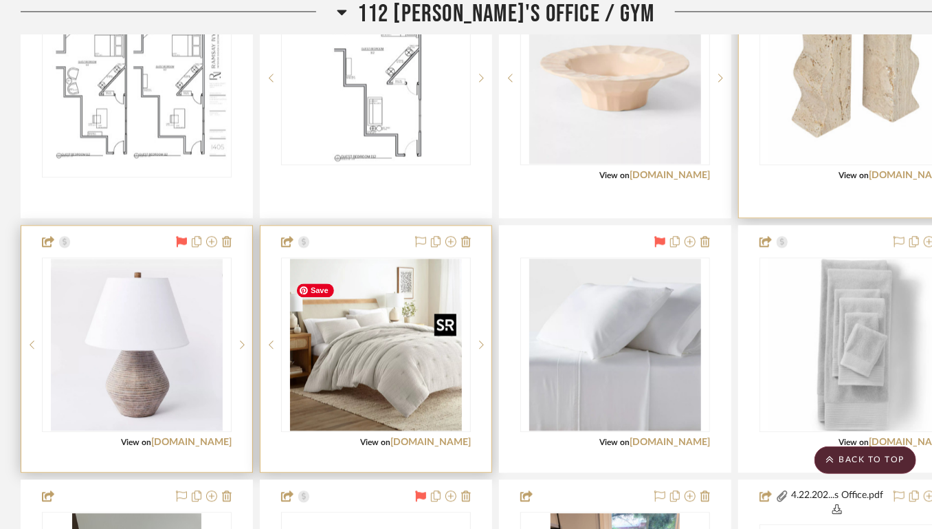
click at [395, 408] on img "0" at bounding box center [376, 345] width 172 height 172
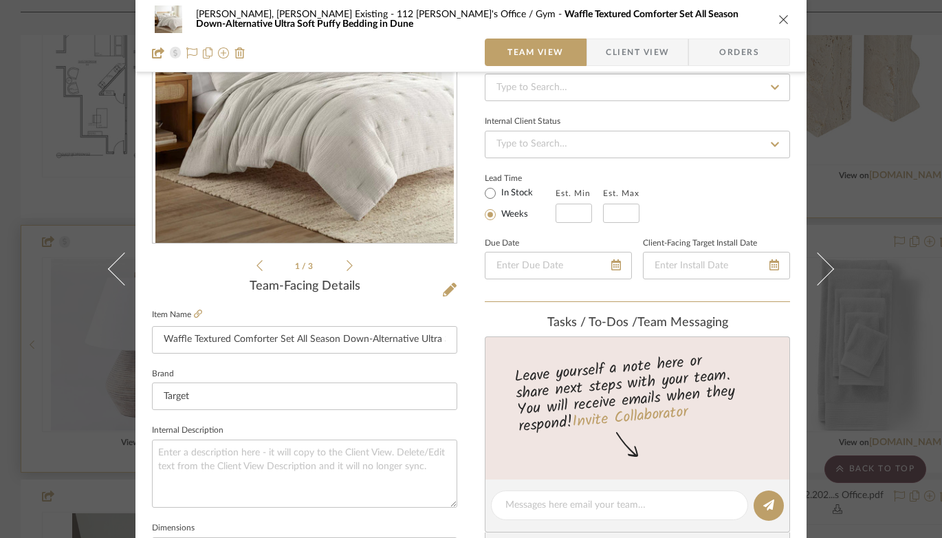
scroll to position [162, 0]
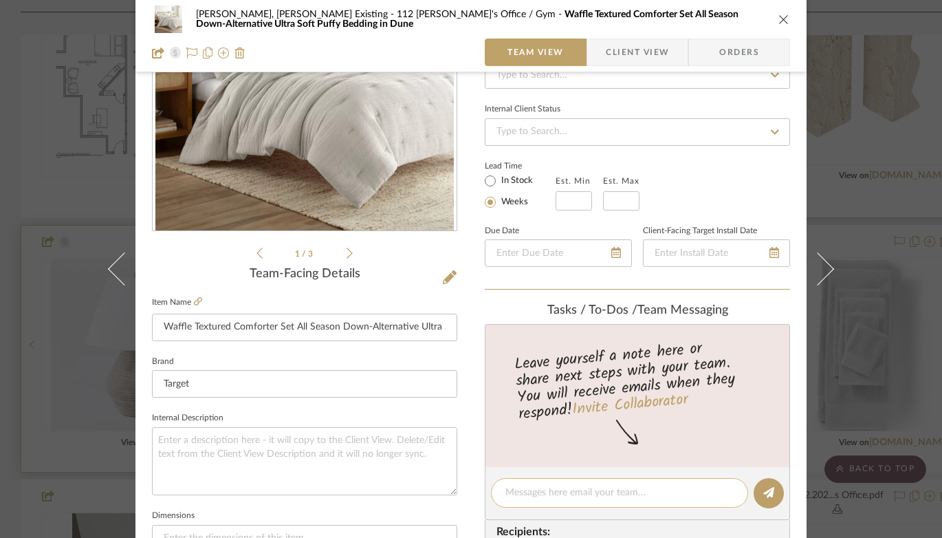
click at [558, 492] on textarea at bounding box center [619, 492] width 228 height 14
type textarea "Queen"
click at [763, 494] on icon at bounding box center [768, 492] width 11 height 11
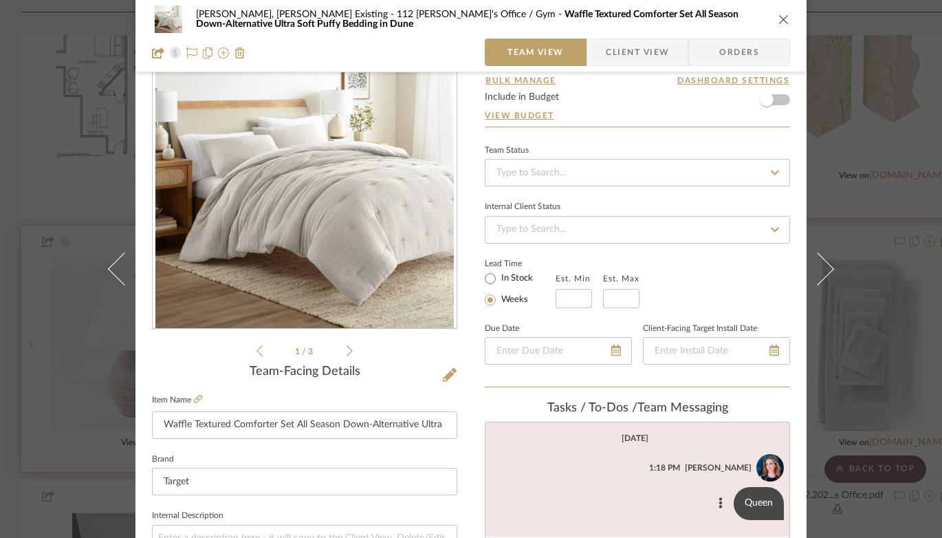
scroll to position [41, 0]
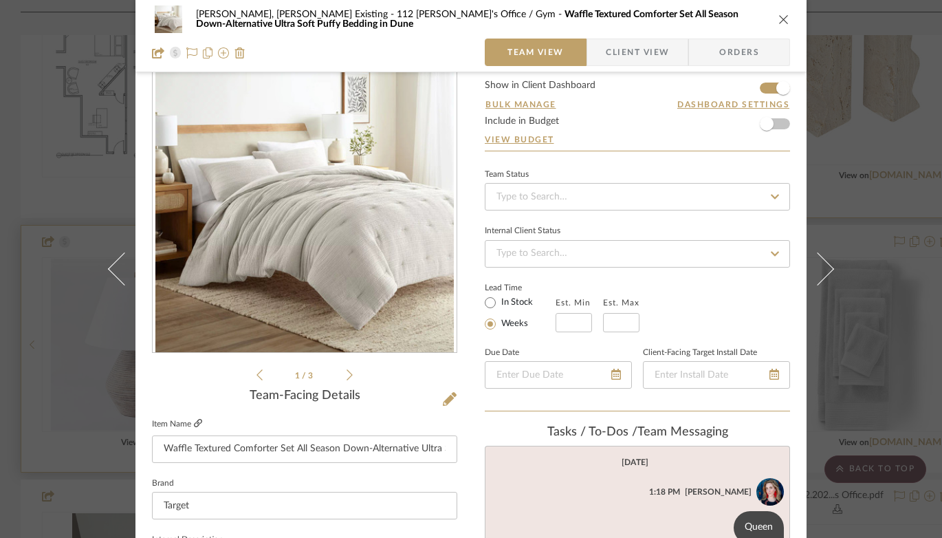
click at [202, 422] on icon at bounding box center [198, 423] width 8 height 8
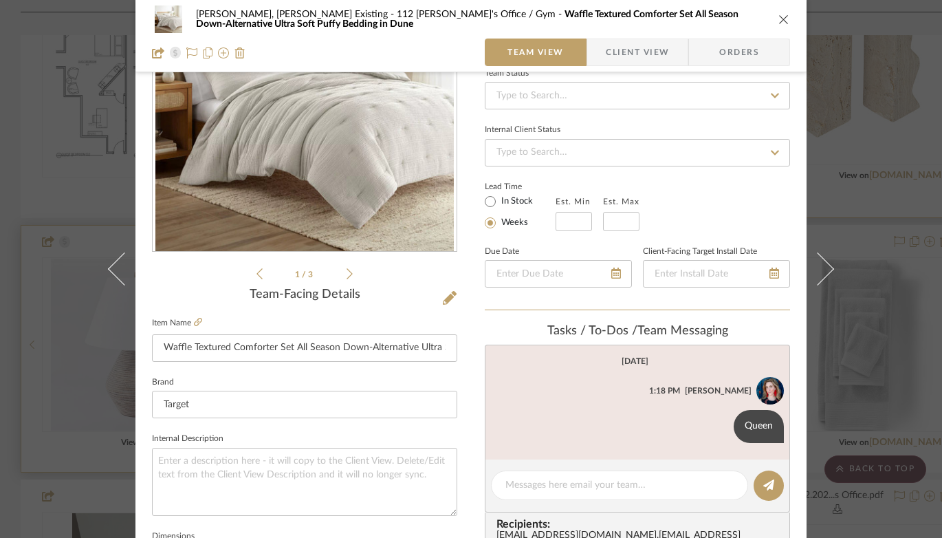
scroll to position [154, 0]
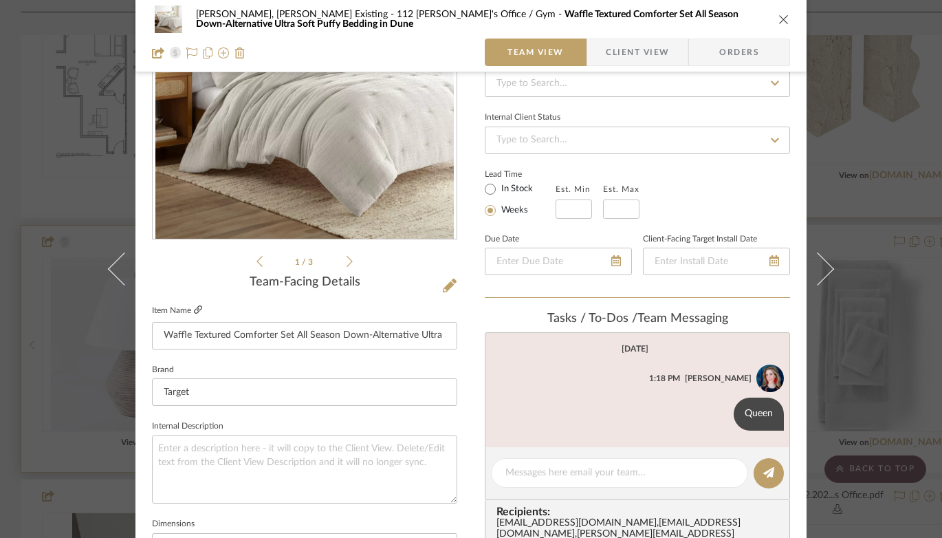
click at [198, 311] on icon at bounding box center [198, 309] width 8 height 8
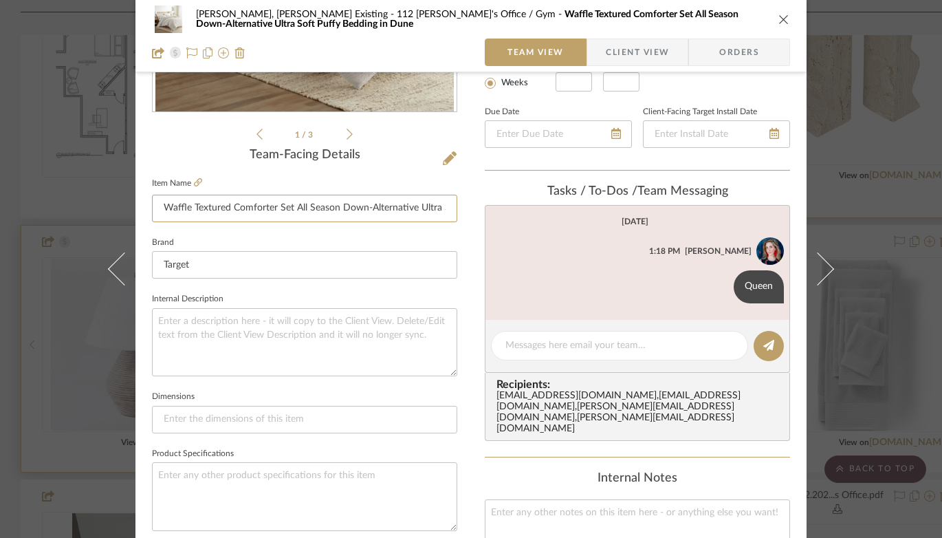
scroll to position [0, 112]
drag, startPoint x: 157, startPoint y: 210, endPoint x: 511, endPoint y: 240, distance: 355.4
click at [511, 240] on div "[PERSON_NAME], [PERSON_NAME] Existing 112 [PERSON_NAME]'s Office / Gym Waffle T…" at bounding box center [470, 364] width 671 height 1270
click at [450, 156] on icon at bounding box center [450, 158] width 14 height 14
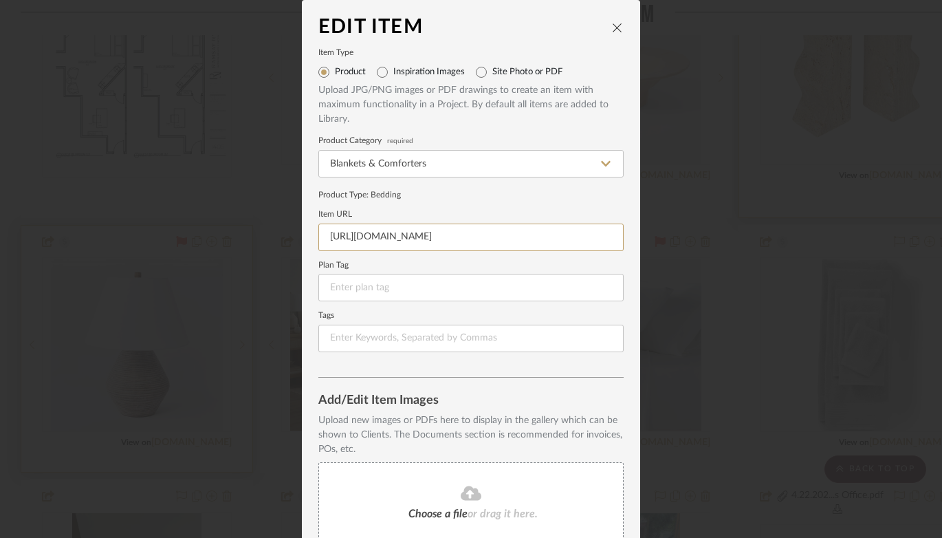
drag, startPoint x: 553, startPoint y: 239, endPoint x: 208, endPoint y: 231, distance: 345.3
click at [208, 231] on div "Edit Item Item Type Product Inspiration Images Site Photo or PDF Upload JPG/PNG…" at bounding box center [471, 269] width 942 height 538
paste input "[DOMAIN_NAME][URL][PERSON_NAME]"
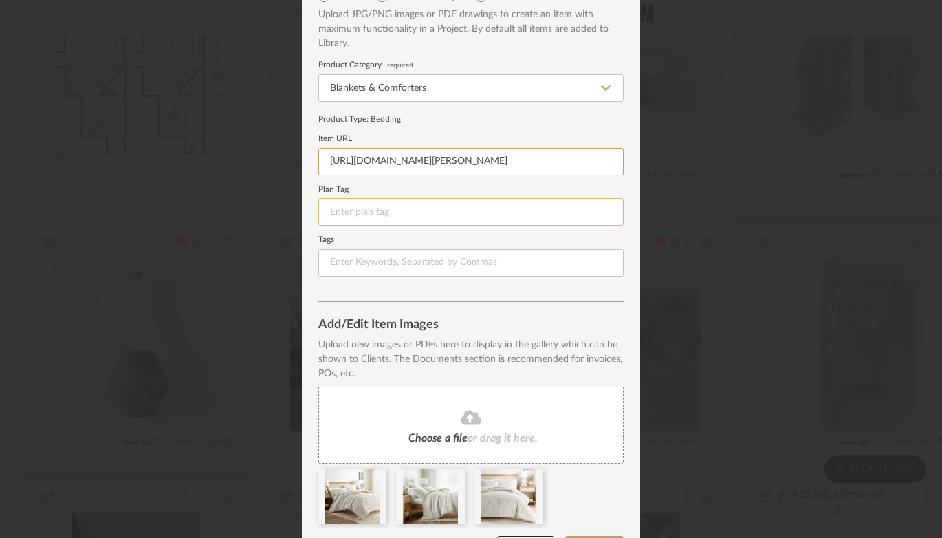
scroll to position [127, 0]
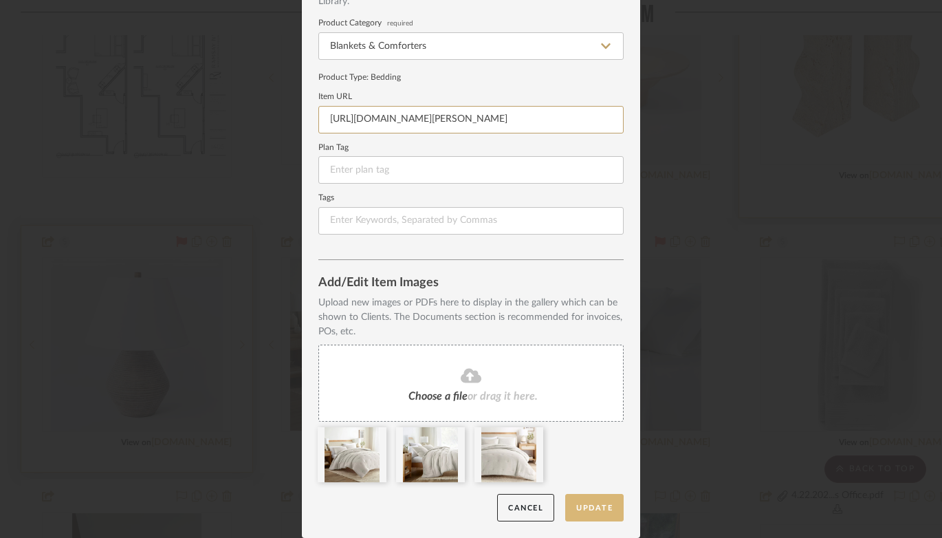
type input "[URL][DOMAIN_NAME][PERSON_NAME]"
click at [584, 511] on button "Update" at bounding box center [594, 508] width 58 height 28
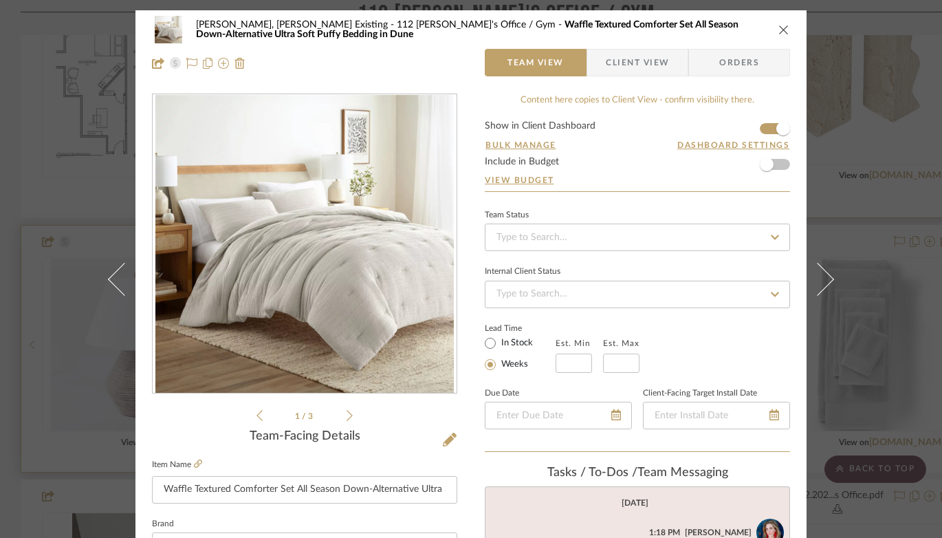
click at [778, 27] on icon "close" at bounding box center [783, 29] width 11 height 11
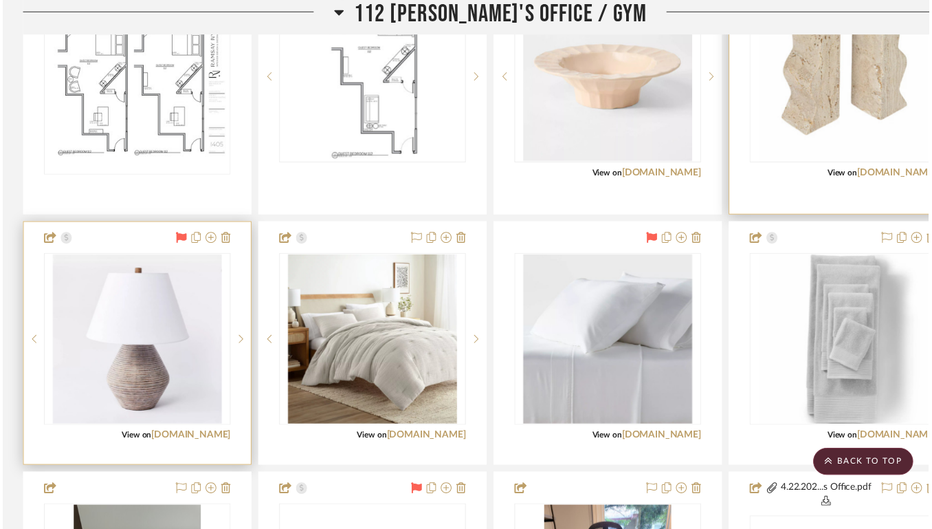
scroll to position [6544, 0]
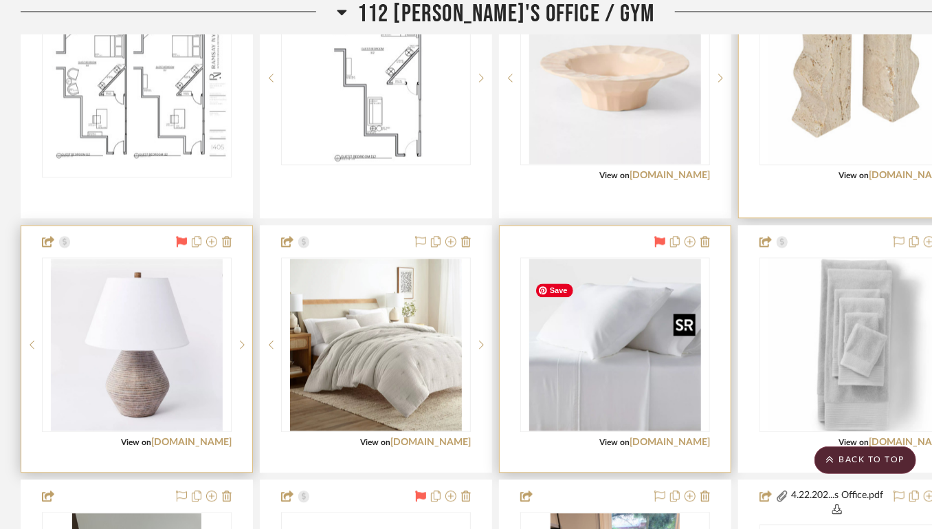
click at [573, 397] on img "0" at bounding box center [615, 345] width 172 height 172
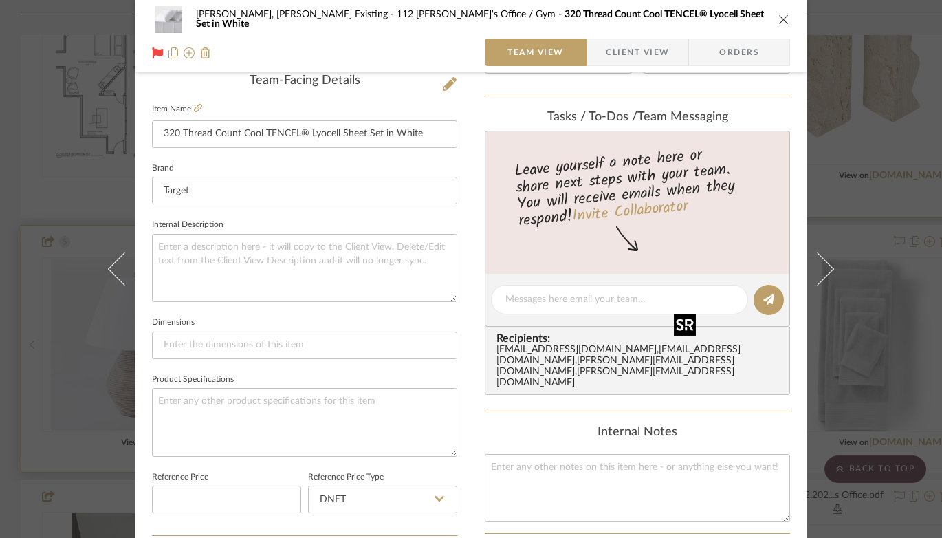
scroll to position [373, 0]
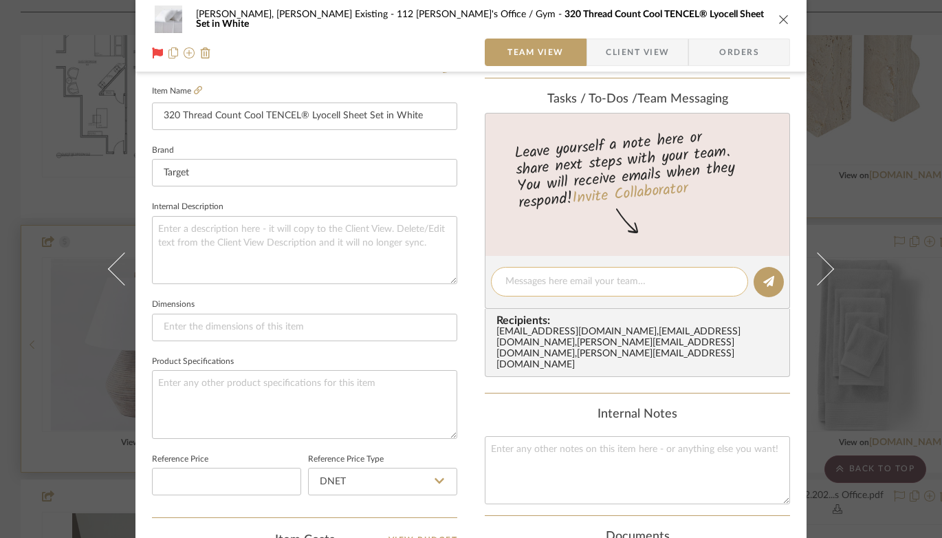
click at [551, 285] on textarea at bounding box center [619, 281] width 228 height 14
type textarea "Queen x2"
click at [763, 274] on button at bounding box center [769, 282] width 30 height 30
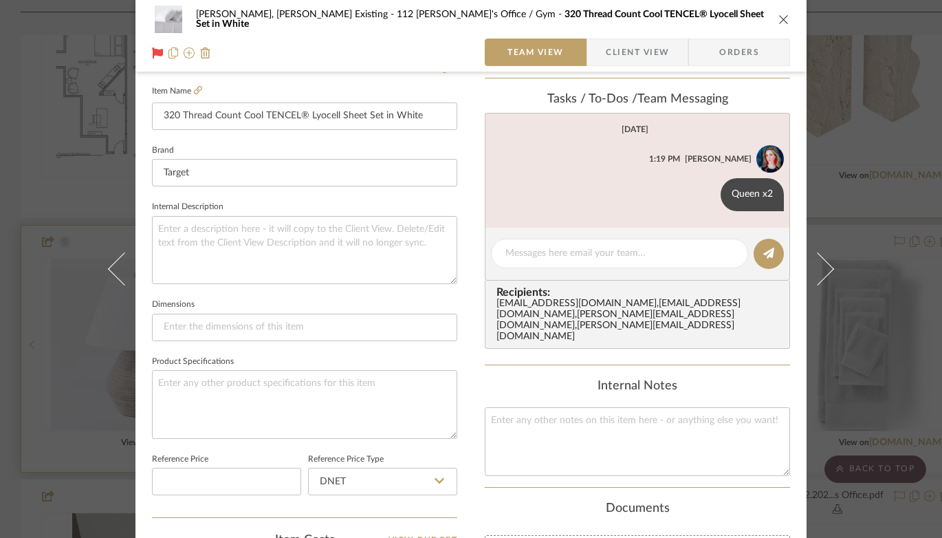
click at [778, 18] on icon "close" at bounding box center [783, 19] width 11 height 11
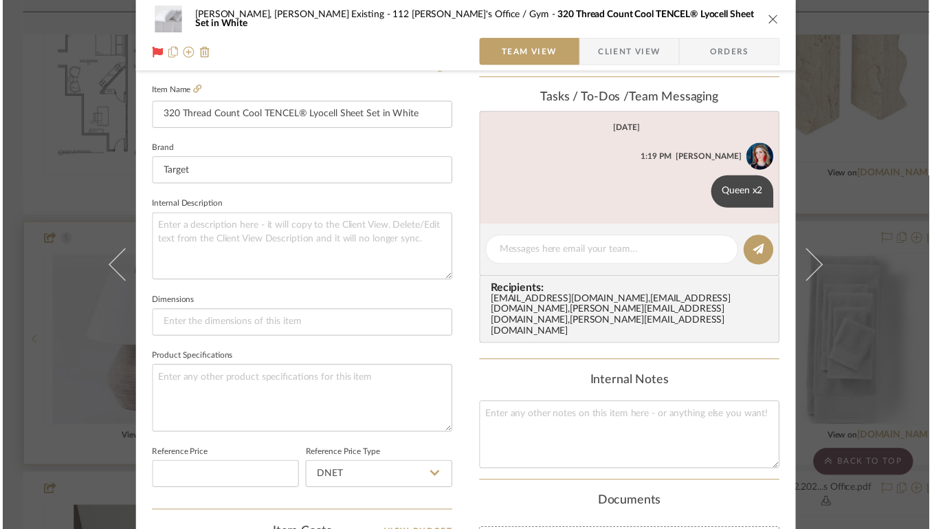
scroll to position [6544, 0]
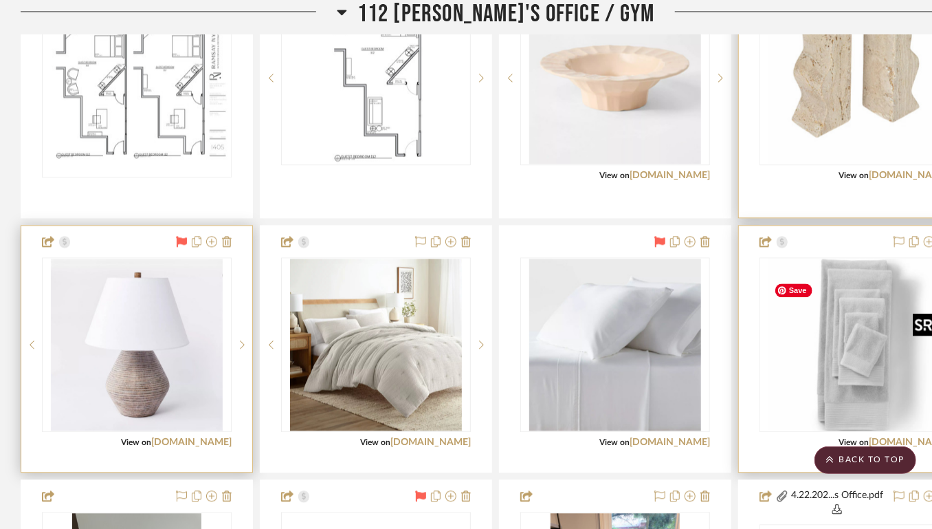
click at [855, 364] on img "0" at bounding box center [855, 345] width 172 height 172
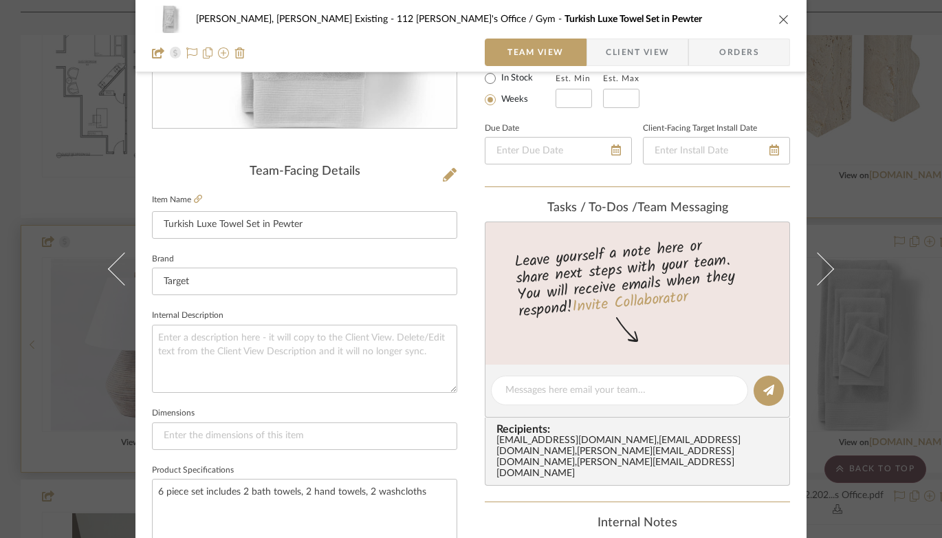
scroll to position [289, 0]
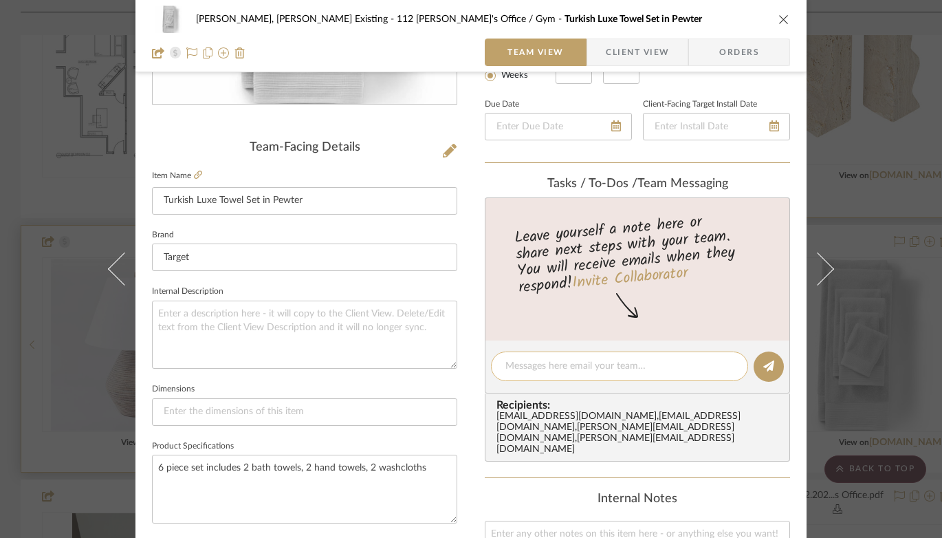
click at [542, 366] on textarea at bounding box center [619, 366] width 228 height 14
type textarea "Towel Set x2"
click at [763, 366] on icon at bounding box center [768, 365] width 11 height 11
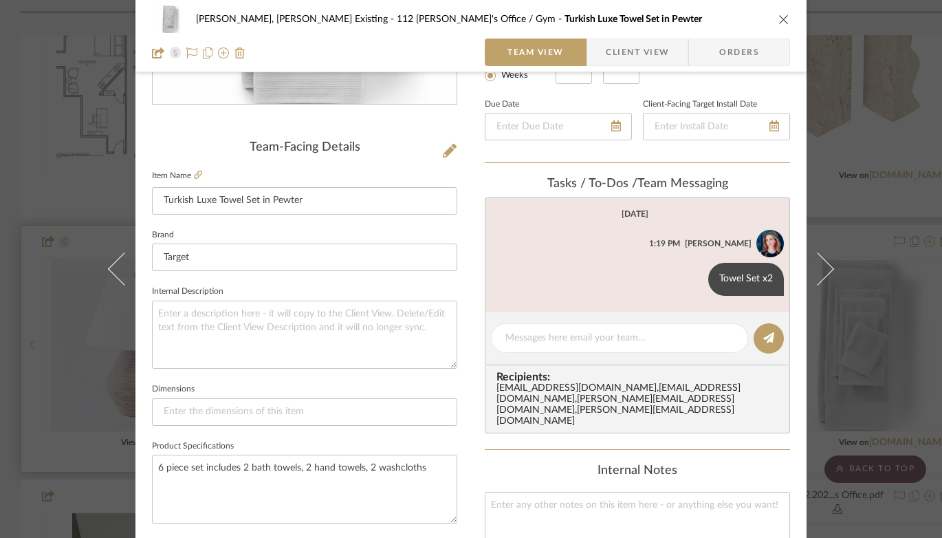
click at [780, 19] on icon "close" at bounding box center [783, 19] width 11 height 11
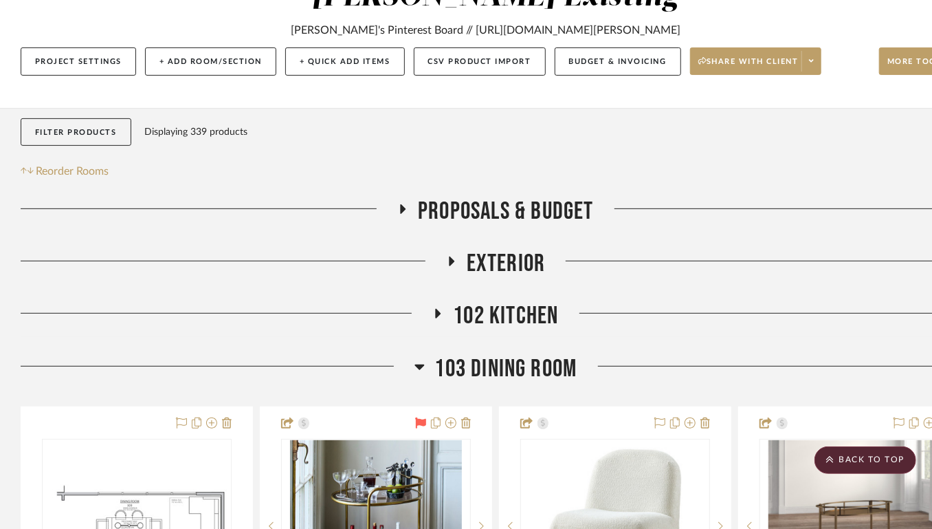
scroll to position [0, 0]
